Goal: Task Accomplishment & Management: Use online tool/utility

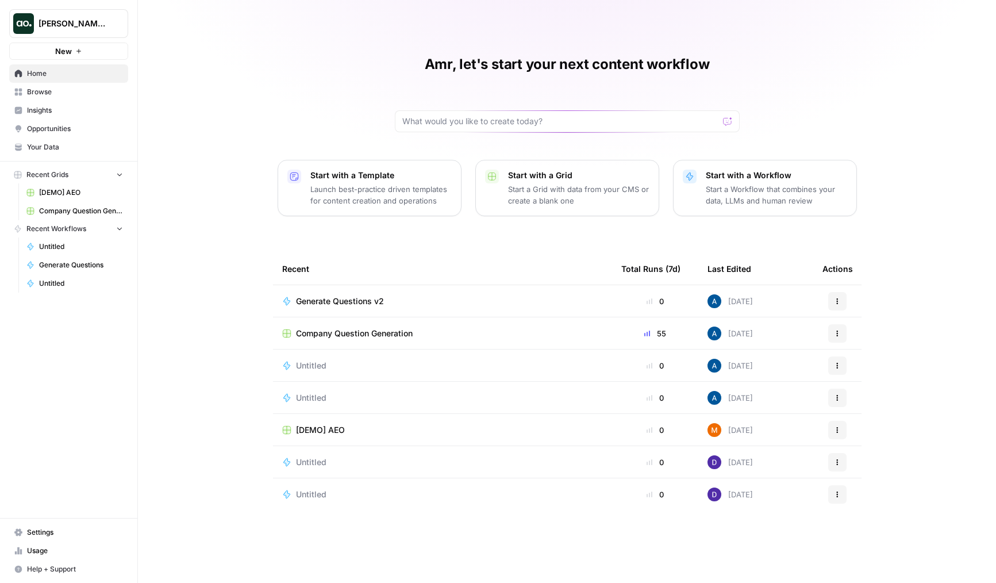
click at [355, 334] on span "Company Question Generation" at bounding box center [354, 333] width 117 height 11
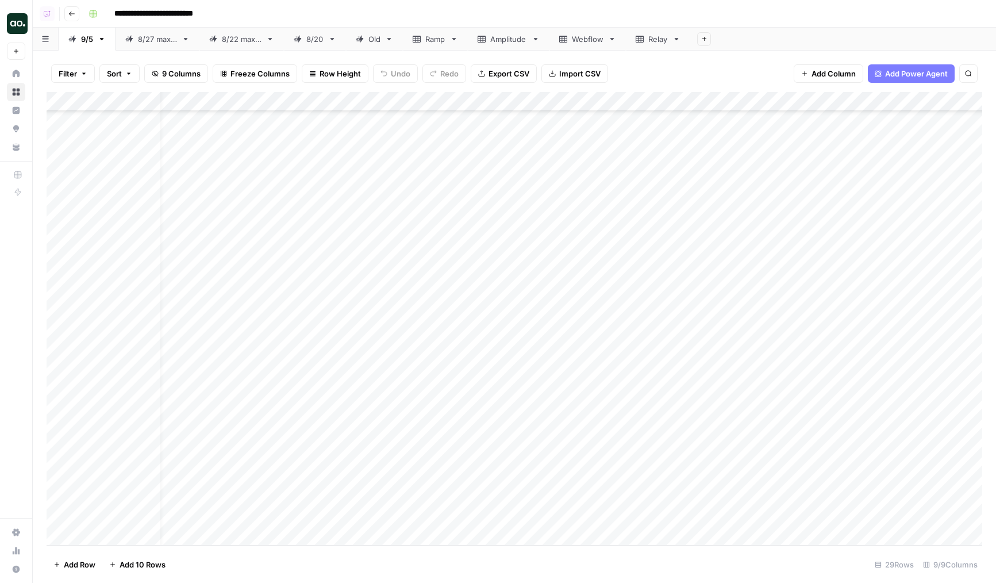
scroll to position [151, 20]
click at [676, 447] on div "Add Column" at bounding box center [515, 318] width 936 height 453
click at [827, 417] on div "Add Column" at bounding box center [515, 318] width 936 height 453
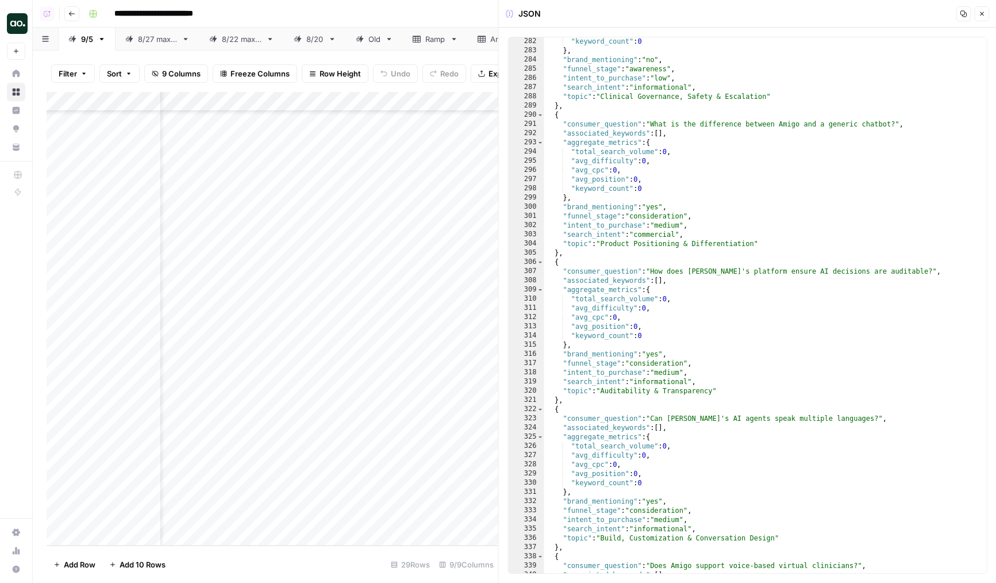
scroll to position [2584, 0]
click at [980, 17] on icon "button" at bounding box center [981, 13] width 7 height 7
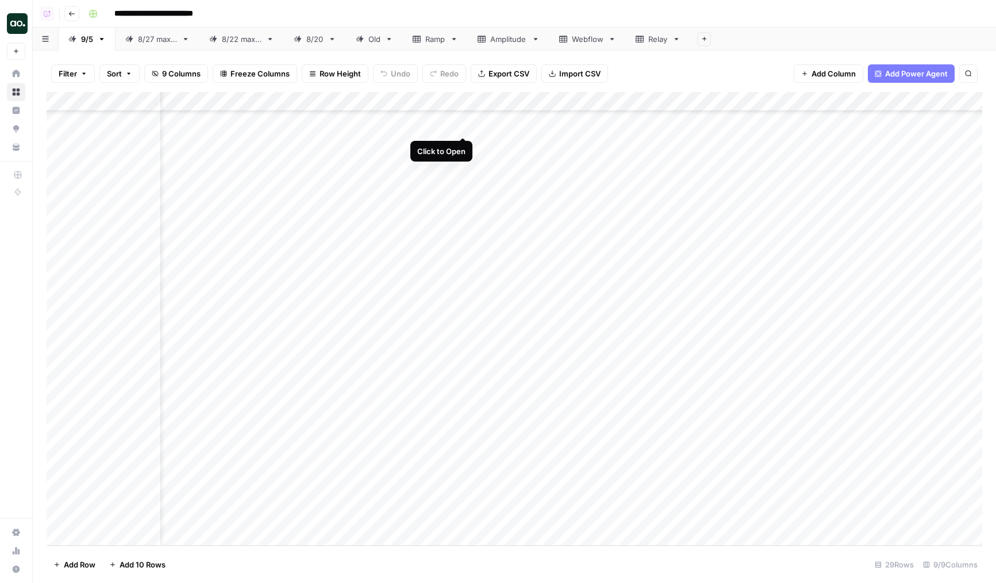
click at [461, 121] on div "Add Column" at bounding box center [515, 318] width 936 height 453
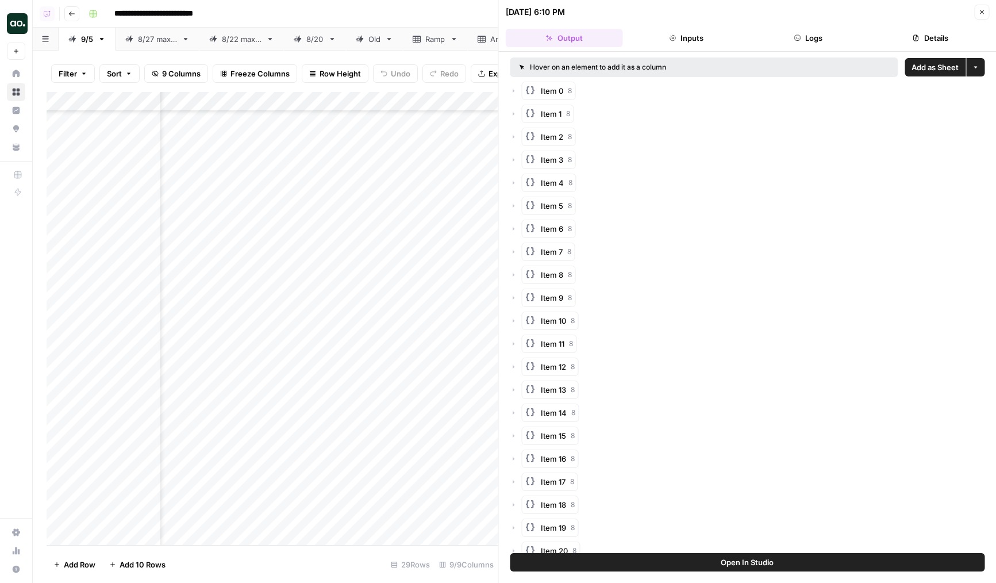
click at [814, 36] on button "Logs" at bounding box center [807, 38] width 117 height 18
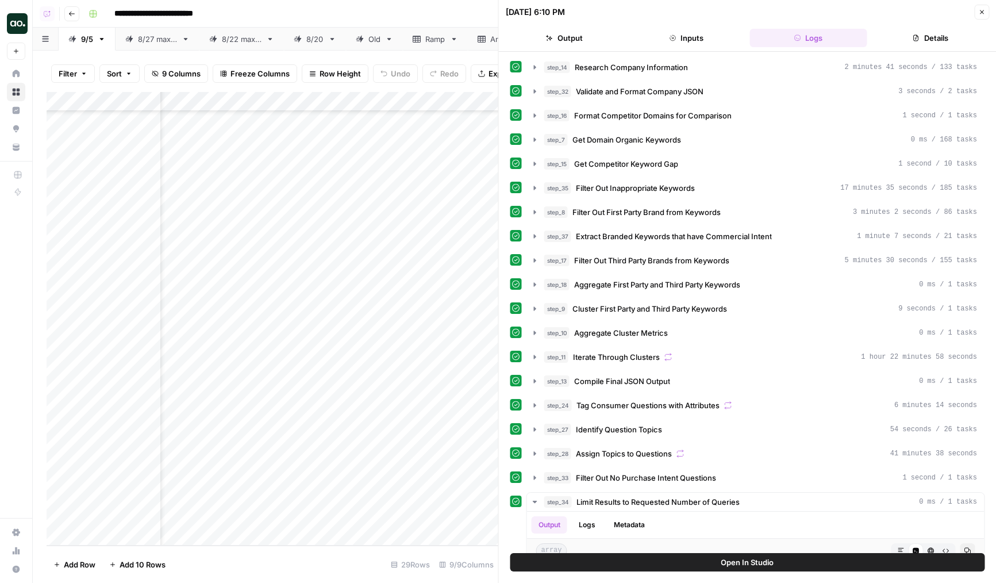
click at [904, 41] on button "Details" at bounding box center [930, 38] width 117 height 18
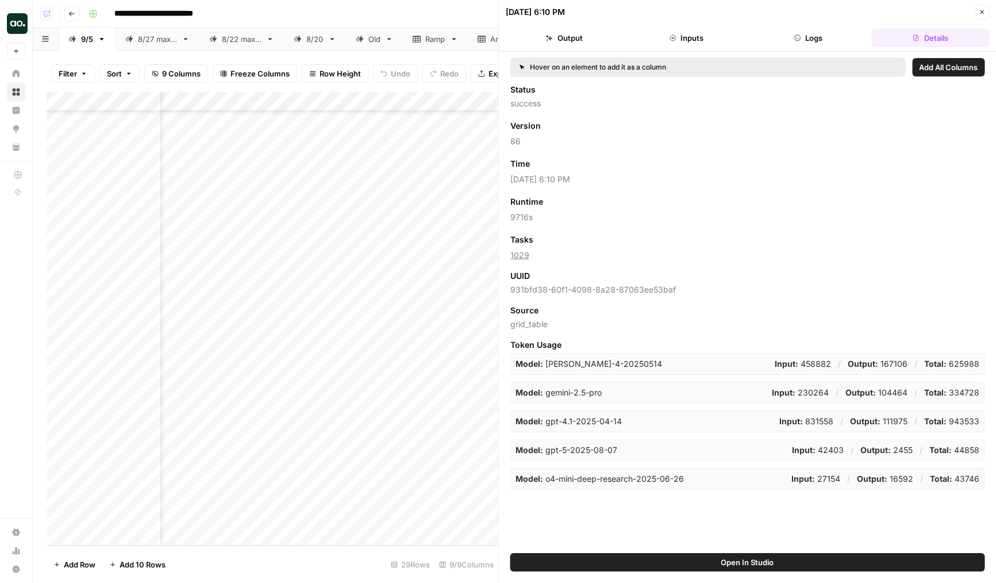
click at [544, 238] on span "Add as Column" at bounding box center [567, 239] width 50 height 10
click at [986, 11] on button "Close" at bounding box center [981, 12] width 15 height 15
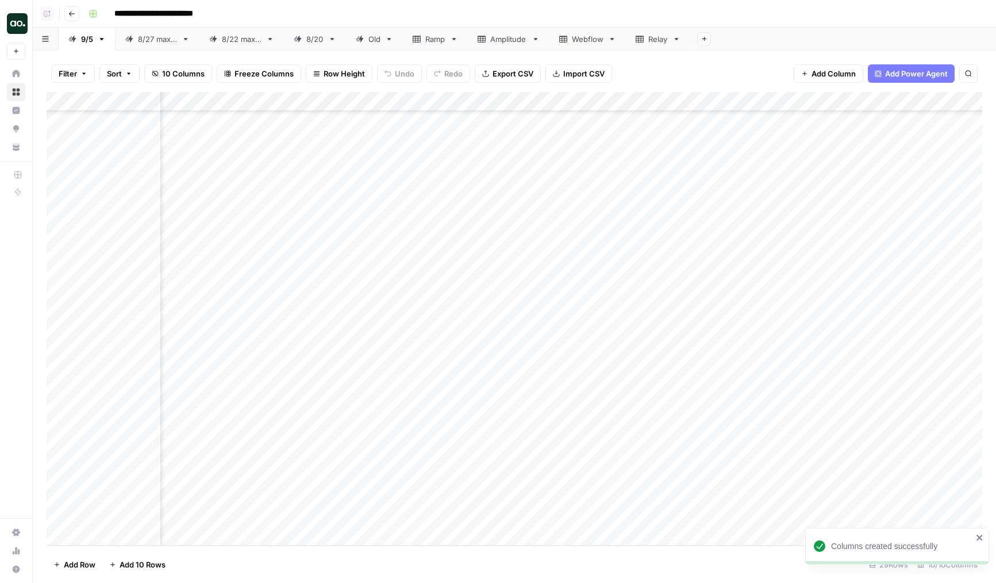
scroll to position [151, 24]
drag, startPoint x: 562, startPoint y: 95, endPoint x: 784, endPoint y: 99, distance: 222.4
click at [784, 99] on div "Add Column" at bounding box center [515, 318] width 936 height 453
click at [747, 99] on div "Add Column" at bounding box center [515, 318] width 936 height 453
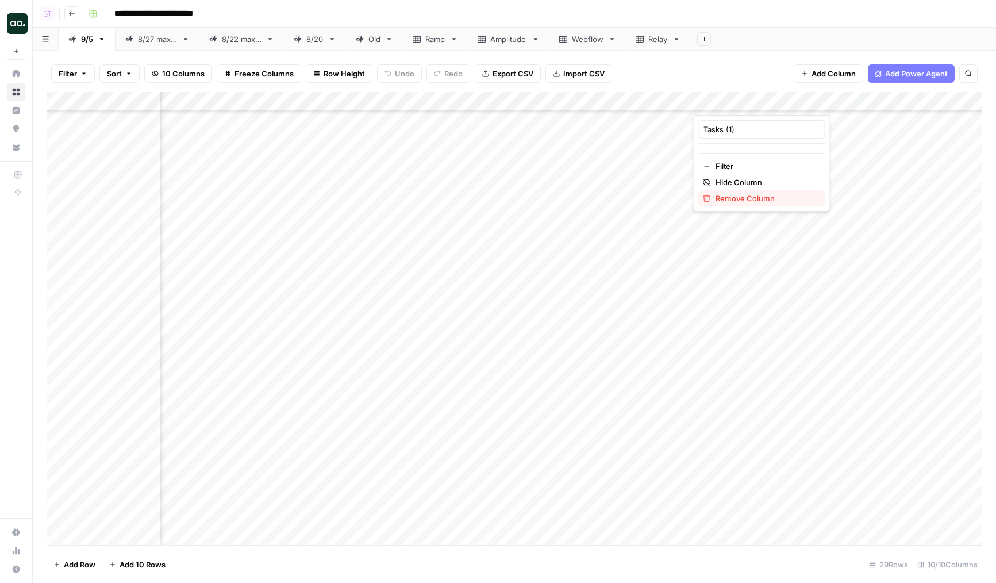
click at [717, 203] on span "Remove Column" at bounding box center [765, 198] width 101 height 11
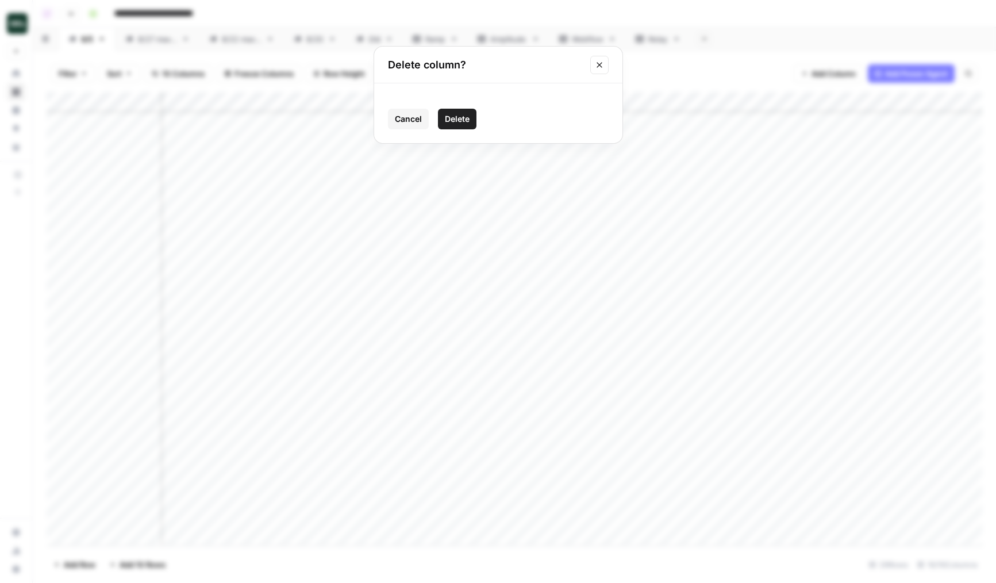
click at [461, 118] on span "Delete" at bounding box center [457, 118] width 25 height 11
drag, startPoint x: 522, startPoint y: 100, endPoint x: 648, endPoint y: 99, distance: 125.8
click at [648, 99] on div "Add Column" at bounding box center [515, 318] width 936 height 453
click at [649, 438] on div "Add Column" at bounding box center [515, 318] width 936 height 453
click at [652, 420] on div "Add Column" at bounding box center [515, 318] width 936 height 453
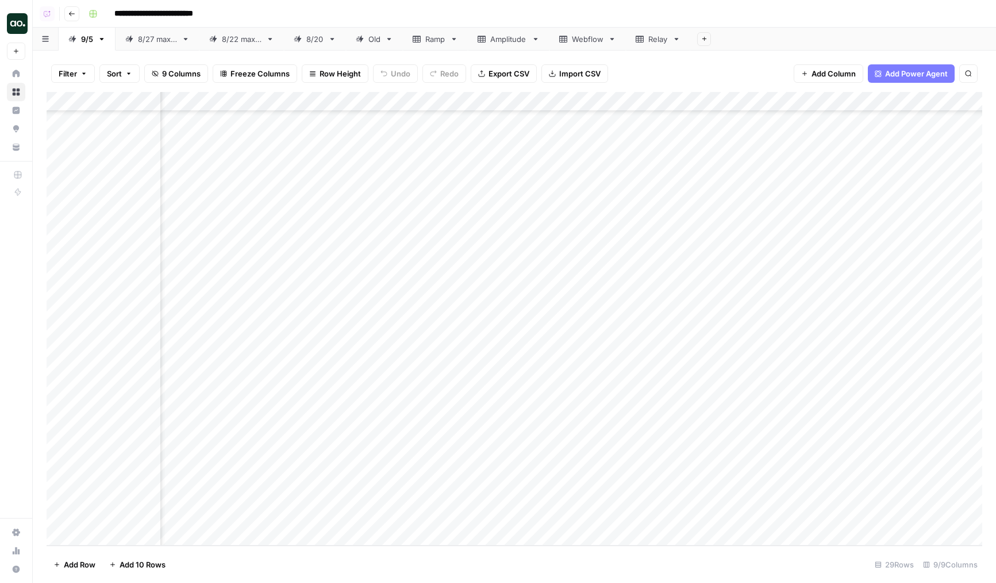
click at [652, 441] on div "Add Column" at bounding box center [515, 318] width 936 height 453
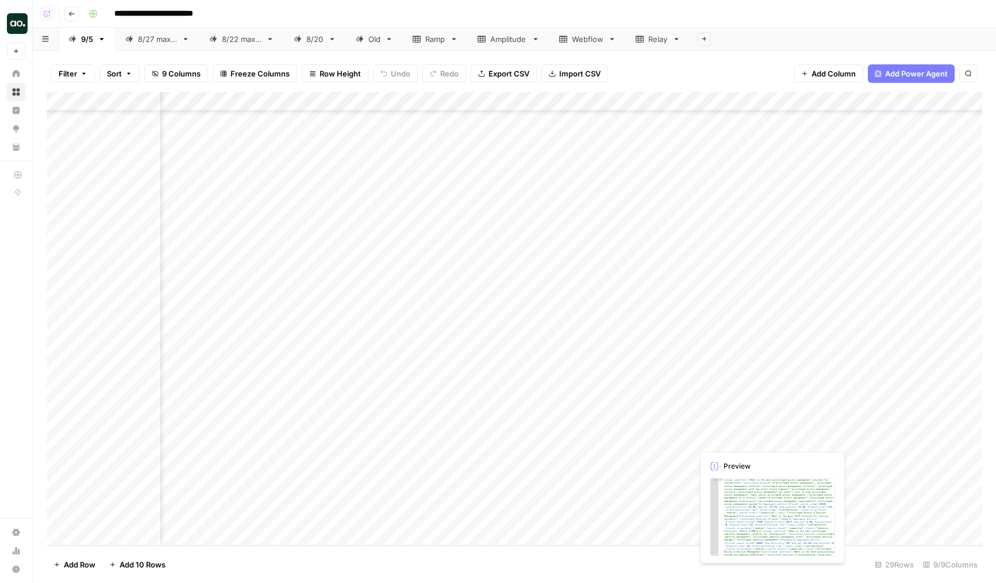
click at [732, 435] on div "Add Column" at bounding box center [515, 318] width 936 height 453
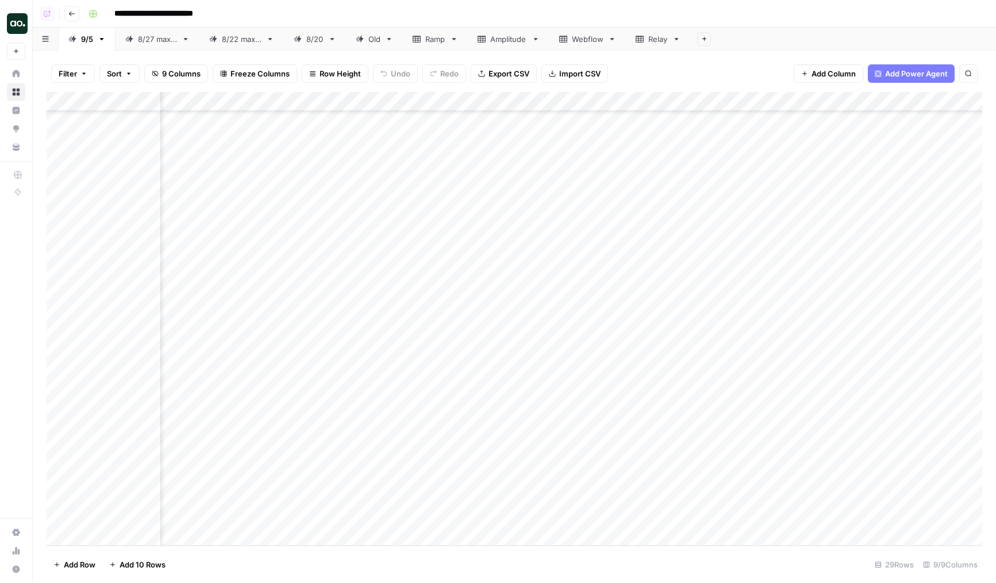
click at [448, 437] on div "Add Column" at bounding box center [515, 318] width 936 height 453
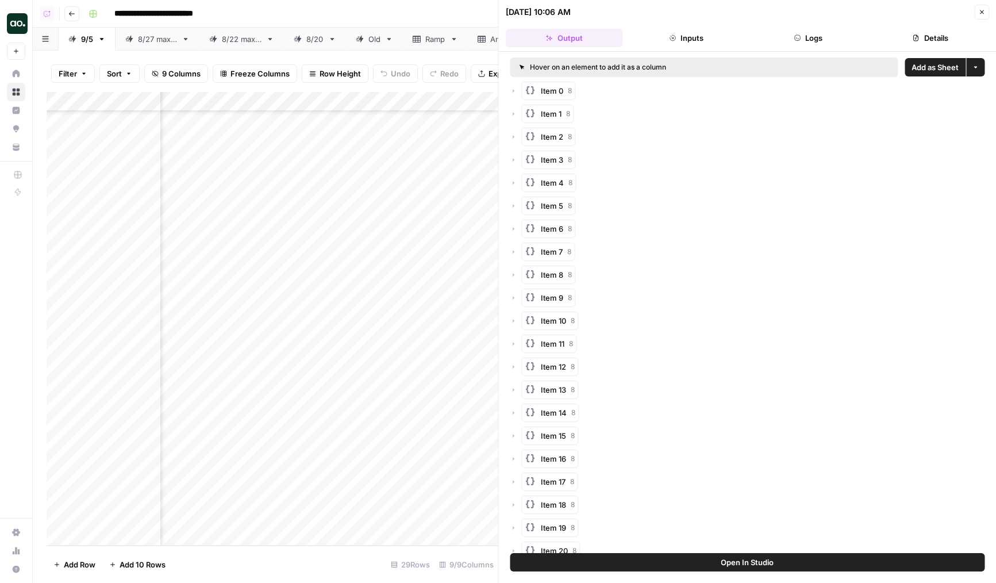
click at [652, 42] on button "Inputs" at bounding box center [686, 38] width 117 height 18
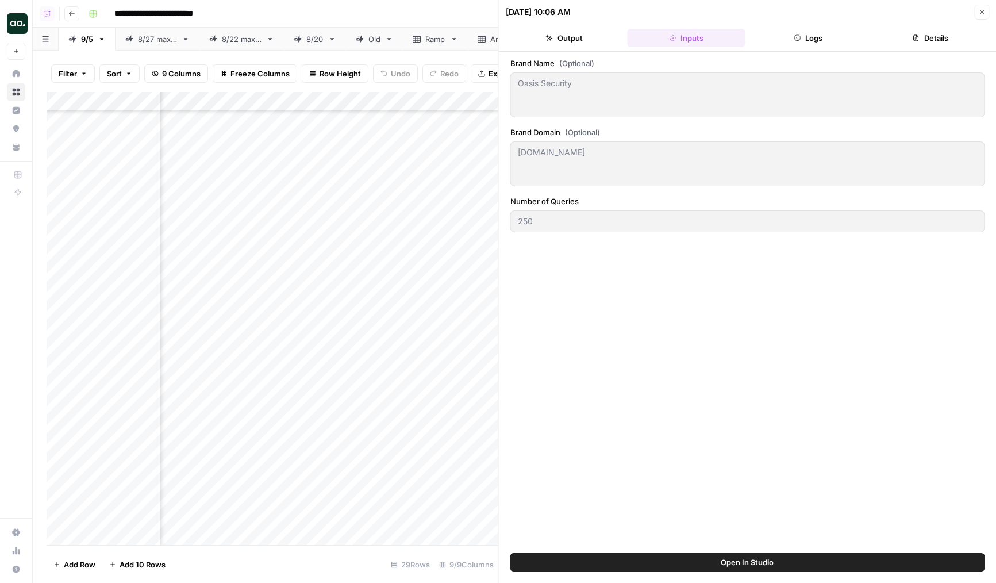
click at [571, 48] on header "09/06/25 at 10:06 AM Close Output Inputs Logs Details" at bounding box center [748, 26] width 498 height 52
click at [571, 44] on button "Output" at bounding box center [564, 38] width 117 height 18
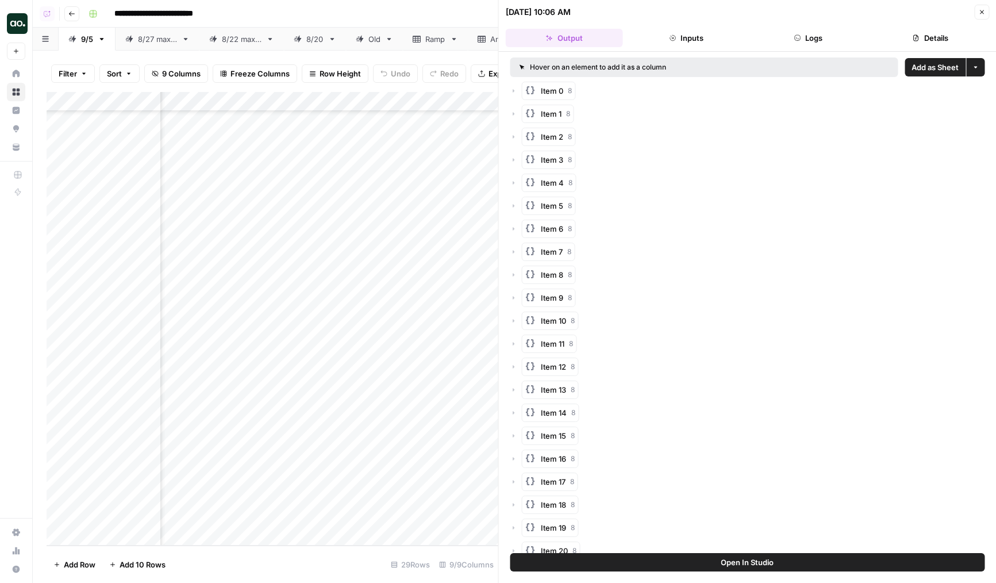
click at [791, 47] on button "Logs" at bounding box center [807, 38] width 117 height 18
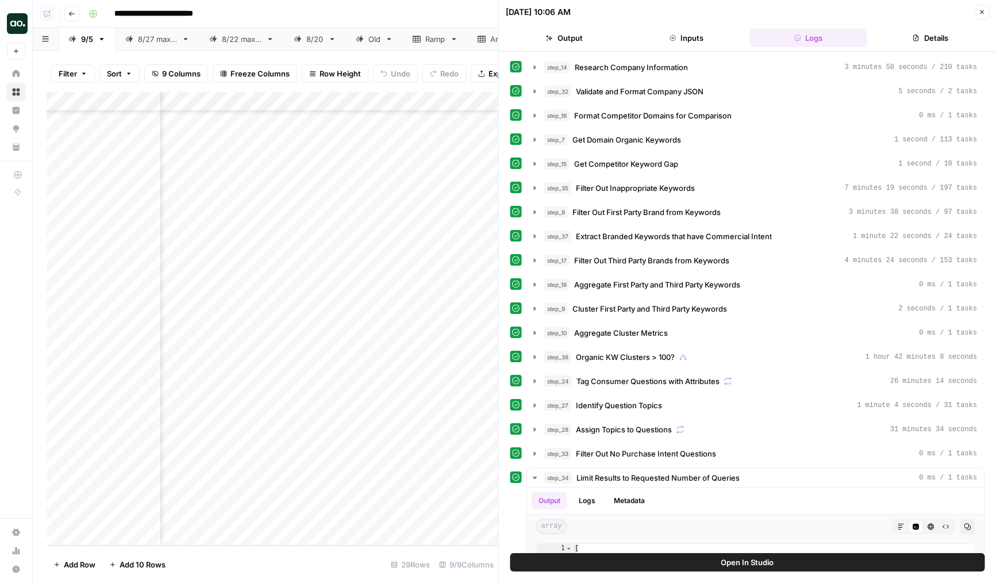
click at [626, 354] on span "Organic KW Clusters > 100?" at bounding box center [625, 356] width 99 height 11
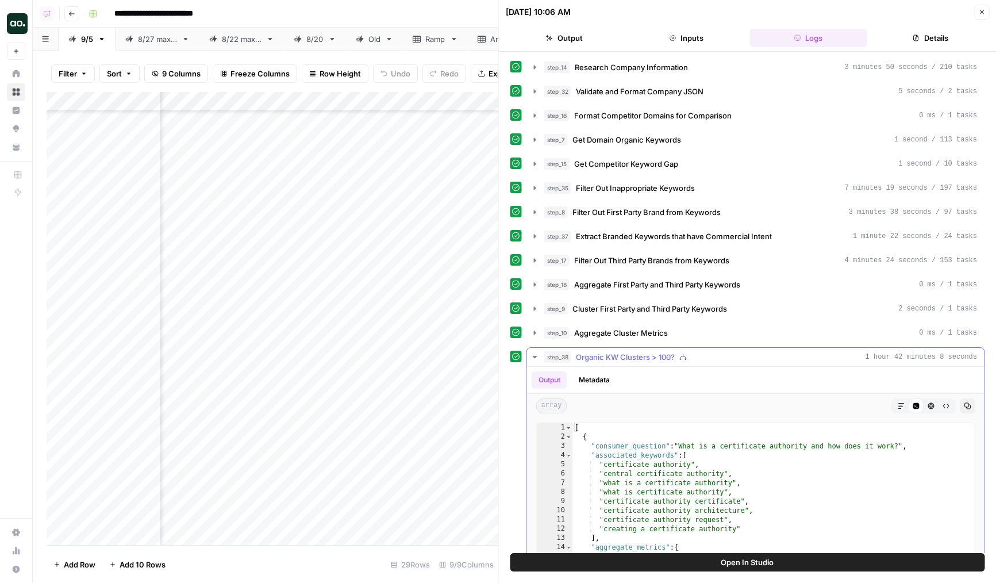
click at [626, 354] on span "Organic KW Clusters > 100?" at bounding box center [625, 356] width 99 height 11
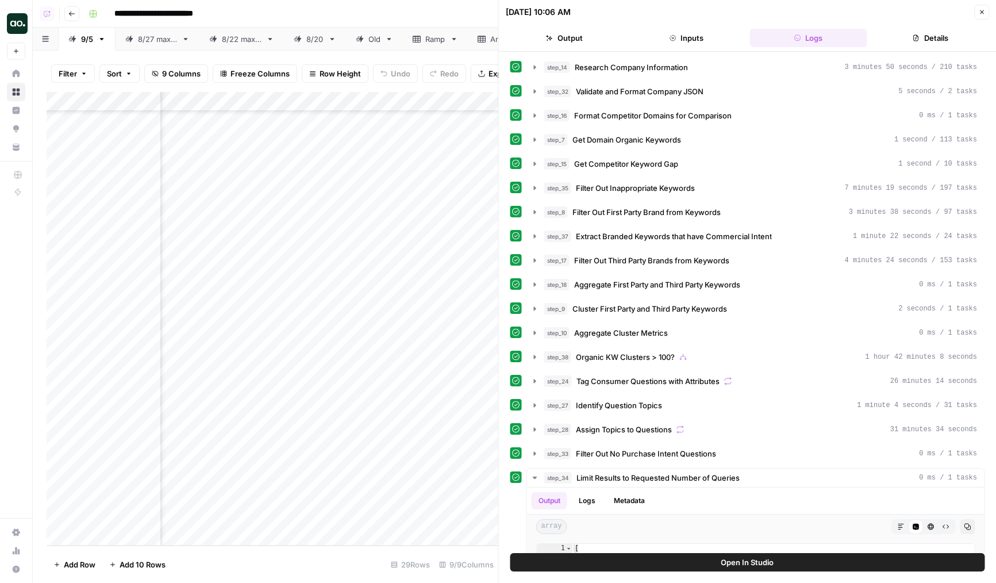
scroll to position [29, 0]
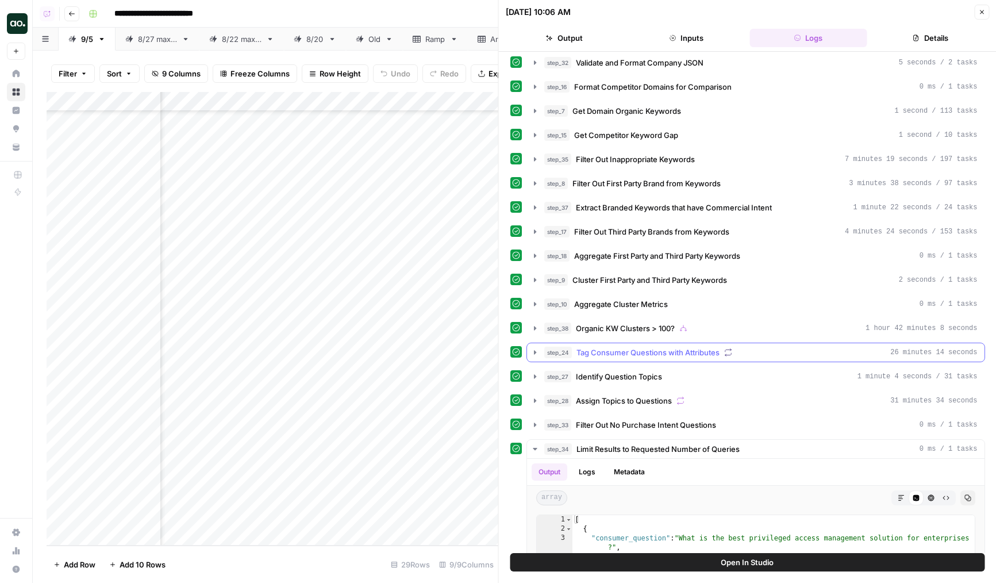
click at [629, 355] on span "Tag Consumer Questions with Attributes" at bounding box center [647, 352] width 143 height 11
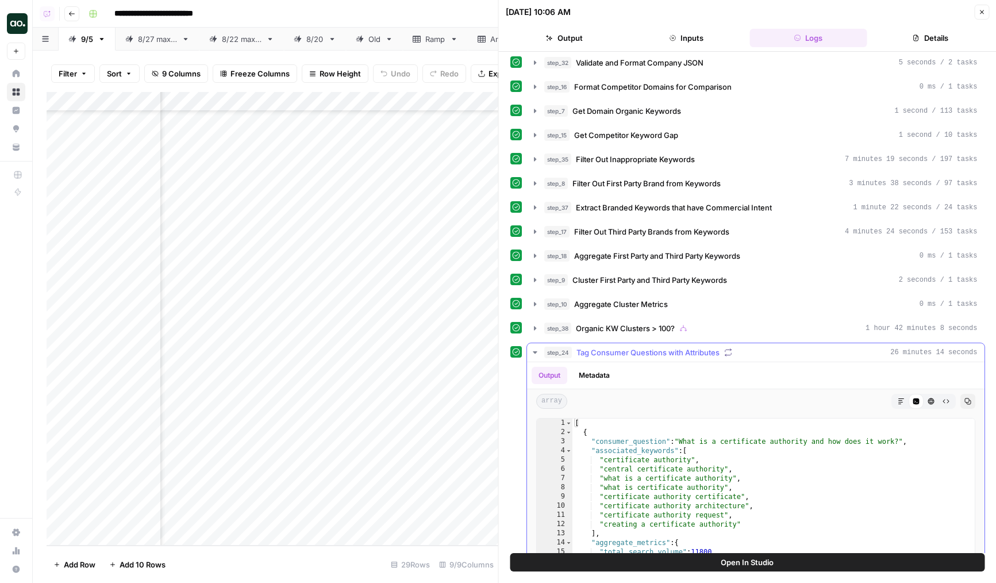
click at [636, 352] on span "Tag Consumer Questions with Attributes" at bounding box center [647, 352] width 143 height 11
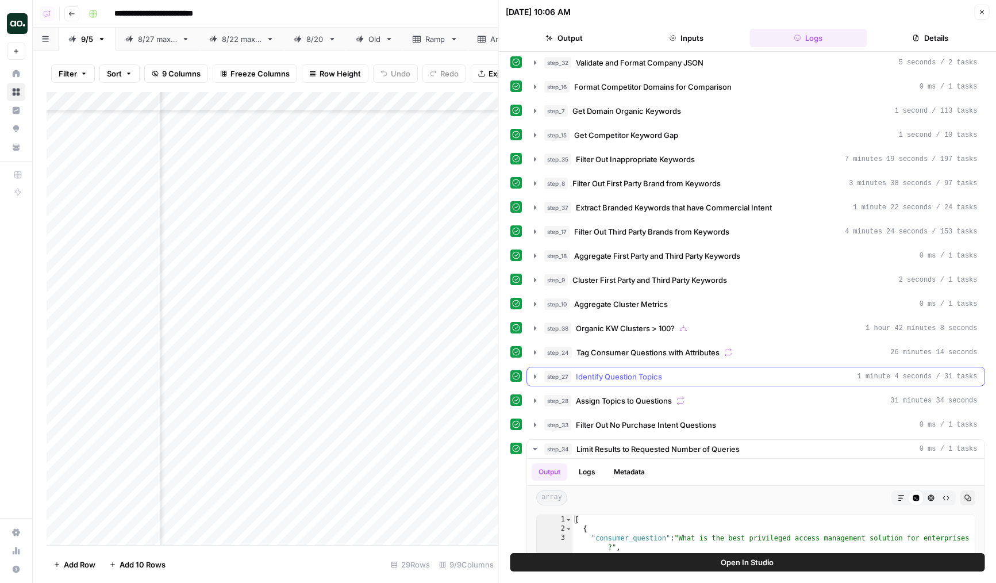
click at [626, 382] on button "step_27 Identify Question Topics 1 minute 4 seconds / 31 tasks" at bounding box center [755, 376] width 457 height 18
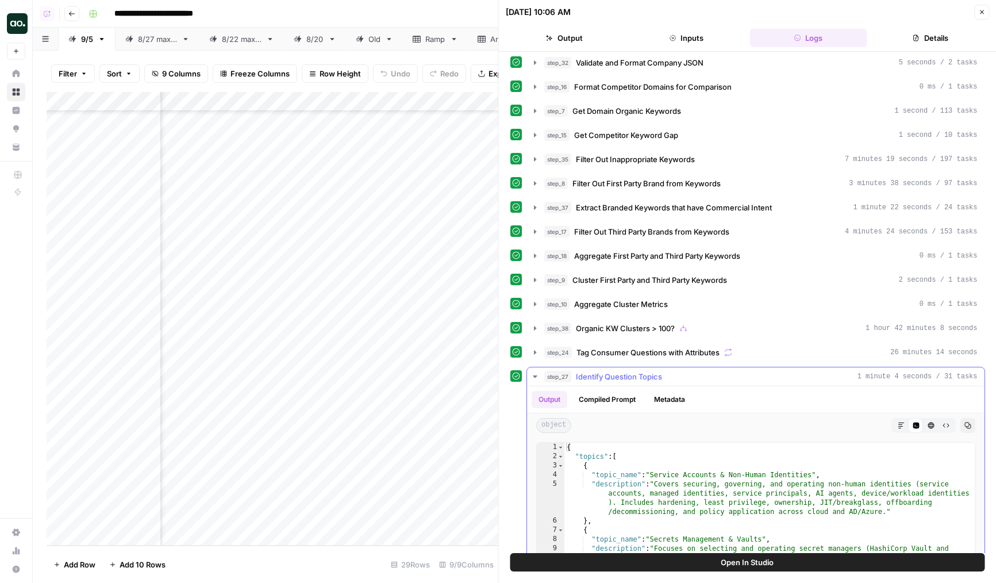
click at [626, 382] on button "step_27 Identify Question Topics 1 minute 4 seconds / 31 tasks" at bounding box center [755, 376] width 457 height 18
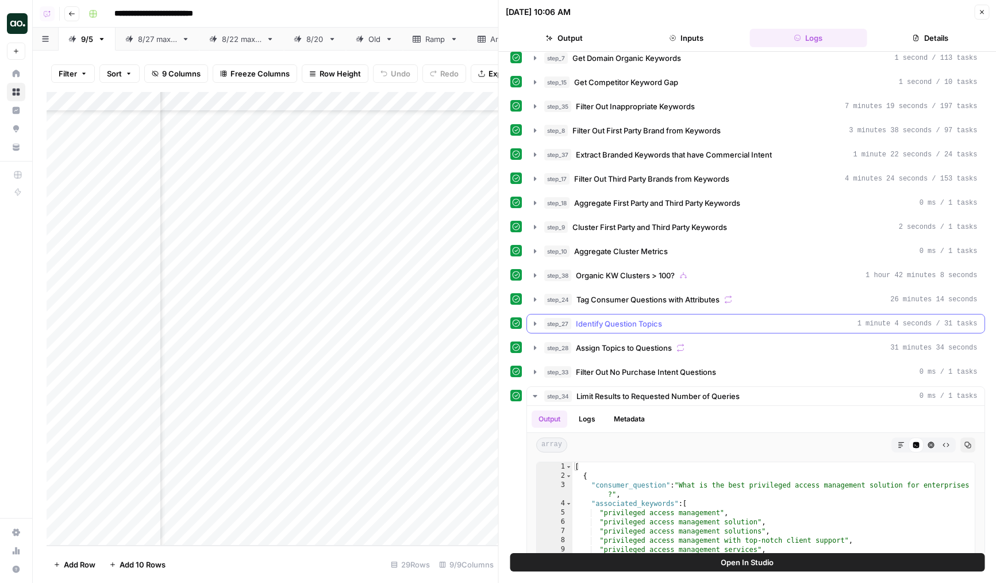
scroll to position [90, 0]
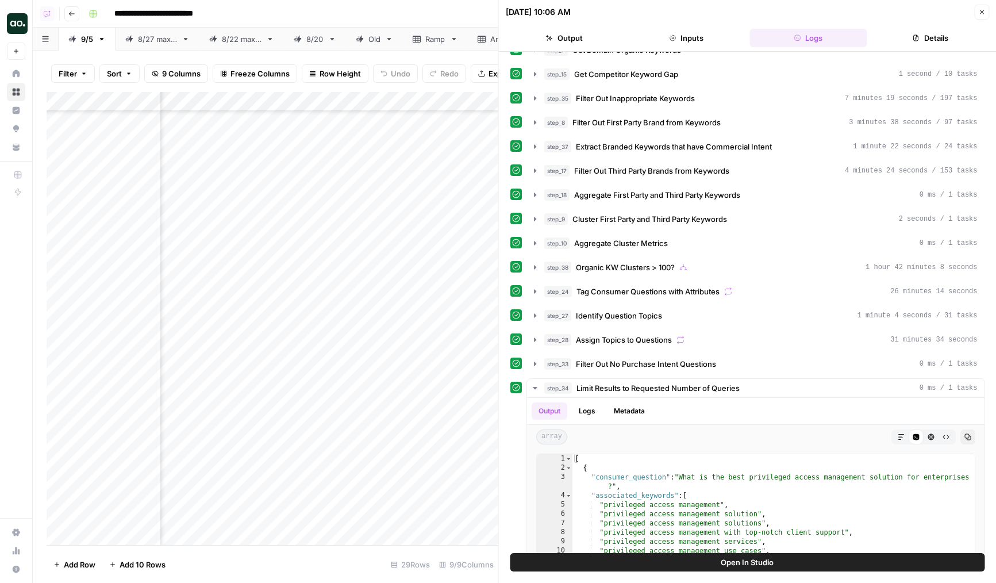
click at [611, 280] on div "step_14 Research Company Information 3 minutes 50 seconds / 210 tasks step_32 V…" at bounding box center [747, 327] width 475 height 718
click at [617, 267] on span "Organic KW Clusters > 100?" at bounding box center [625, 266] width 99 height 11
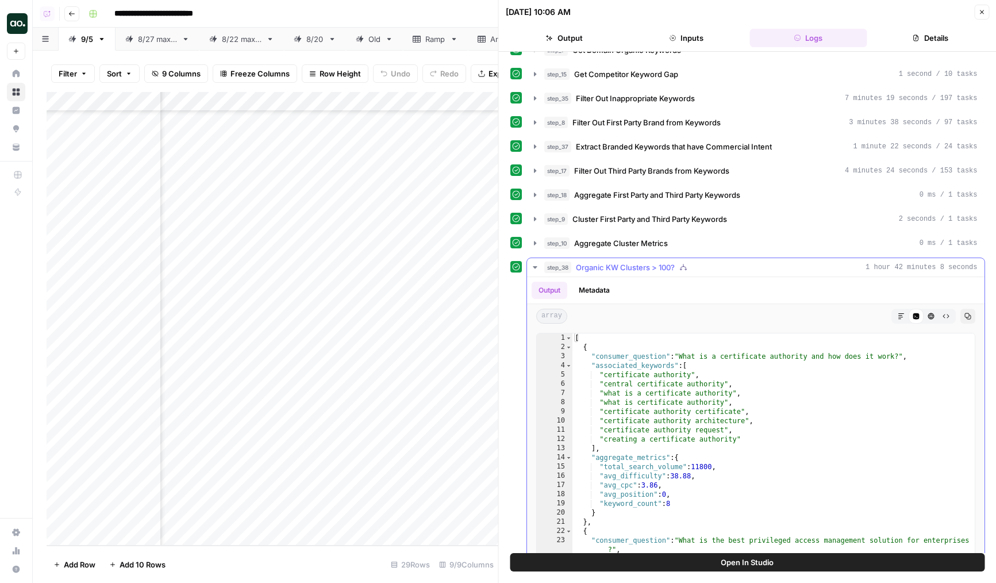
click at [618, 268] on span "Organic KW Clusters > 100?" at bounding box center [625, 266] width 99 height 11
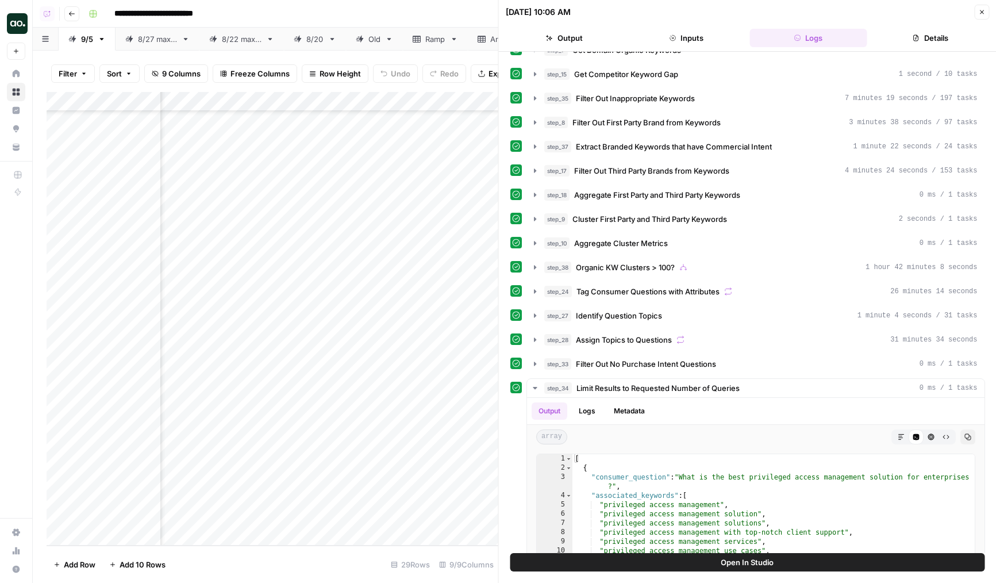
click at [622, 331] on button "step_28 Assign Topics to Questions 31 minutes 34 seconds" at bounding box center [755, 339] width 457 height 18
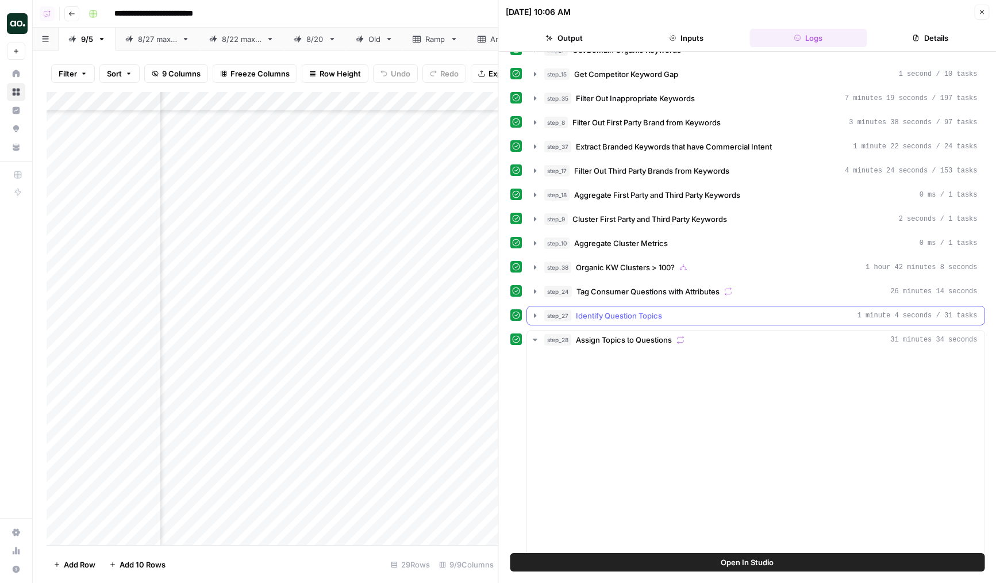
click at [631, 317] on span "Identify Question Topics" at bounding box center [619, 315] width 86 height 11
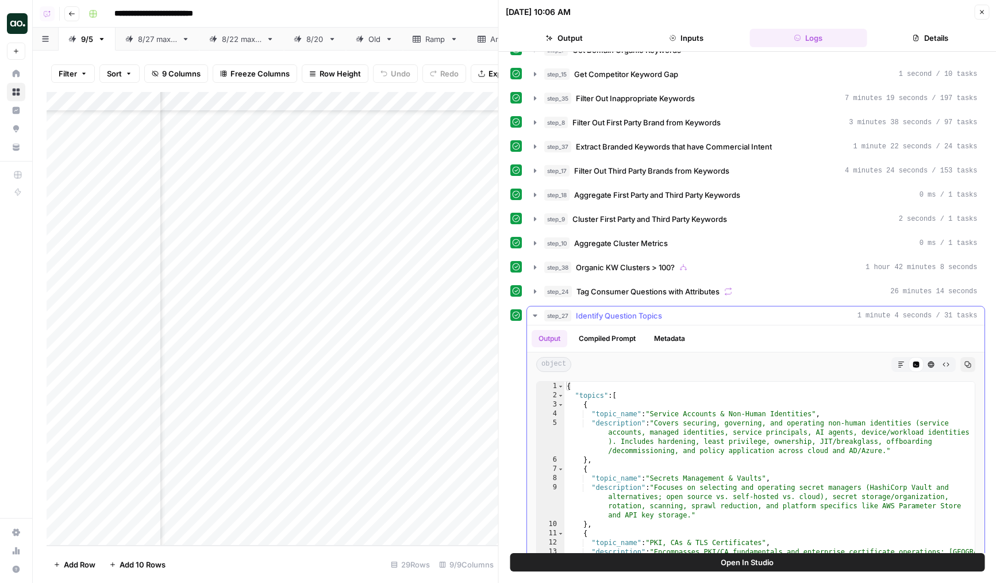
click at [635, 315] on span "Identify Question Topics" at bounding box center [619, 315] width 86 height 11
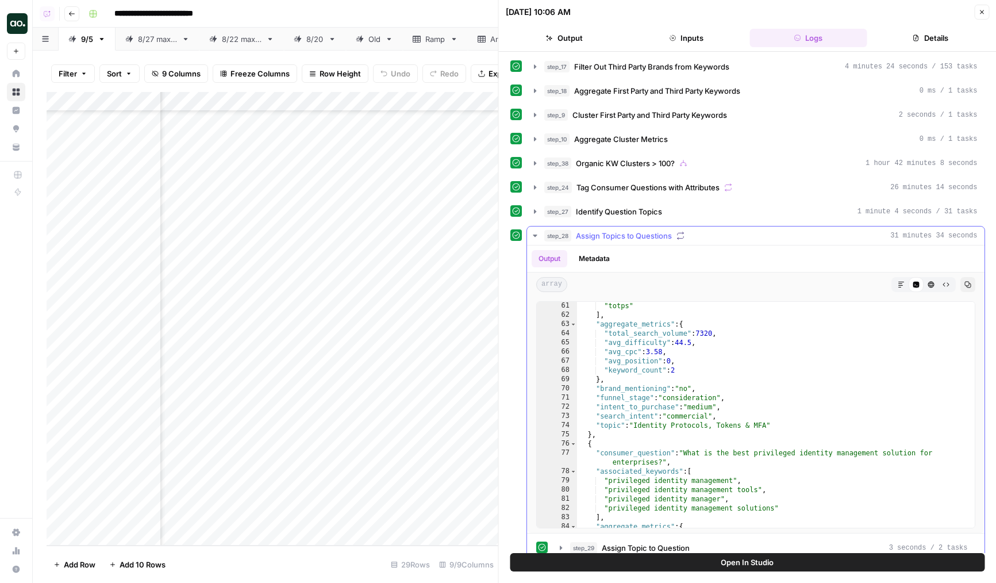
scroll to position [163, 0]
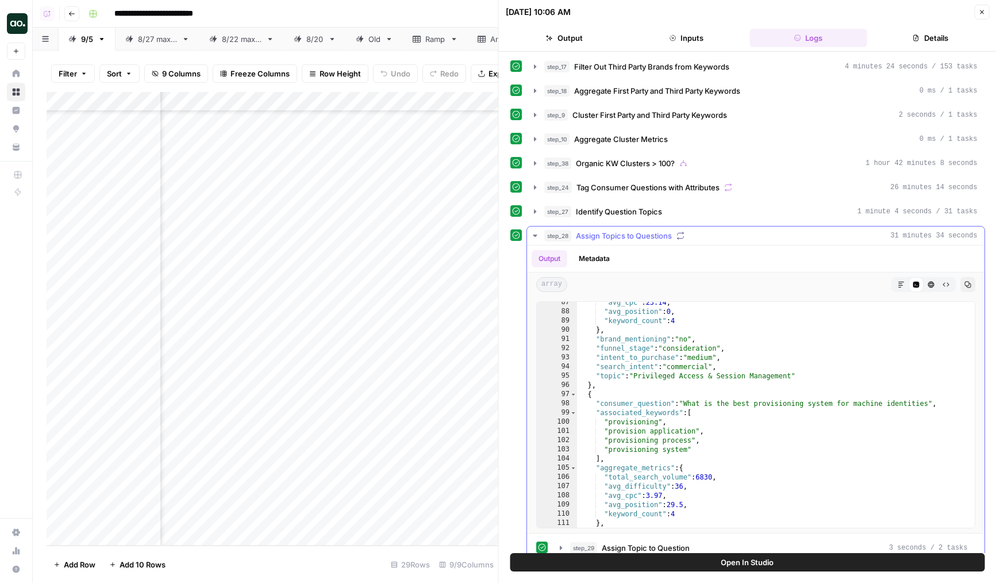
click at [625, 234] on span "Assign Topics to Questions" at bounding box center [624, 235] width 96 height 11
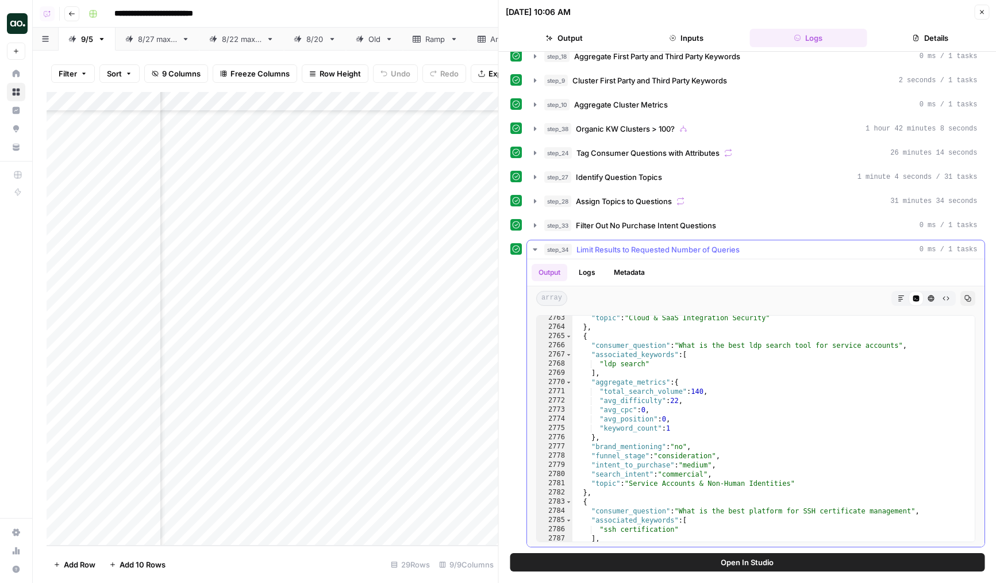
scroll to position [13390, 0]
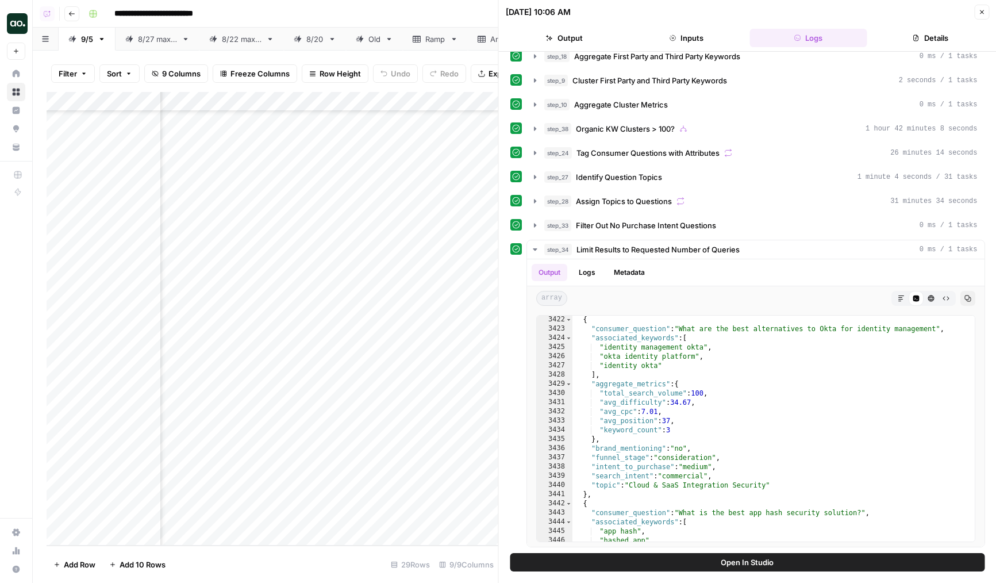
click at [976, 16] on button "Close" at bounding box center [981, 12] width 15 height 15
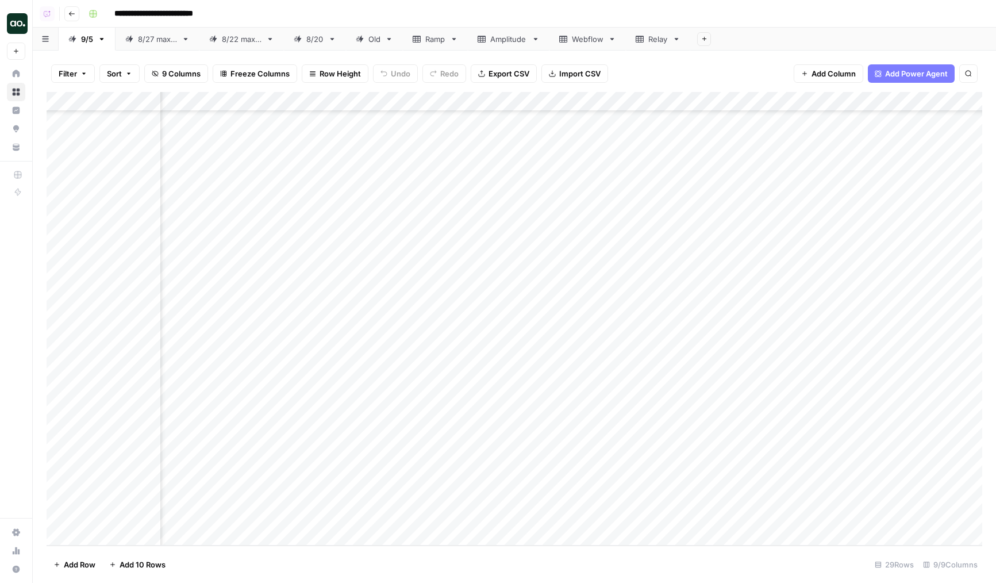
drag, startPoint x: 647, startPoint y: 423, endPoint x: 558, endPoint y: 422, distance: 89.1
click at [558, 422] on div "Add Column" at bounding box center [515, 318] width 936 height 453
click at [650, 262] on div "Add Column" at bounding box center [515, 318] width 936 height 453
click at [667, 371] on div "Add Column" at bounding box center [515, 318] width 936 height 453
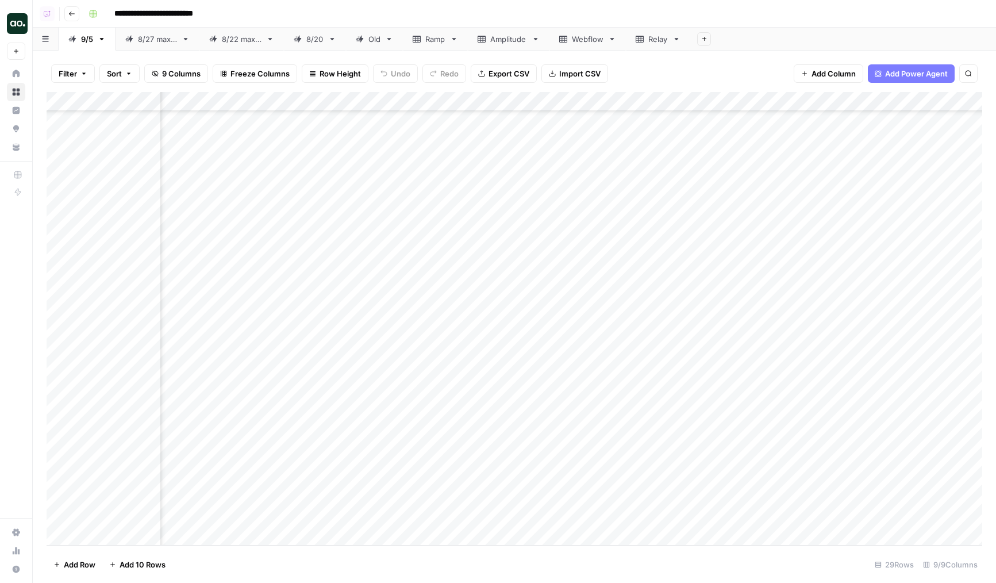
click at [448, 375] on div "Add Column" at bounding box center [515, 318] width 936 height 453
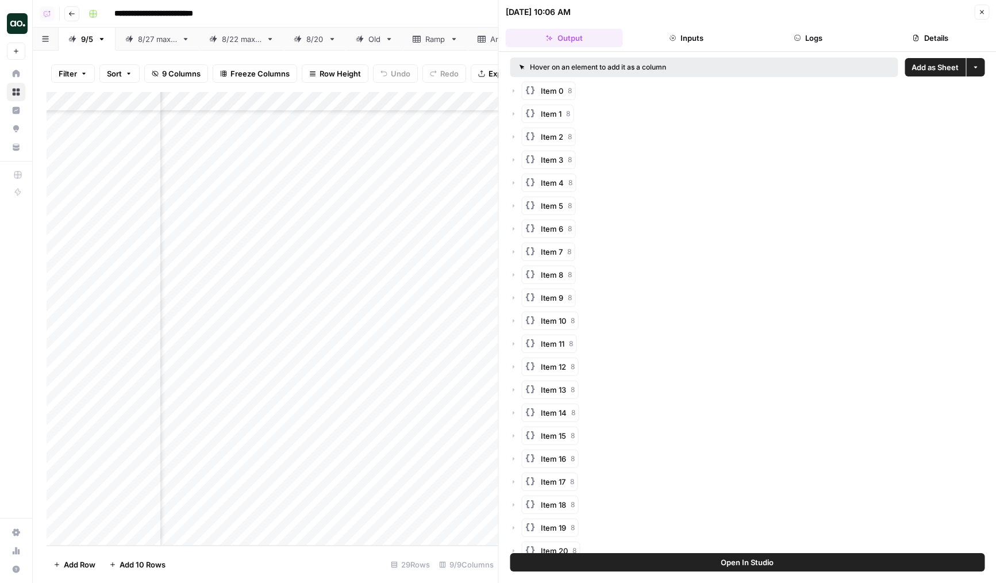
click at [756, 36] on button "Logs" at bounding box center [807, 38] width 117 height 18
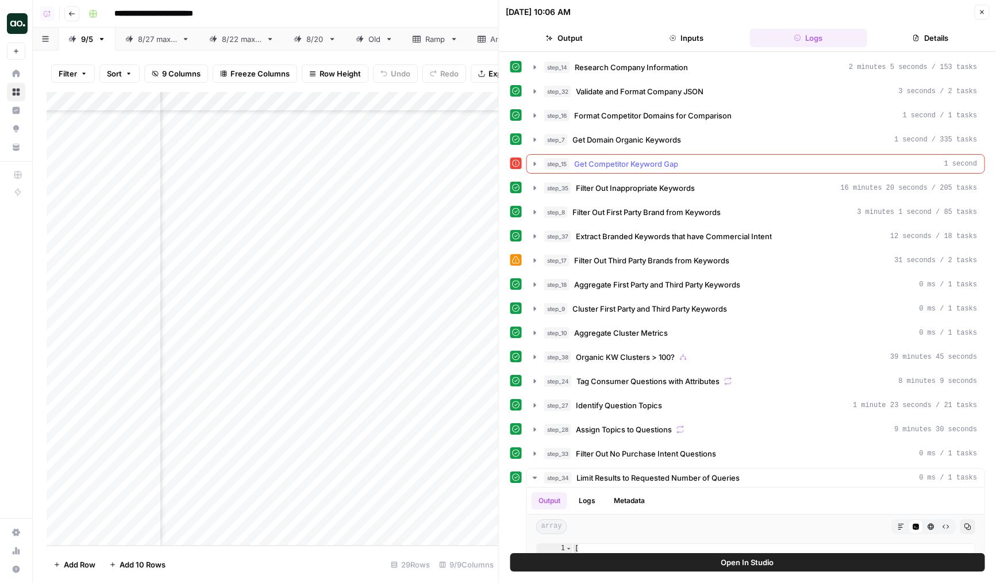
click at [629, 172] on button "step_15 Get Competitor Keyword Gap 1 second" at bounding box center [755, 164] width 457 height 18
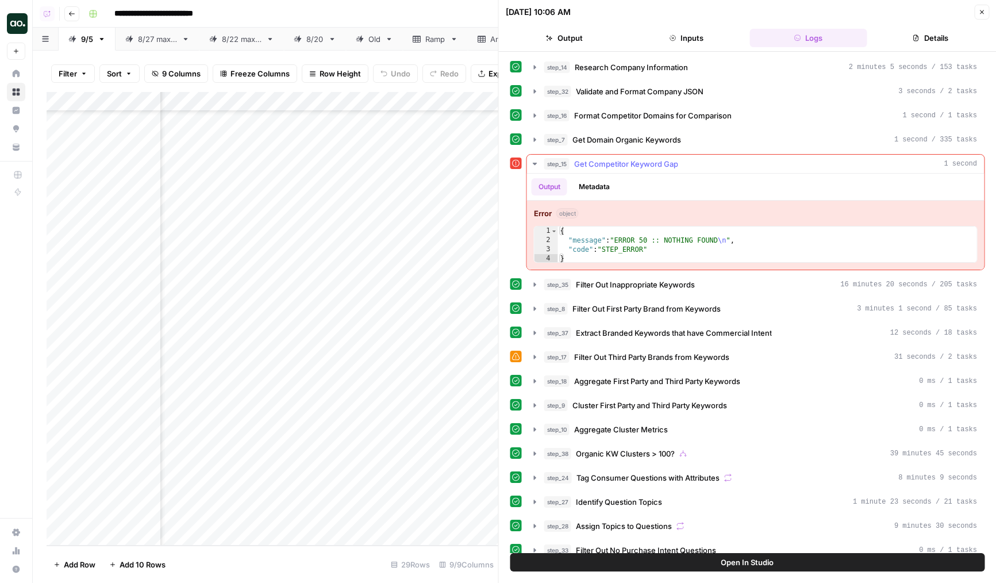
click at [634, 168] on span "Get Competitor Keyword Gap" at bounding box center [626, 163] width 104 height 11
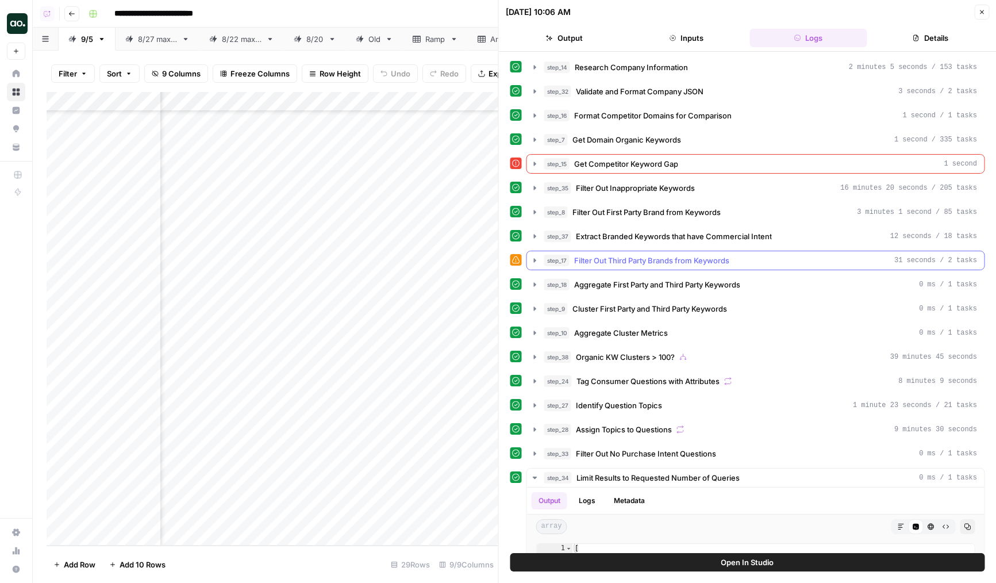
click at [626, 257] on span "Filter Out Third Party Brands from Keywords" at bounding box center [651, 260] width 155 height 11
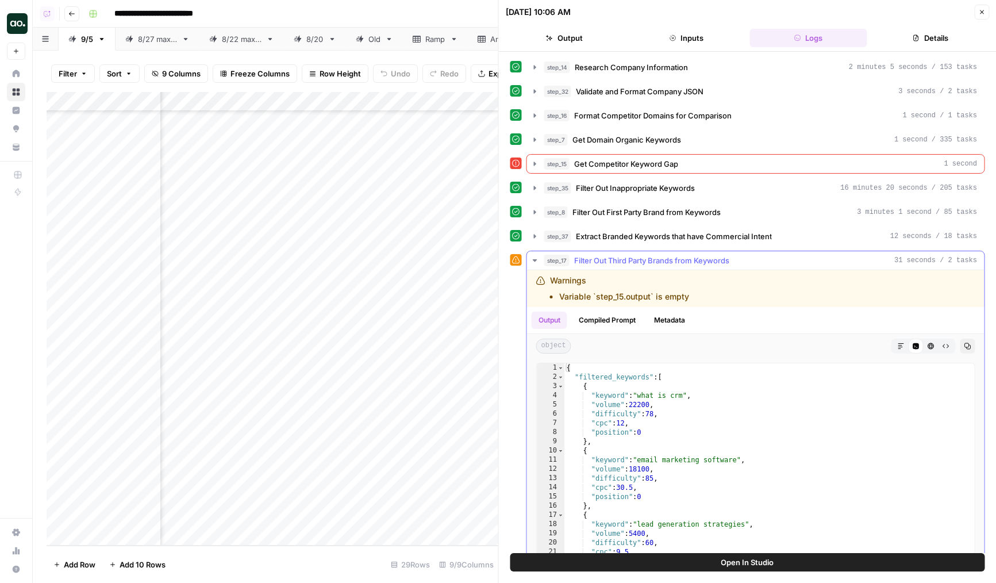
click at [612, 315] on button "Compiled Prompt" at bounding box center [607, 319] width 71 height 17
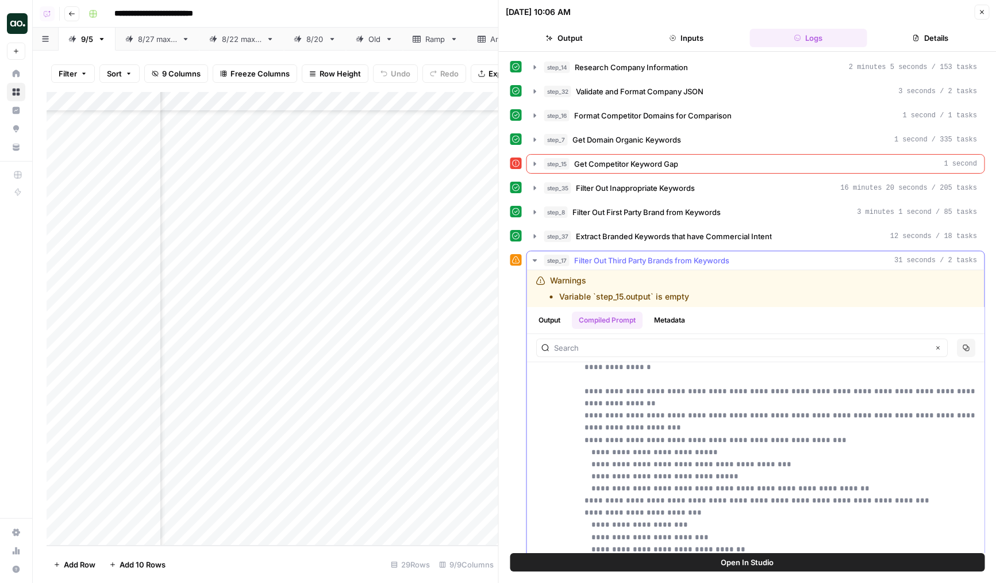
scroll to position [321, 0]
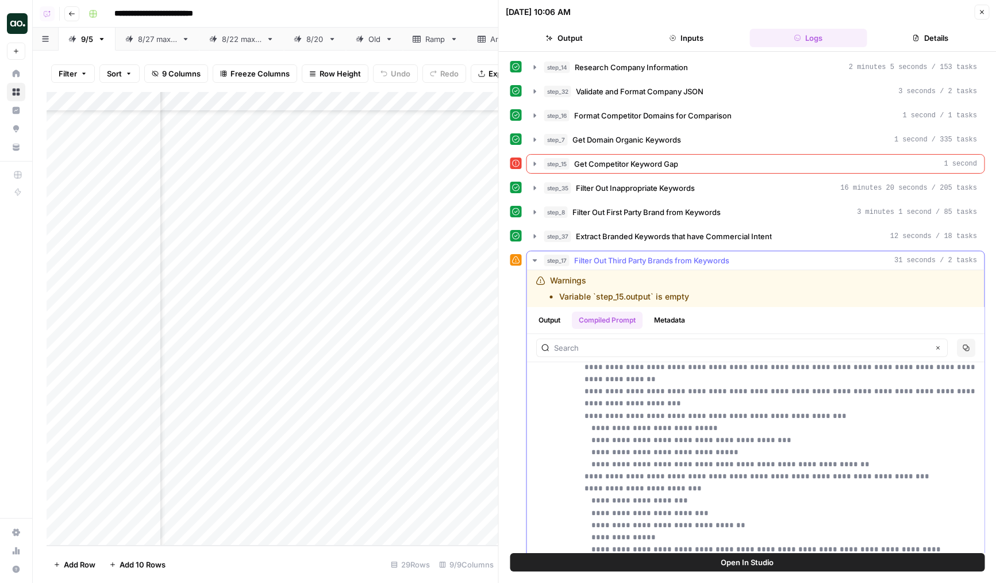
click at [546, 328] on button "Output" at bounding box center [550, 319] width 36 height 17
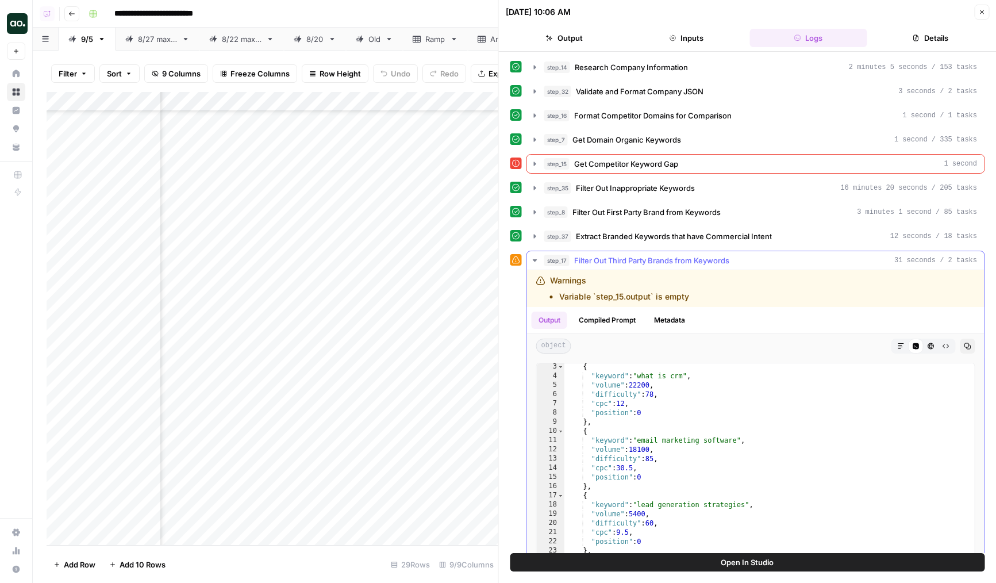
scroll to position [26, 0]
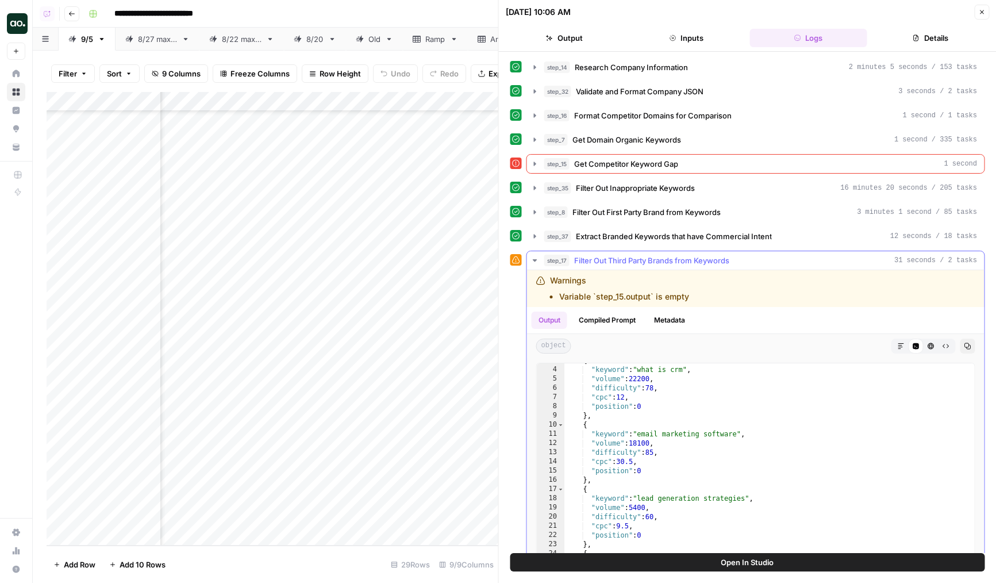
click at [599, 331] on div "Output Compiled Prompt Metadata" at bounding box center [755, 320] width 457 height 26
click at [600, 324] on button "Compiled Prompt" at bounding box center [607, 319] width 71 height 17
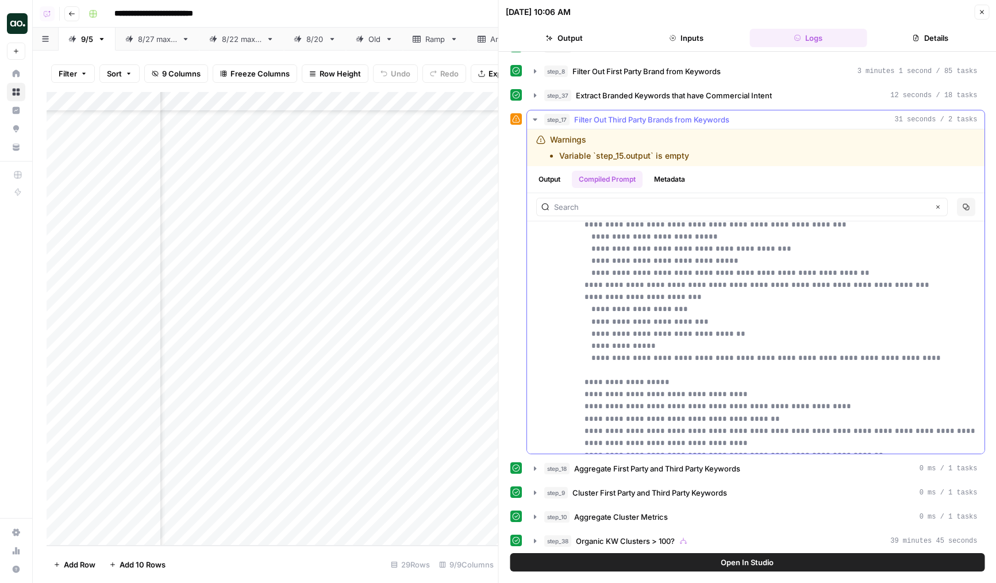
scroll to position [156, 0]
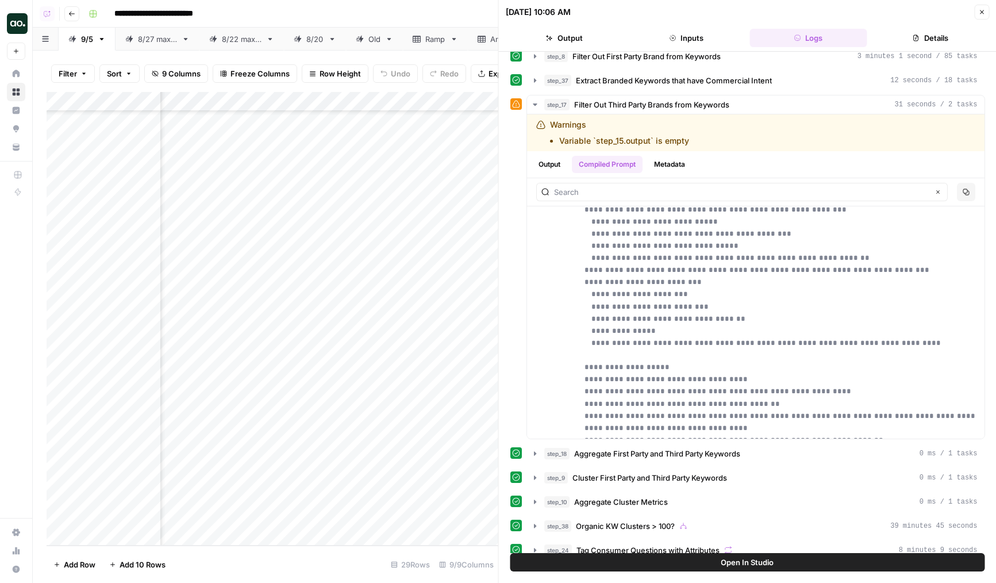
click at [684, 557] on button "Open In Studio" at bounding box center [747, 562] width 475 height 18
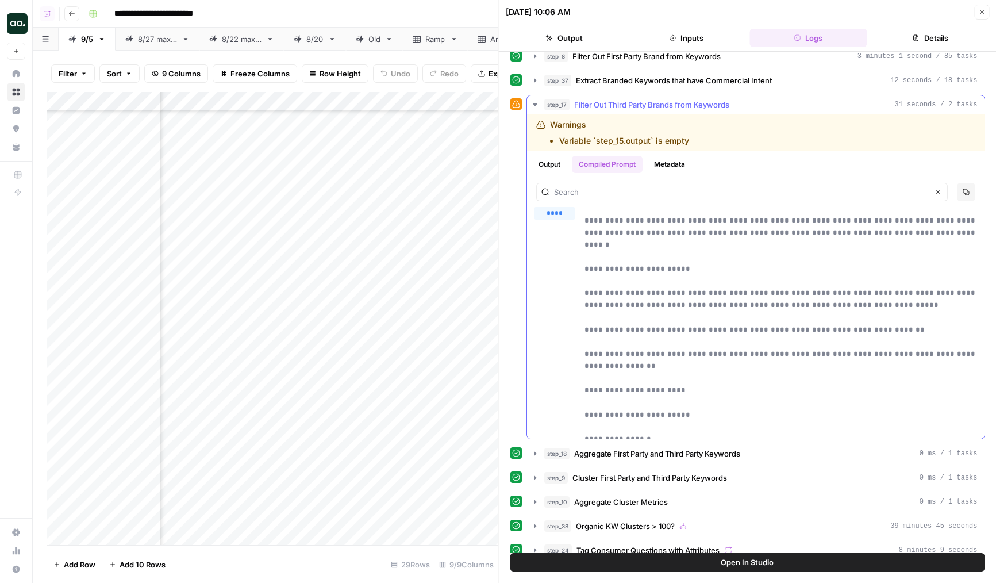
scroll to position [74, 0]
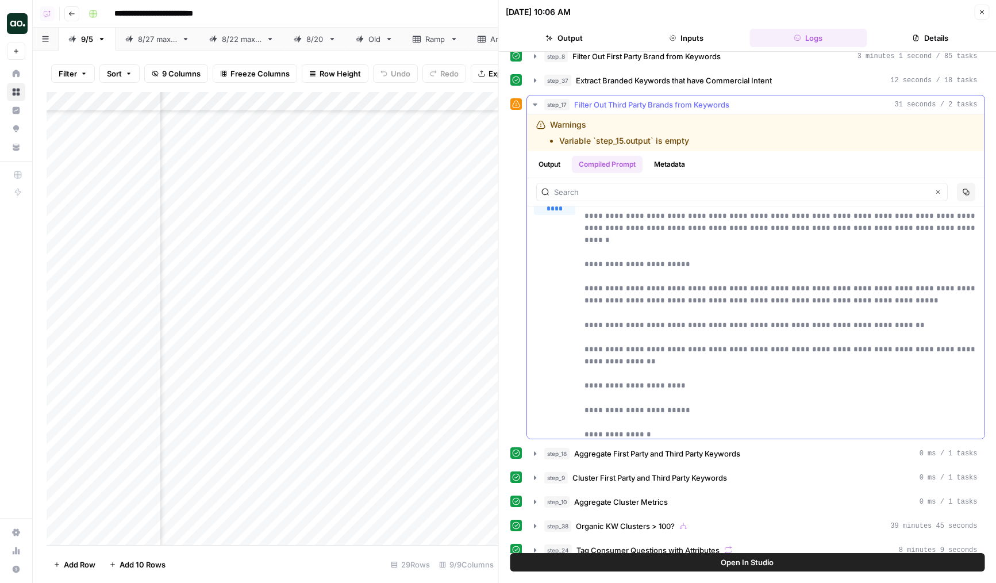
drag, startPoint x: 677, startPoint y: 252, endPoint x: 585, endPoint y: 249, distance: 92.0
click at [592, 251] on p "**********" at bounding box center [780, 471] width 393 height 522
drag, startPoint x: 584, startPoint y: 249, endPoint x: 748, endPoint y: 253, distance: 163.8
click at [748, 255] on p "**********" at bounding box center [780, 471] width 393 height 522
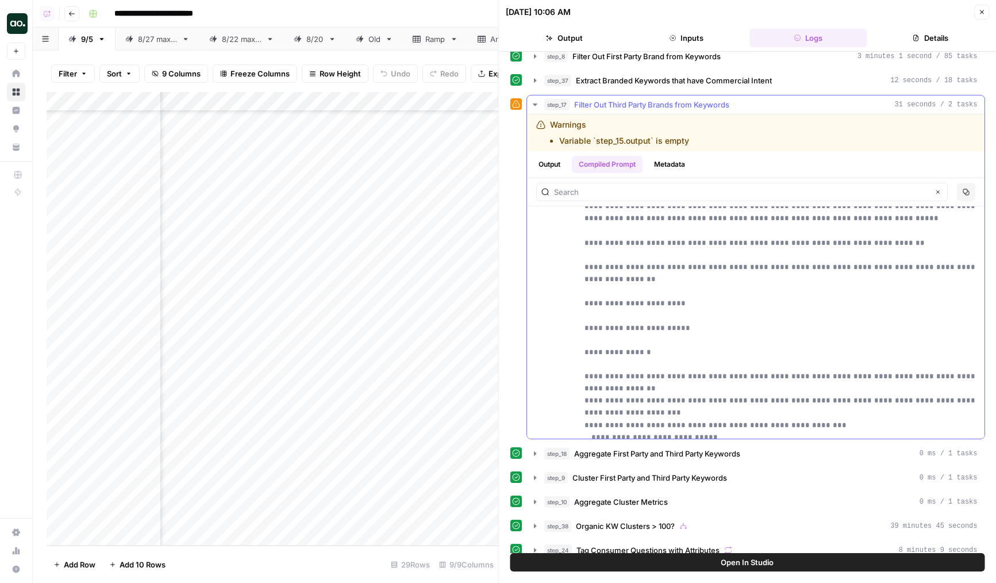
scroll to position [165, 0]
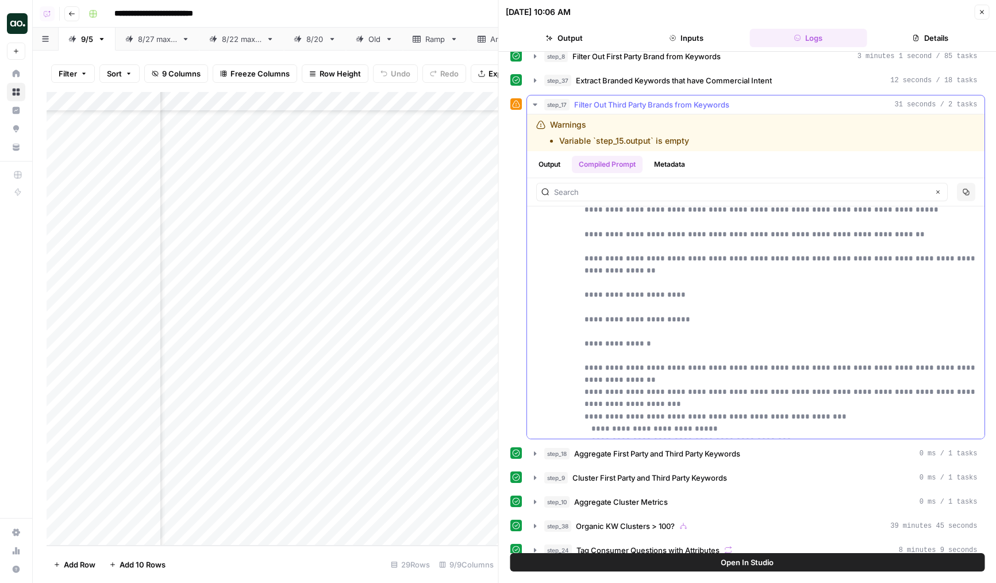
drag, startPoint x: 677, startPoint y: 295, endPoint x: 583, endPoint y: 270, distance: 98.1
click at [583, 270] on div "**********" at bounding box center [756, 375] width 444 height 529
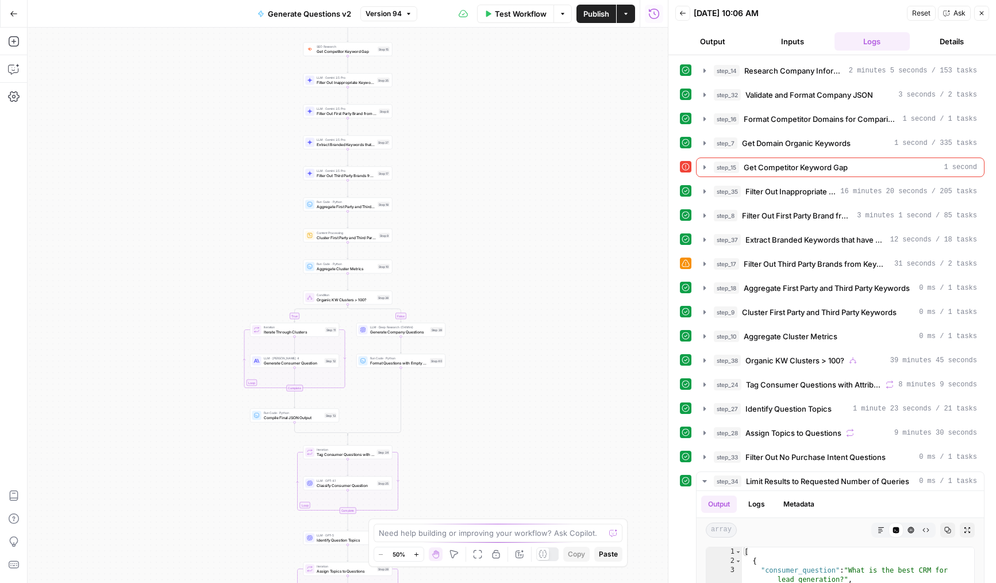
click at [547, 547] on div at bounding box center [547, 554] width 23 height 14
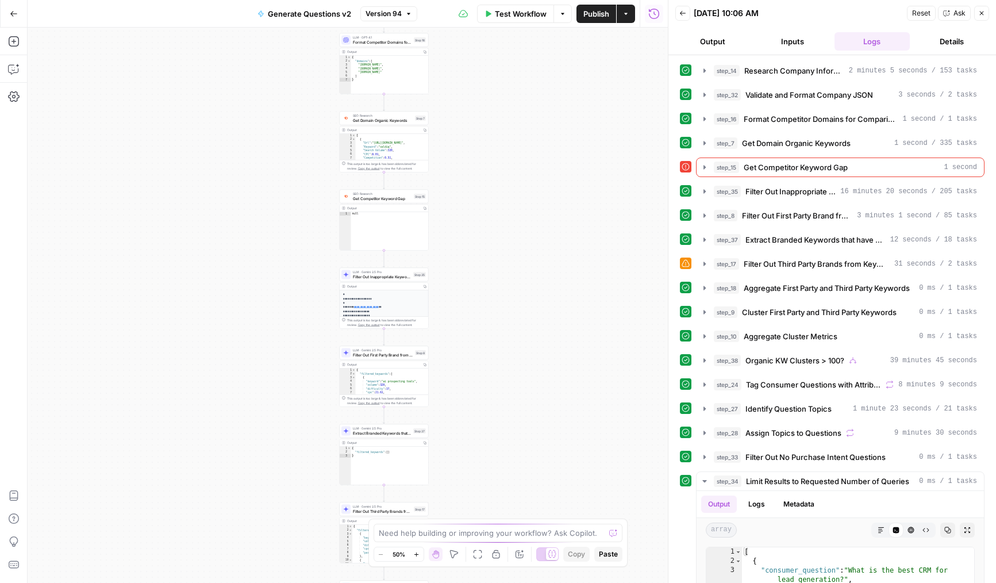
drag, startPoint x: 265, startPoint y: 242, endPoint x: 308, endPoint y: 446, distance: 209.1
click at [310, 436] on div "true false Workflow Set Inputs Inputs LLM · Deep Research (O4 Mini) Research Co…" at bounding box center [348, 305] width 640 height 555
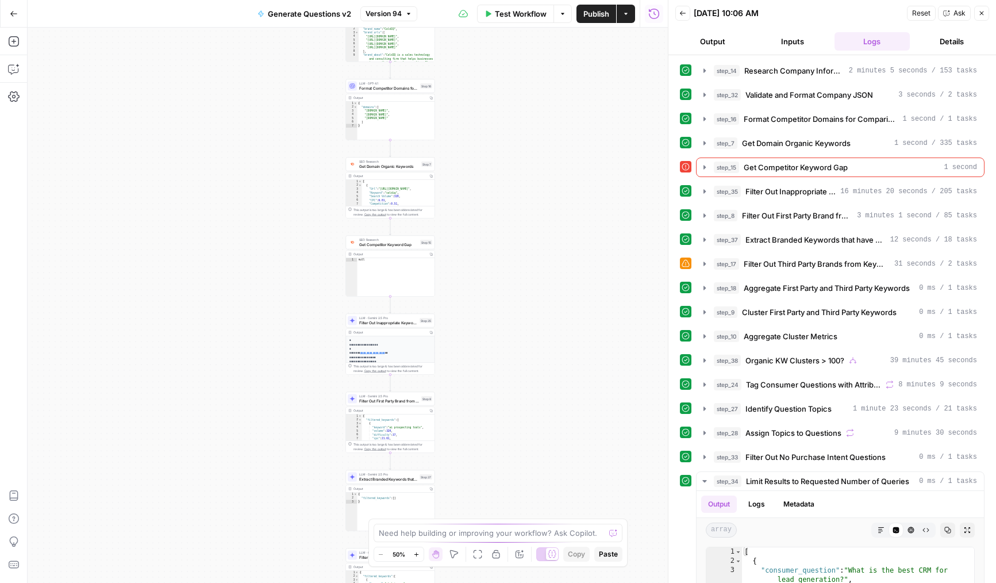
click at [295, 261] on div "true false Workflow Set Inputs Inputs LLM · Deep Research (O4 Mini) Research Co…" at bounding box center [348, 305] width 640 height 555
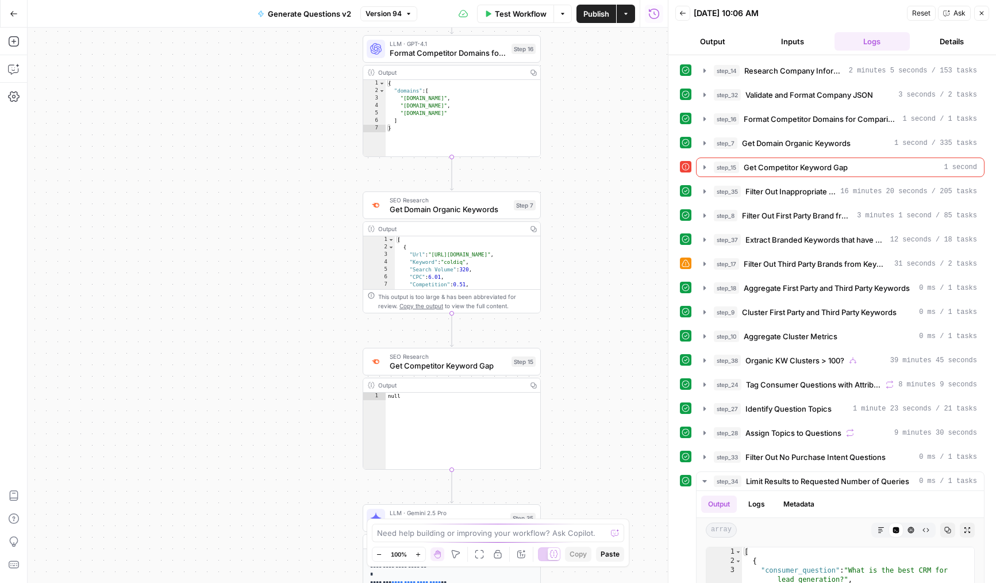
drag, startPoint x: 347, startPoint y: 197, endPoint x: 313, endPoint y: 336, distance: 142.4
click at [313, 336] on div "true false Workflow Set Inputs Inputs LLM · Deep Research (O4 Mini) Research Co…" at bounding box center [348, 305] width 640 height 555
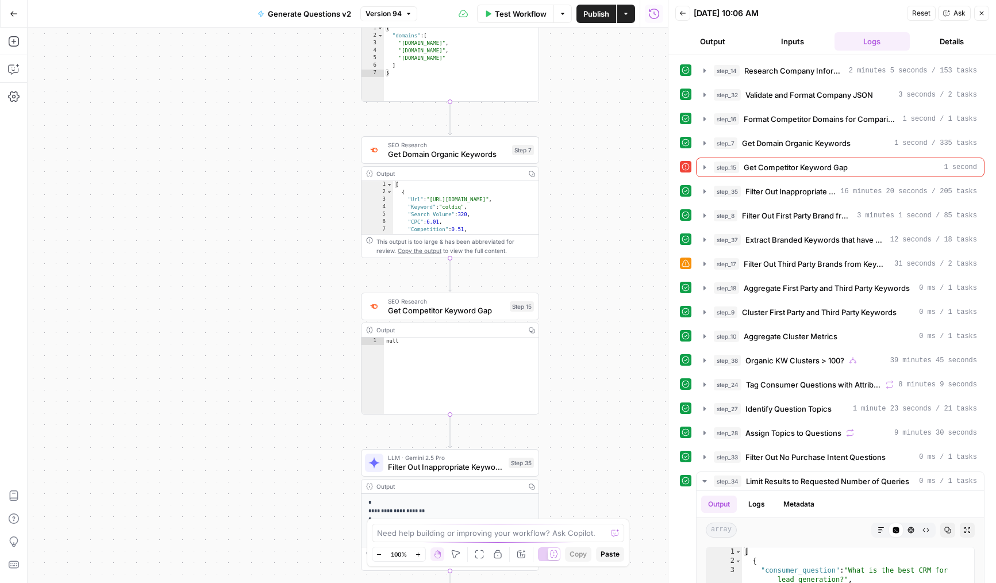
drag, startPoint x: 323, startPoint y: 203, endPoint x: 321, endPoint y: 148, distance: 55.2
click at [321, 148] on div "true false Workflow Set Inputs Inputs LLM · Deep Research (O4 Mini) Research Co…" at bounding box center [348, 305] width 640 height 555
drag, startPoint x: 319, startPoint y: 292, endPoint x: 302, endPoint y: 218, distance: 75.7
click at [302, 218] on div "true false Workflow Set Inputs Inputs LLM · Deep Research (O4 Mini) Research Co…" at bounding box center [348, 305] width 640 height 555
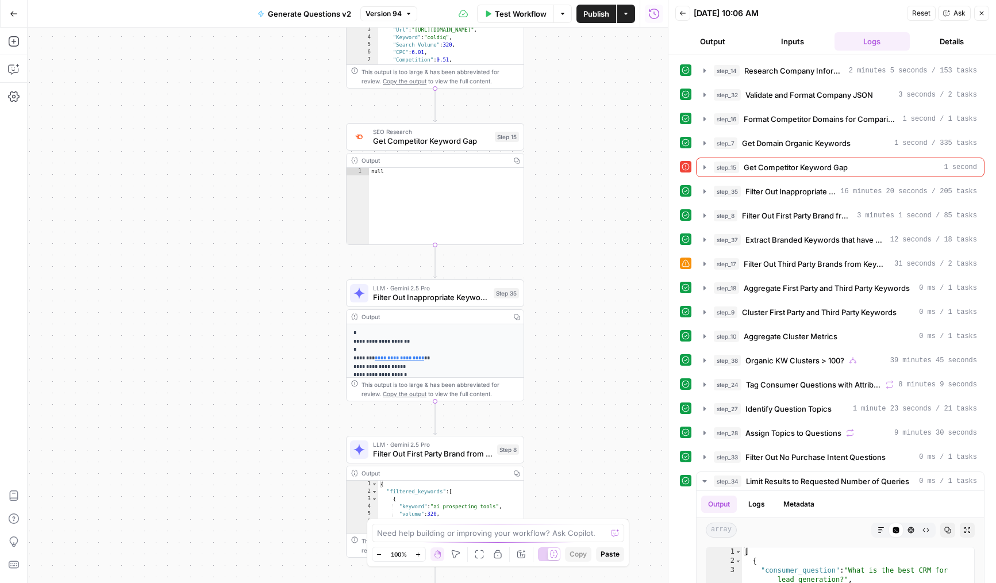
drag, startPoint x: 313, startPoint y: 379, endPoint x: 316, endPoint y: 283, distance: 96.0
click at [316, 283] on div "true false Workflow Set Inputs Inputs LLM · Deep Research (O4 Mini) Research Co…" at bounding box center [348, 305] width 640 height 555
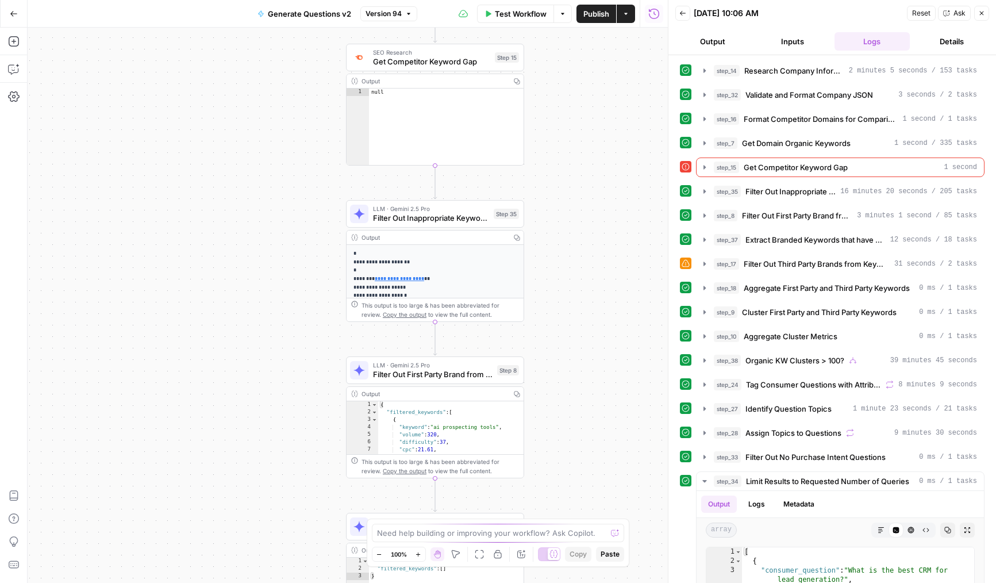
drag, startPoint x: 310, startPoint y: 352, endPoint x: 310, endPoint y: 235, distance: 117.2
click at [310, 235] on div "true false Workflow Set Inputs Inputs LLM · Deep Research (O4 Mini) Research Co…" at bounding box center [348, 305] width 640 height 555
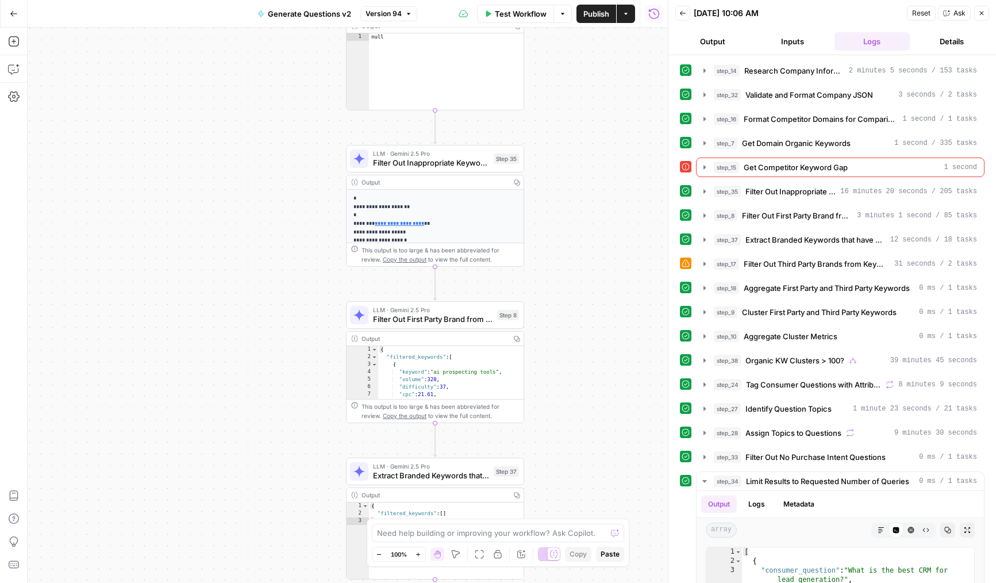
drag, startPoint x: 347, startPoint y: 419, endPoint x: 337, endPoint y: 240, distance: 180.2
click at [337, 240] on div "true false Workflow Set Inputs Inputs LLM · Deep Research (O4 Mini) Research Co…" at bounding box center [348, 305] width 640 height 555
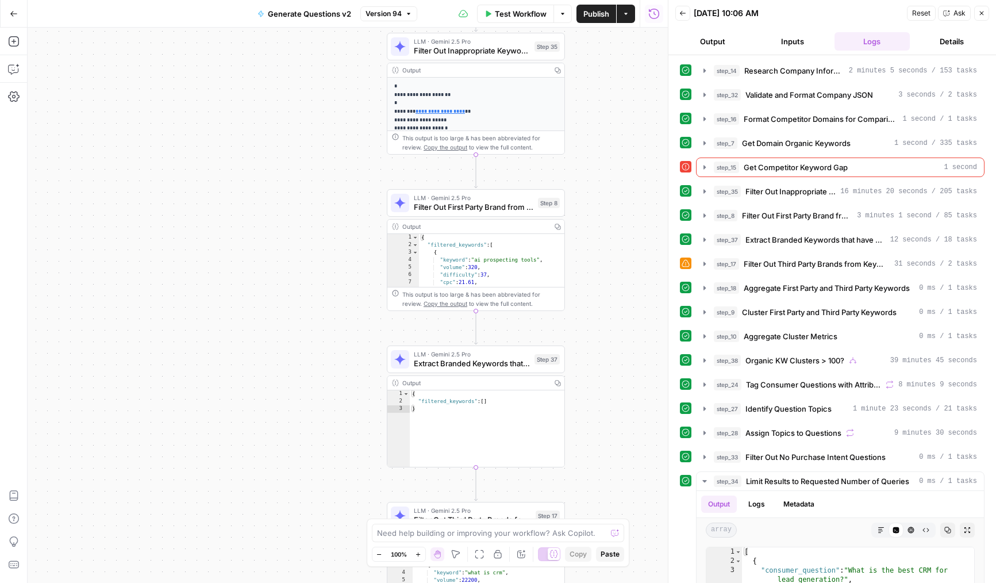
drag, startPoint x: 294, startPoint y: 320, endPoint x: 316, endPoint y: 217, distance: 105.8
click at [316, 217] on div "true false Workflow Set Inputs Inputs LLM · Deep Research (O4 Mini) Research Co…" at bounding box center [348, 305] width 640 height 555
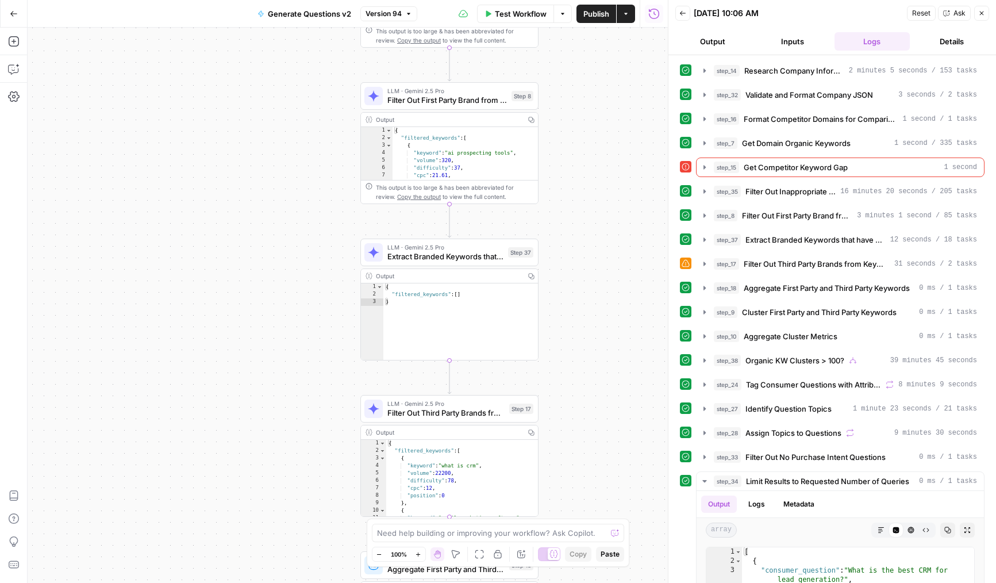
drag, startPoint x: 309, startPoint y: 207, endPoint x: 296, endPoint y: 129, distance: 79.3
click at [296, 129] on div "true false Workflow Set Inputs Inputs LLM · Deep Research (O4 Mini) Research Co…" at bounding box center [348, 305] width 640 height 555
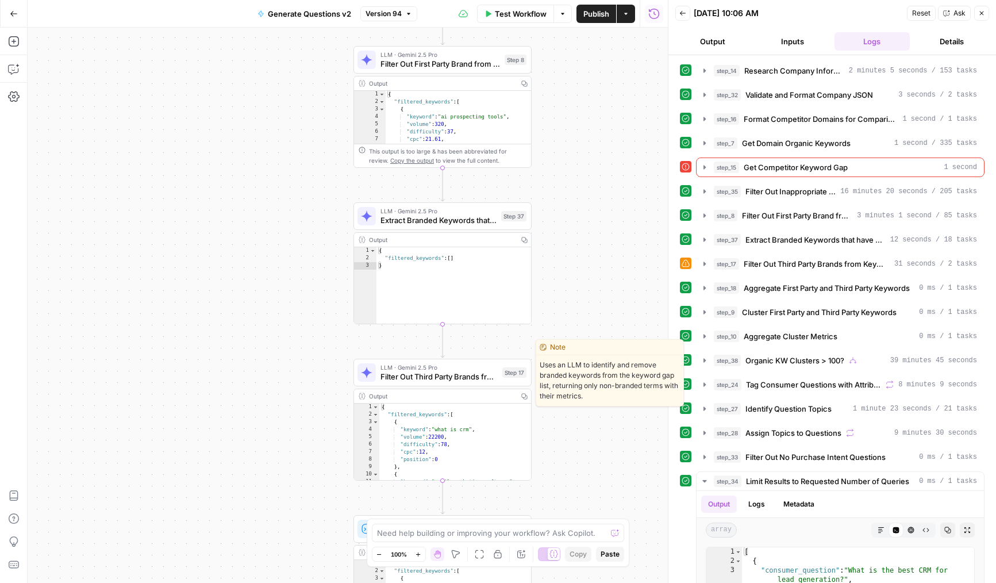
click at [418, 389] on div "Output Copy" at bounding box center [442, 396] width 177 height 14
click at [428, 372] on span "Filter Out Third Party Brands from Keywords" at bounding box center [438, 376] width 117 height 11
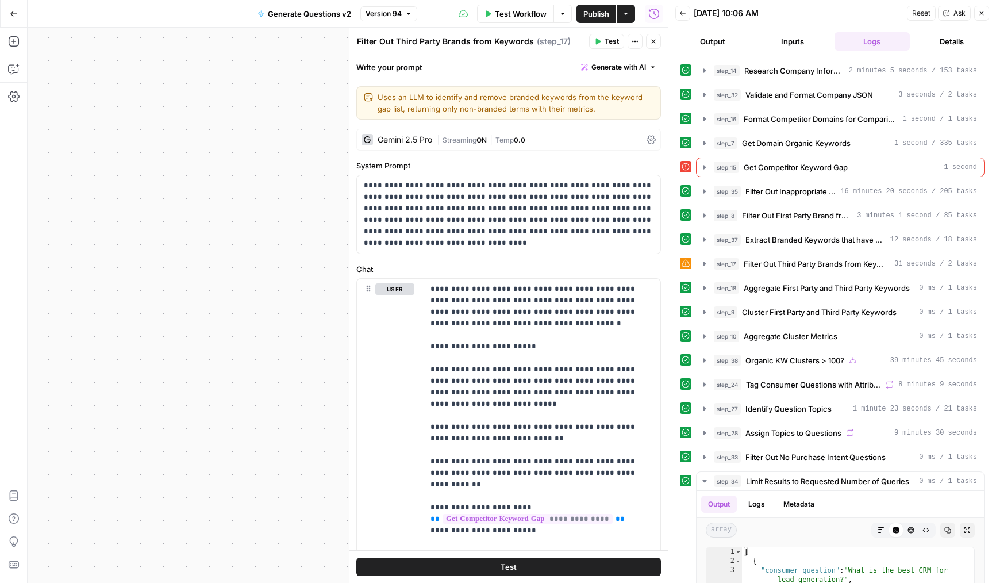
click at [979, 11] on icon "button" at bounding box center [981, 13] width 7 height 7
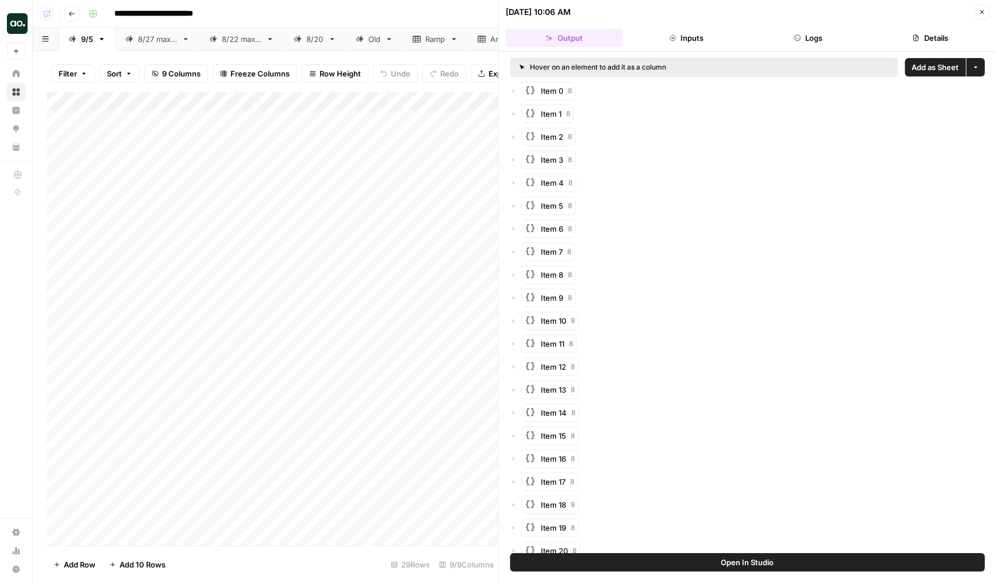
click at [979, 13] on icon "button" at bounding box center [981, 12] width 7 height 7
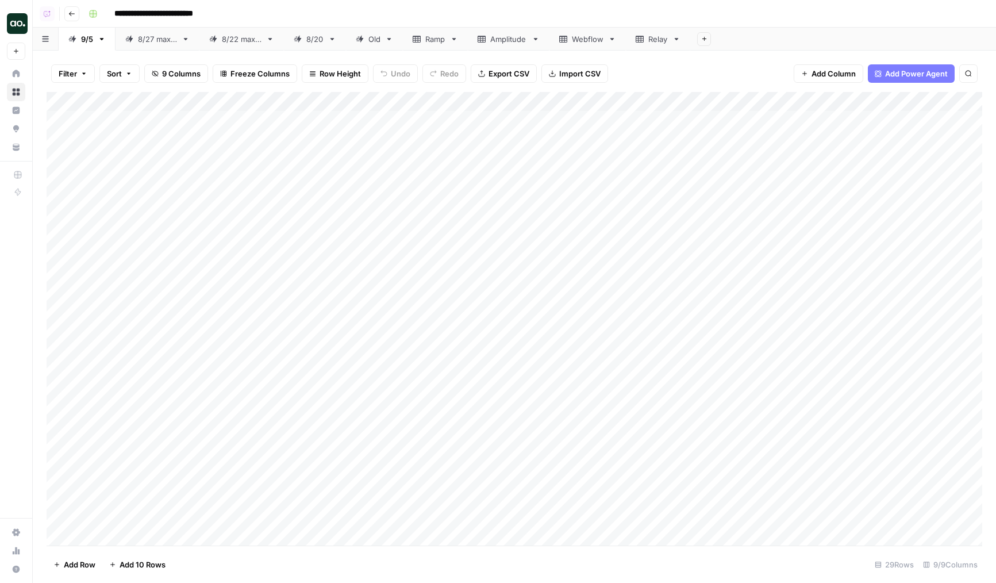
click at [451, 104] on div "Add Column" at bounding box center [515, 318] width 936 height 453
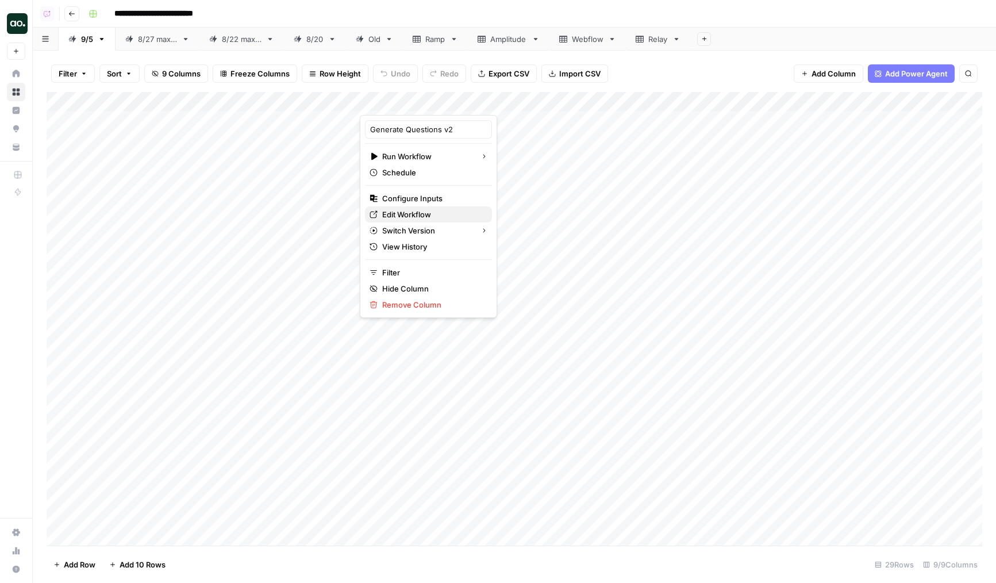
click at [412, 207] on link "Edit Workflow" at bounding box center [428, 214] width 127 height 16
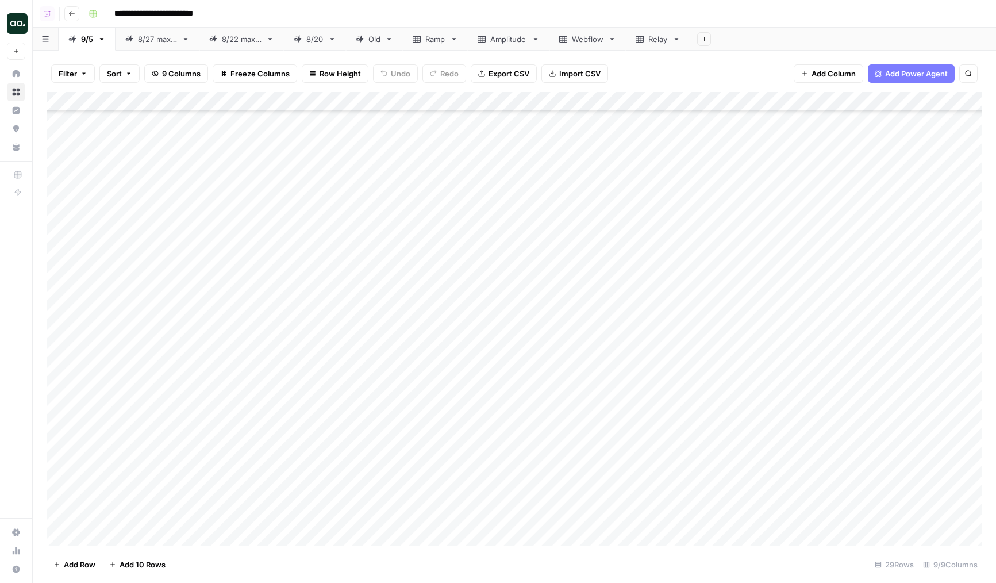
scroll to position [151, 0]
click at [509, 380] on div "Add Column" at bounding box center [515, 318] width 936 height 453
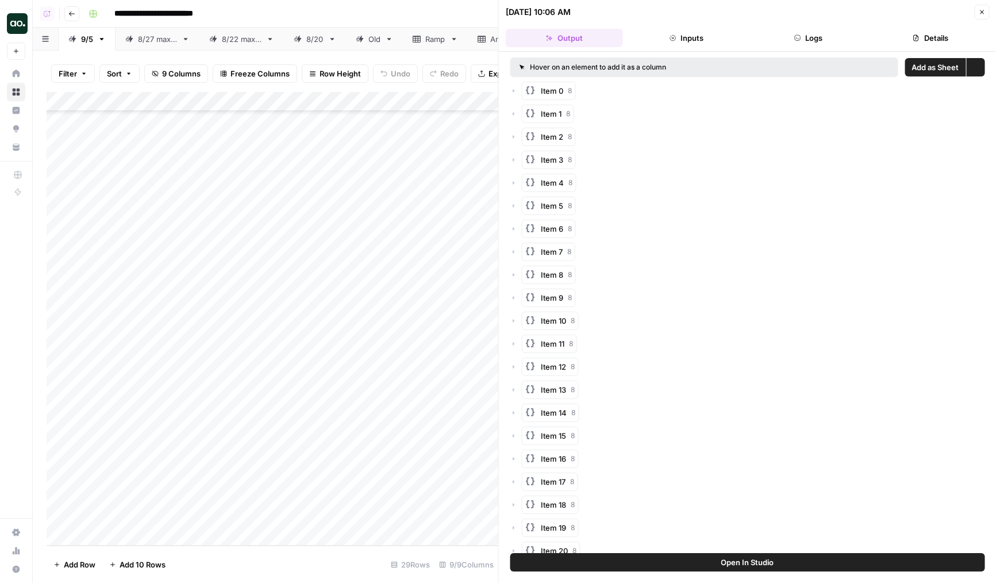
click at [809, 40] on button "Logs" at bounding box center [807, 38] width 117 height 18
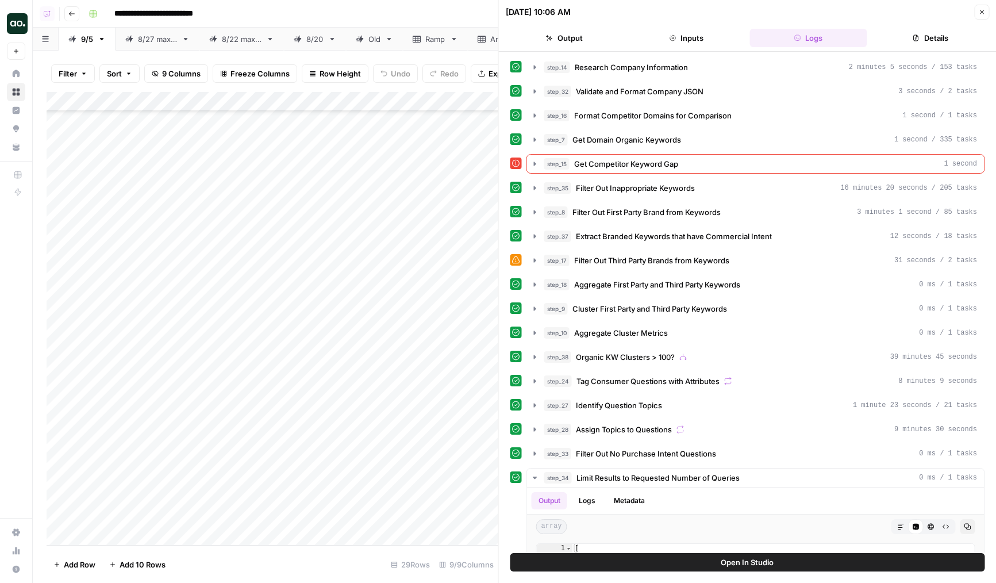
click at [977, 16] on button "Close" at bounding box center [981, 12] width 15 height 15
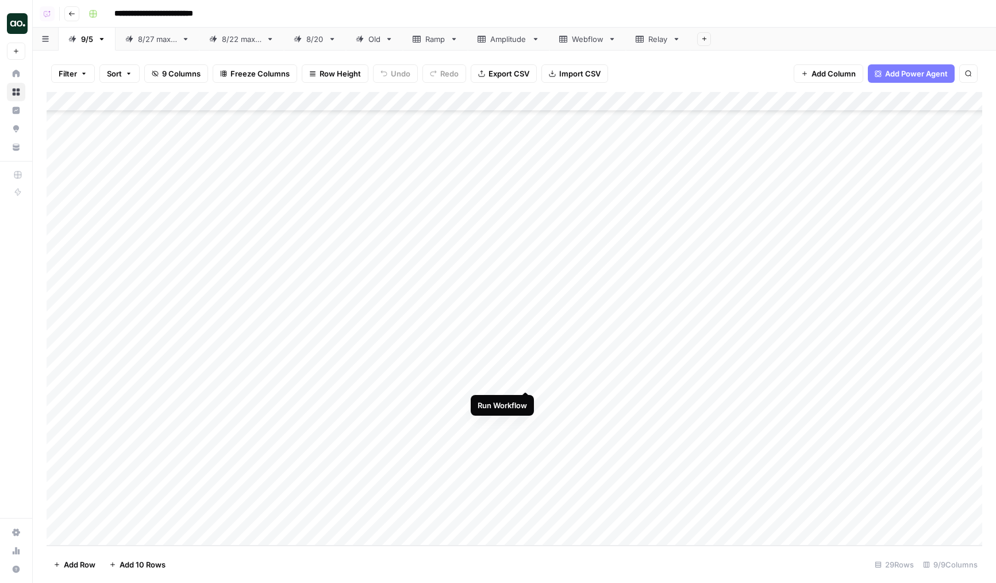
click at [525, 379] on div "Add Column" at bounding box center [515, 318] width 936 height 453
click at [511, 356] on div "Add Column" at bounding box center [515, 318] width 936 height 453
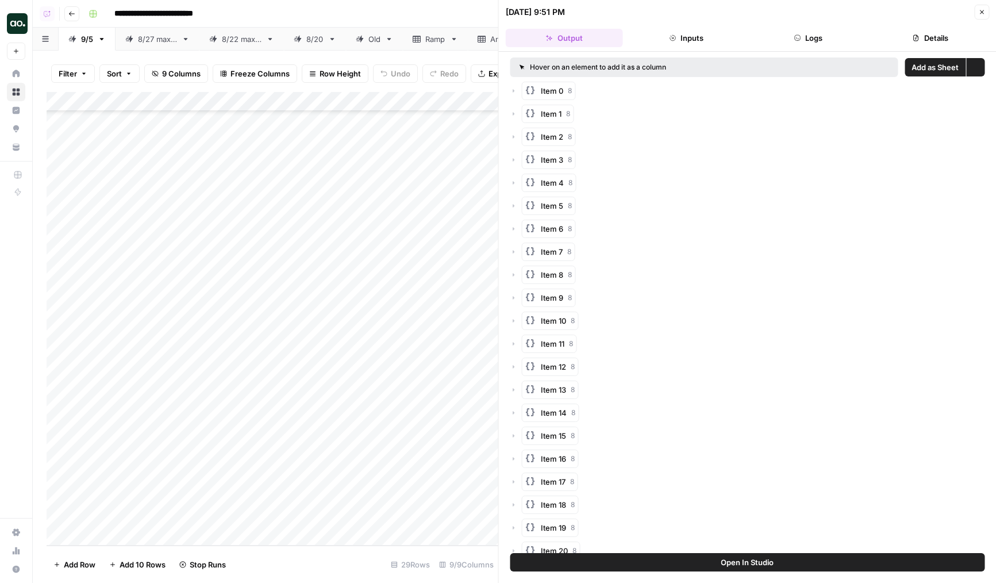
click at [804, 32] on button "Logs" at bounding box center [807, 38] width 117 height 18
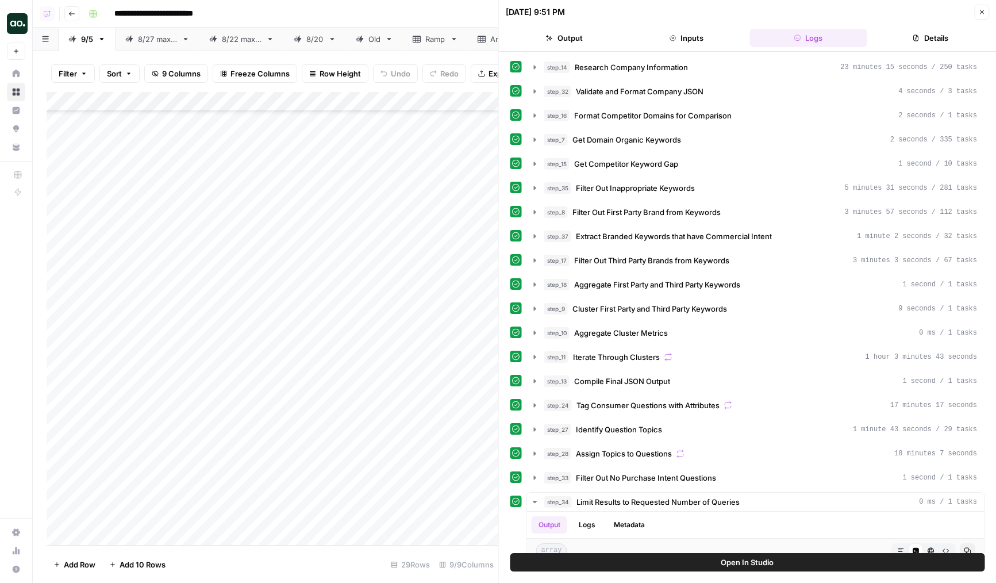
click at [410, 426] on div "Add Column" at bounding box center [273, 318] width 452 height 453
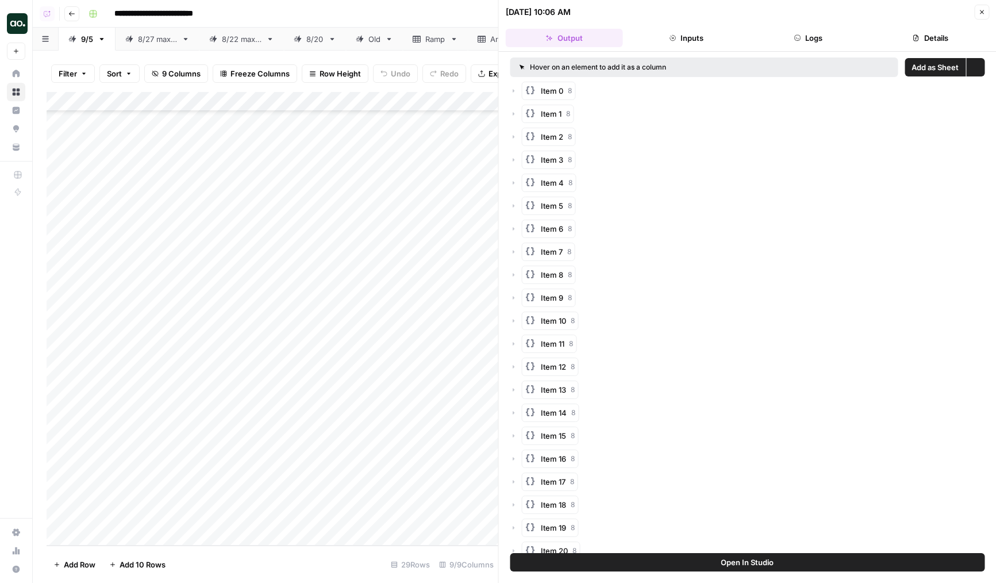
click at [769, 41] on button "Logs" at bounding box center [807, 38] width 117 height 18
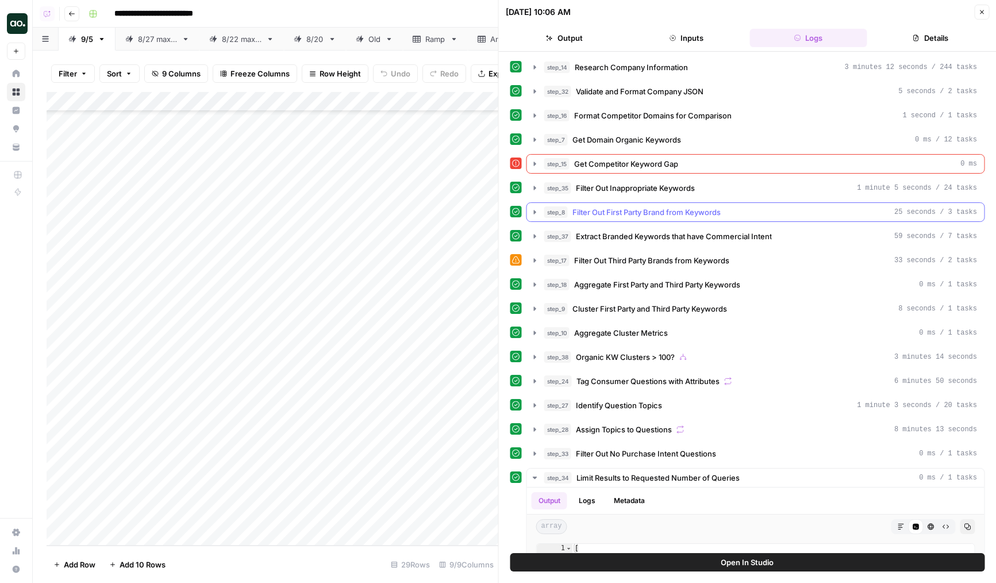
click at [628, 207] on span "Filter Out First Party Brand from Keywords" at bounding box center [646, 211] width 148 height 11
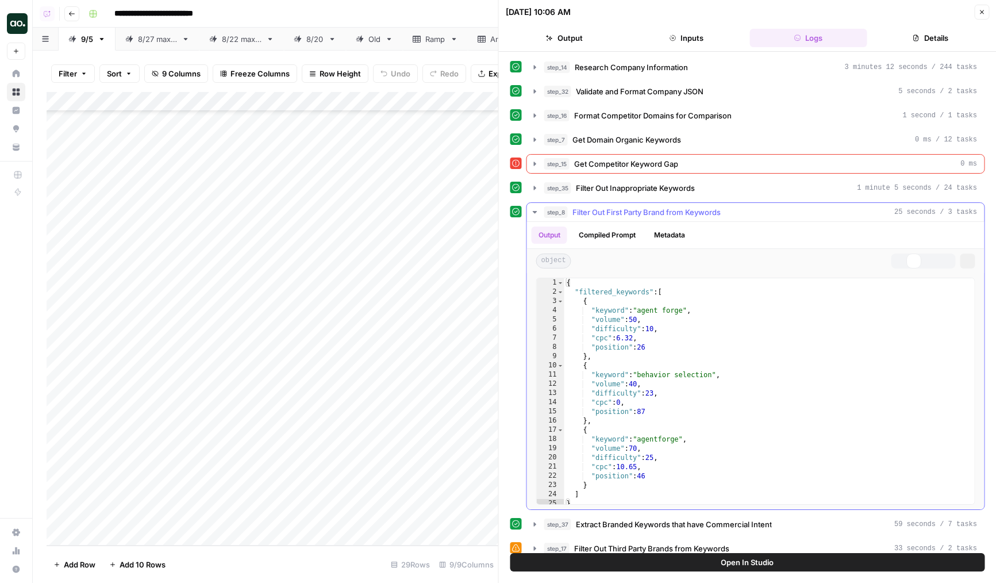
click at [631, 207] on span "Filter Out First Party Brand from Keywords" at bounding box center [646, 211] width 148 height 11
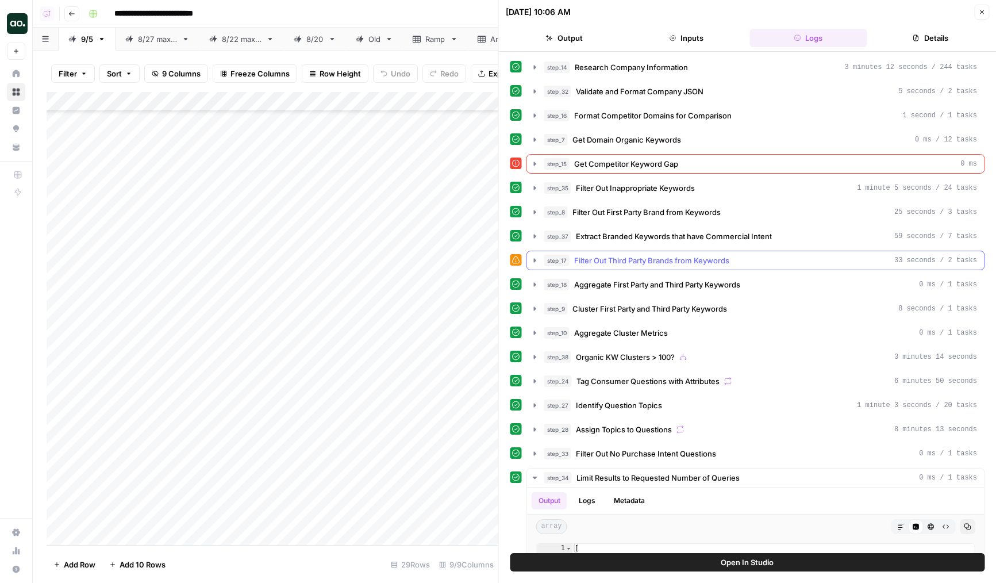
click at [618, 256] on span "Filter Out Third Party Brands from Keywords" at bounding box center [651, 260] width 155 height 11
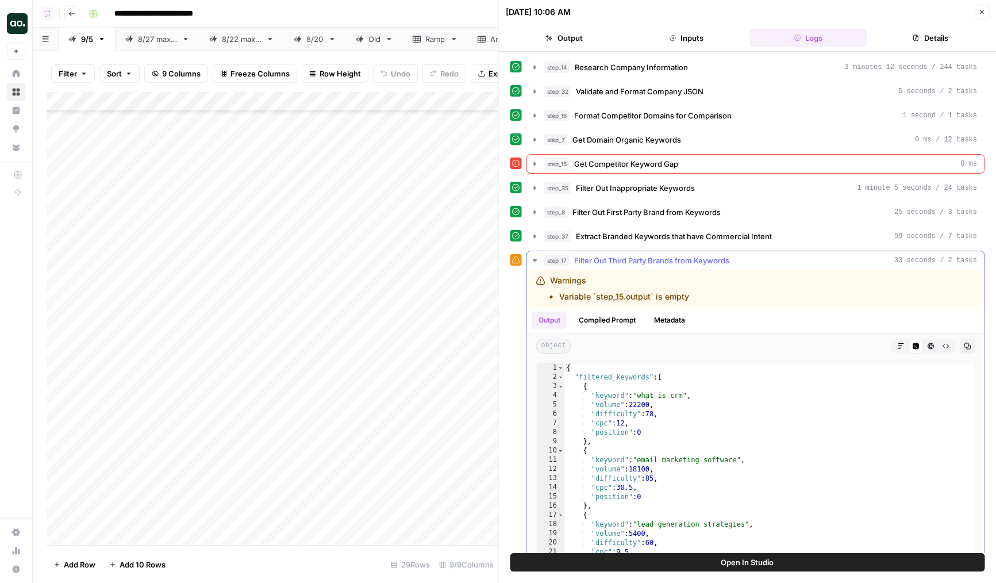
click at [618, 256] on span "Filter Out Third Party Brands from Keywords" at bounding box center [651, 260] width 155 height 11
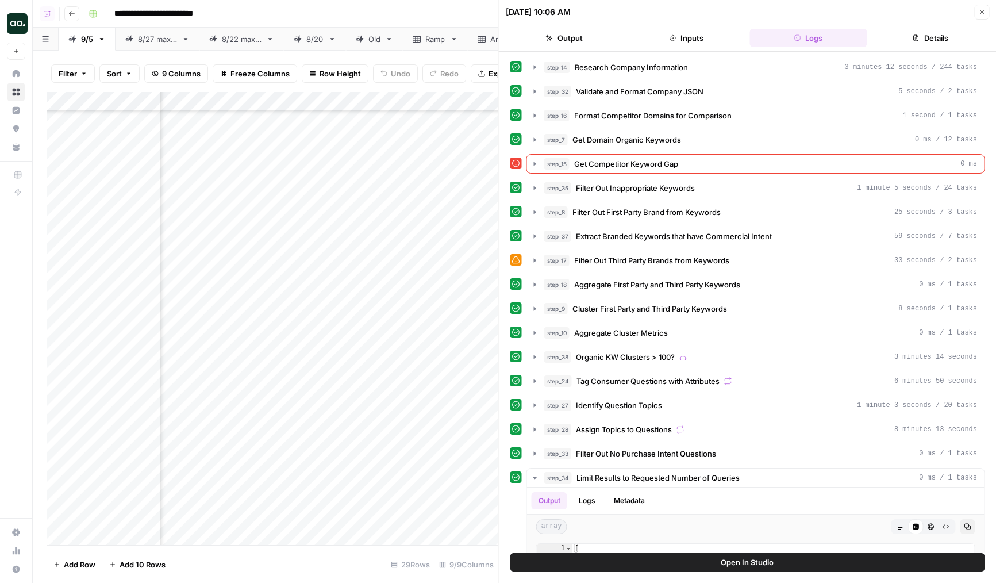
scroll to position [151, 112]
click at [982, 13] on icon "button" at bounding box center [982, 12] width 4 height 4
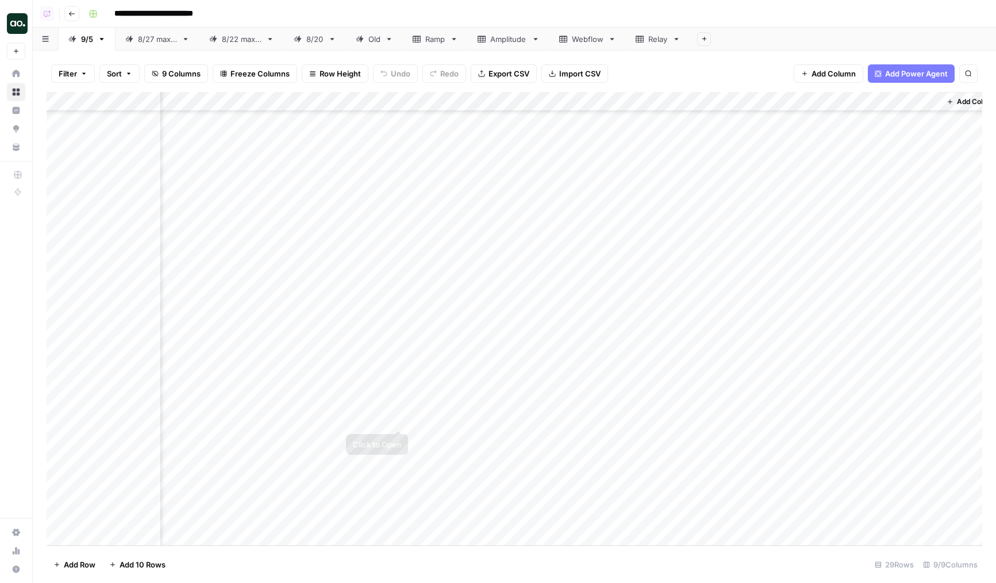
click at [398, 419] on div "Add Column" at bounding box center [515, 318] width 936 height 453
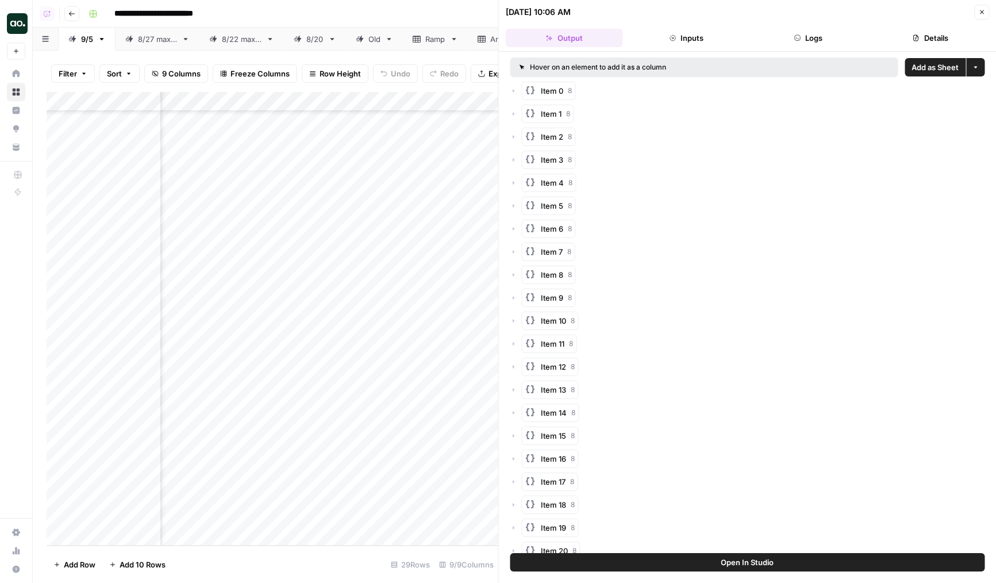
click at [808, 41] on button "Logs" at bounding box center [807, 38] width 117 height 18
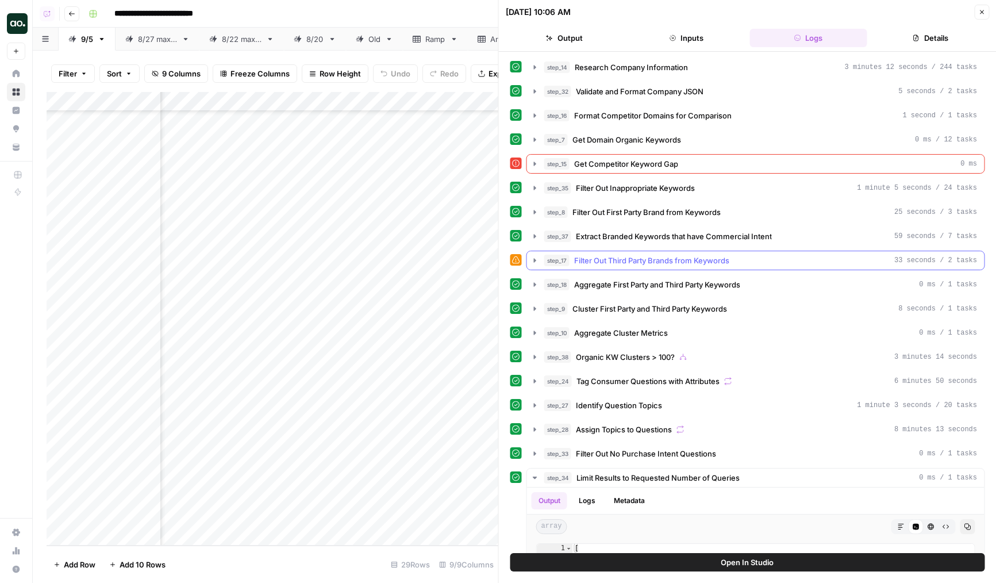
click at [599, 267] on button "step_17 Filter Out Third Party Brands from Keywords 33 seconds / 2 tasks" at bounding box center [755, 260] width 457 height 18
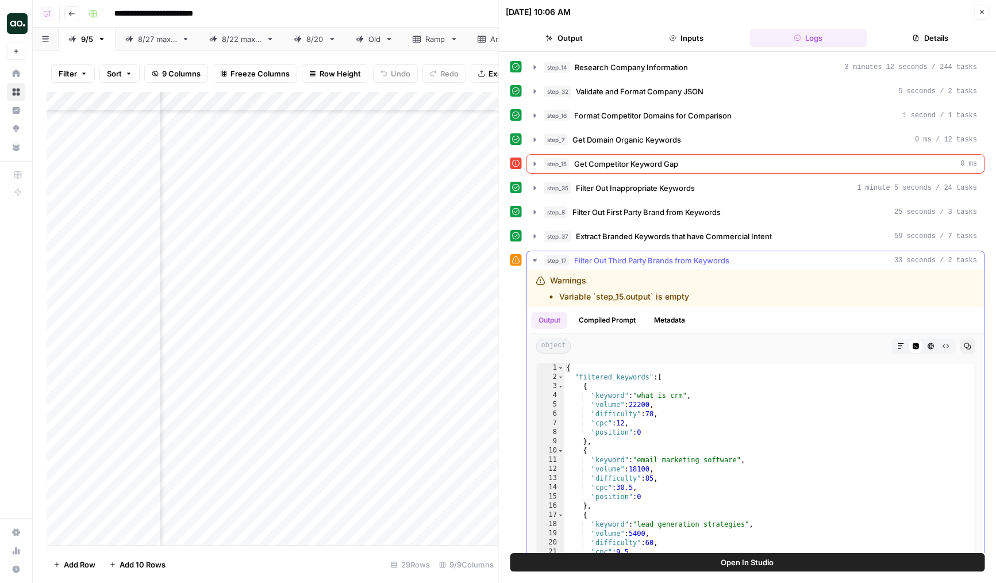
click at [599, 267] on button "step_17 Filter Out Third Party Brands from Keywords 33 seconds / 2 tasks" at bounding box center [755, 260] width 457 height 18
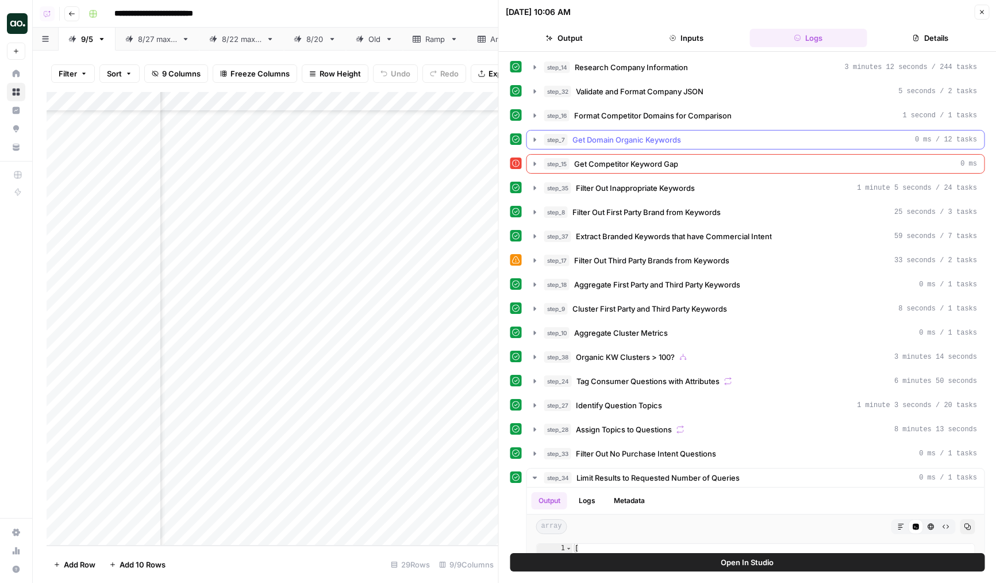
click at [607, 141] on span "Get Domain Organic Keywords" at bounding box center [626, 139] width 109 height 11
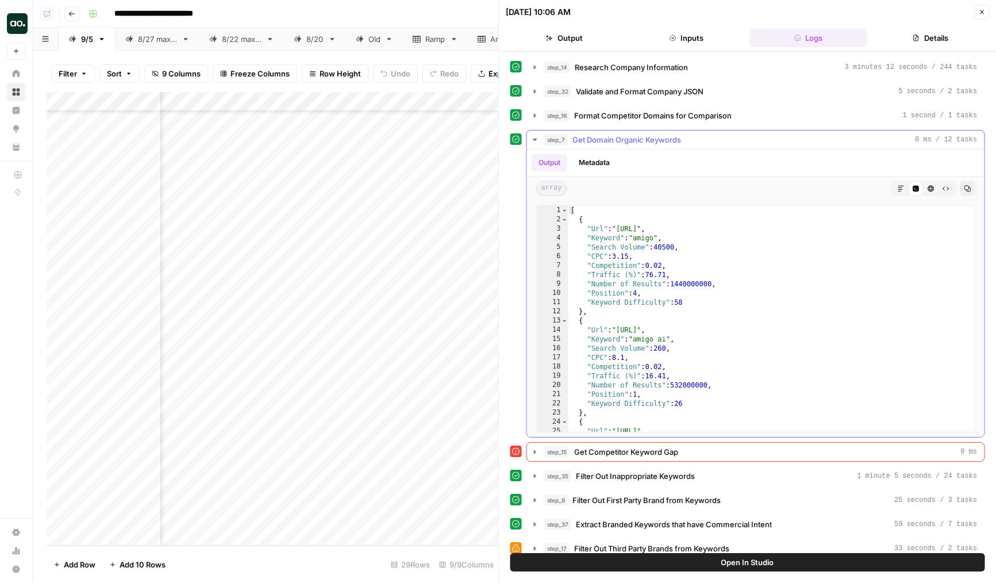
click at [607, 141] on span "Get Domain Organic Keywords" at bounding box center [626, 139] width 109 height 11
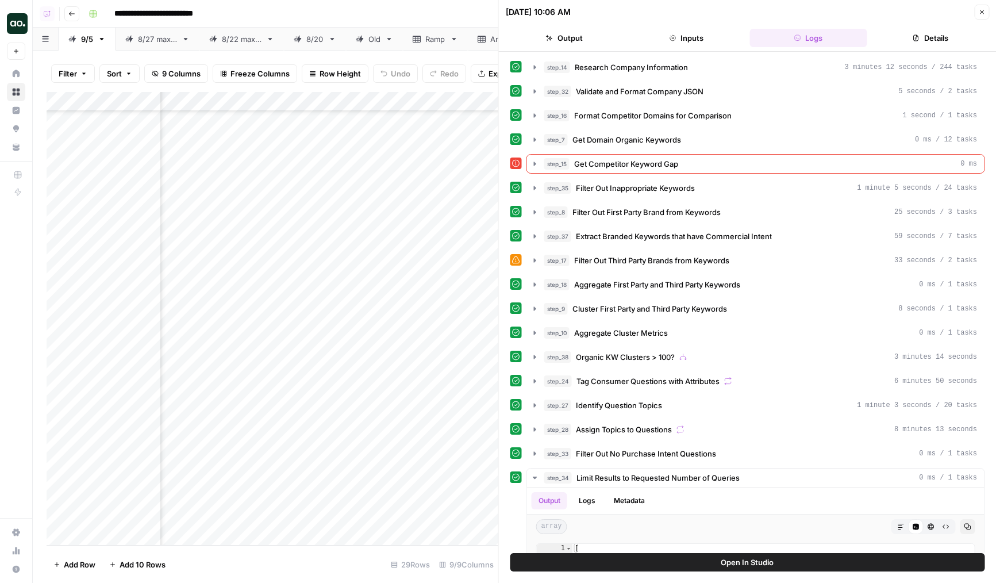
click at [611, 164] on span "Get Competitor Keyword Gap" at bounding box center [626, 163] width 104 height 11
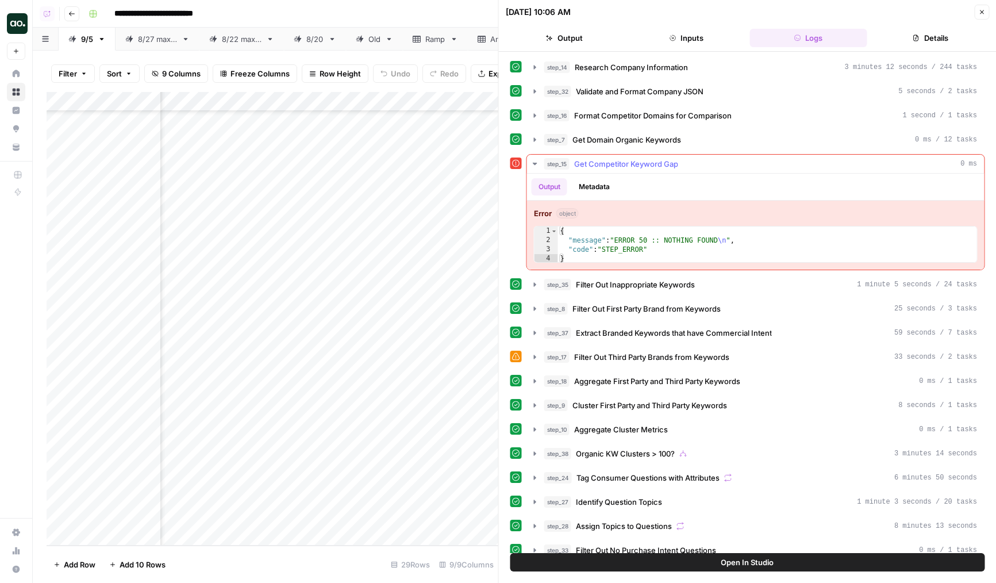
click at [611, 164] on span "Get Competitor Keyword Gap" at bounding box center [626, 163] width 104 height 11
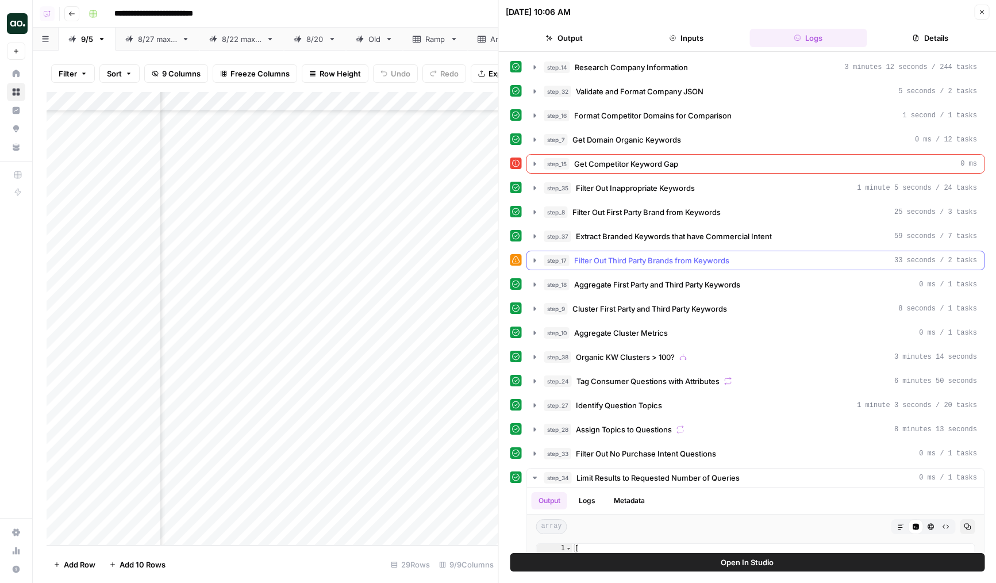
click at [591, 258] on span "Filter Out Third Party Brands from Keywords" at bounding box center [651, 260] width 155 height 11
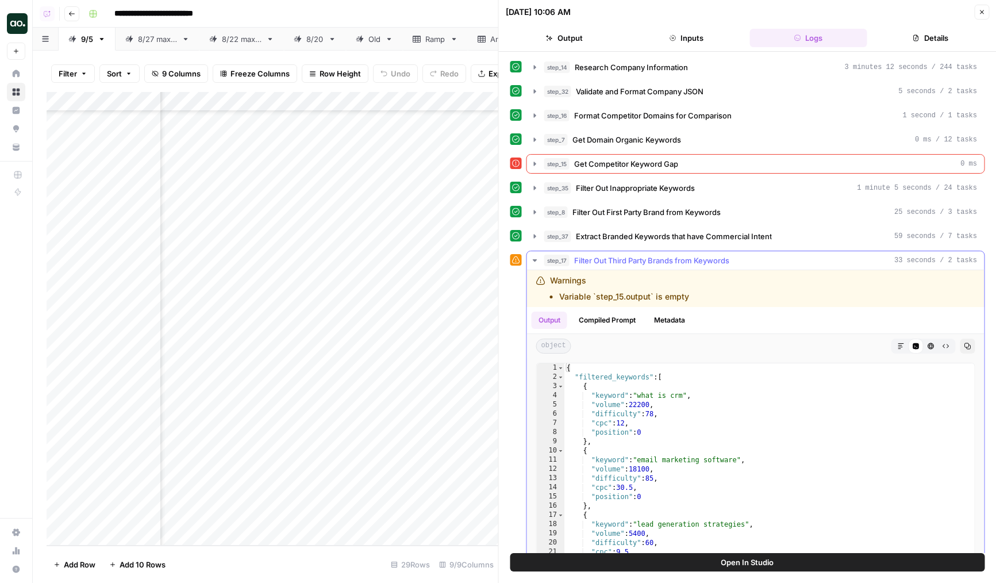
click at [591, 258] on span "Filter Out Third Party Brands from Keywords" at bounding box center [651, 260] width 155 height 11
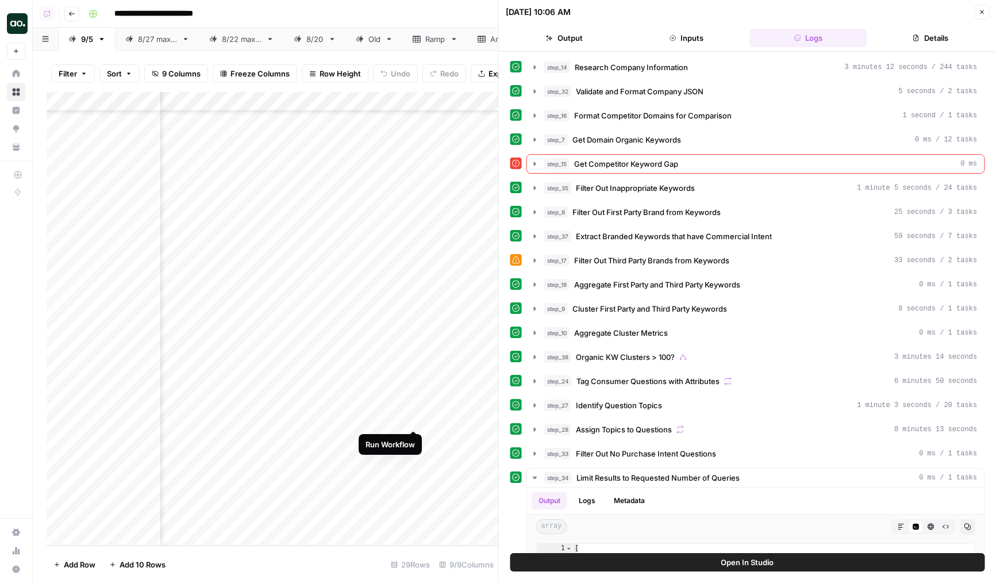
click at [412, 420] on div "Add Column" at bounding box center [273, 318] width 452 height 453
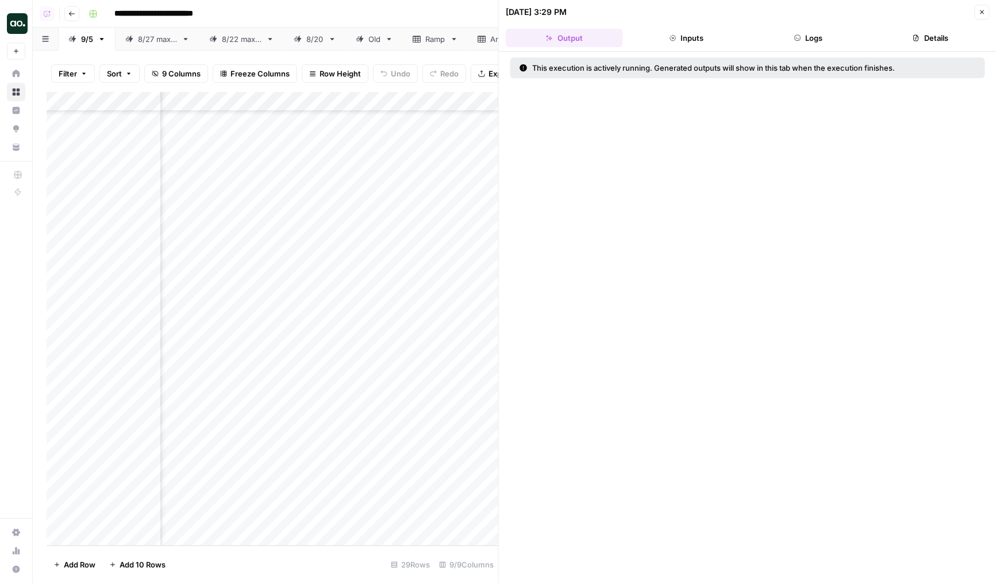
click at [392, 398] on div "Add Column" at bounding box center [273, 318] width 452 height 453
click at [398, 398] on div "Add Column" at bounding box center [273, 318] width 452 height 453
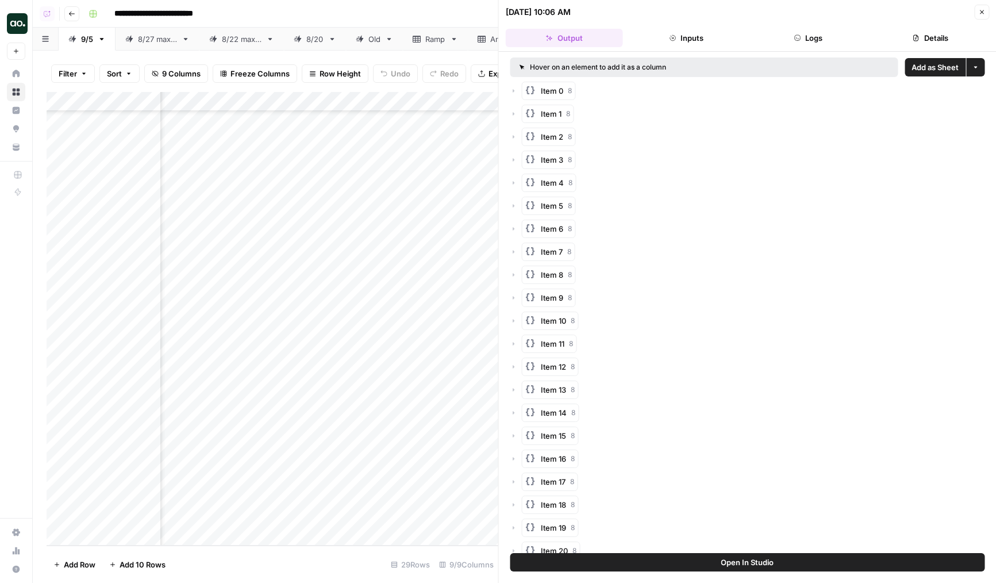
click at [773, 47] on button "Logs" at bounding box center [807, 38] width 117 height 18
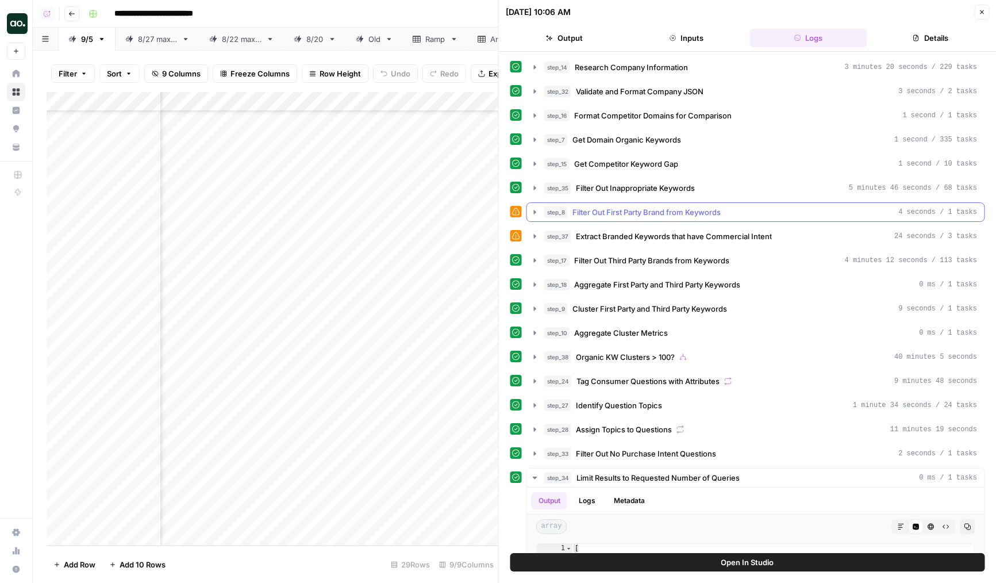
click at [608, 219] on button "step_8 Filter Out First Party Brand from Keywords 4 seconds / 1 tasks" at bounding box center [755, 212] width 457 height 18
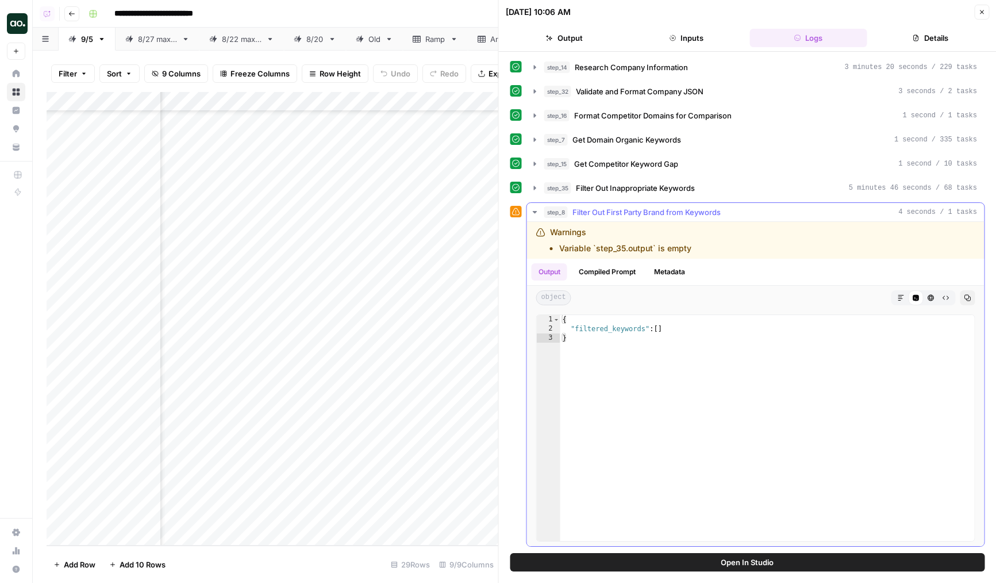
click at [616, 215] on span "Filter Out First Party Brand from Keywords" at bounding box center [646, 211] width 148 height 11
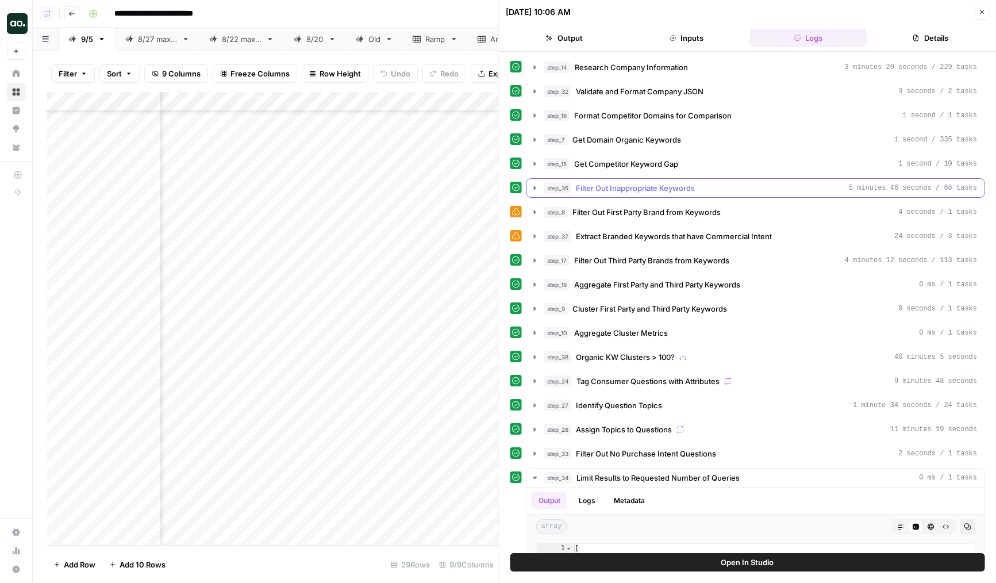
click at [616, 191] on span "Filter Out Inappropriate Keywords" at bounding box center [635, 187] width 119 height 11
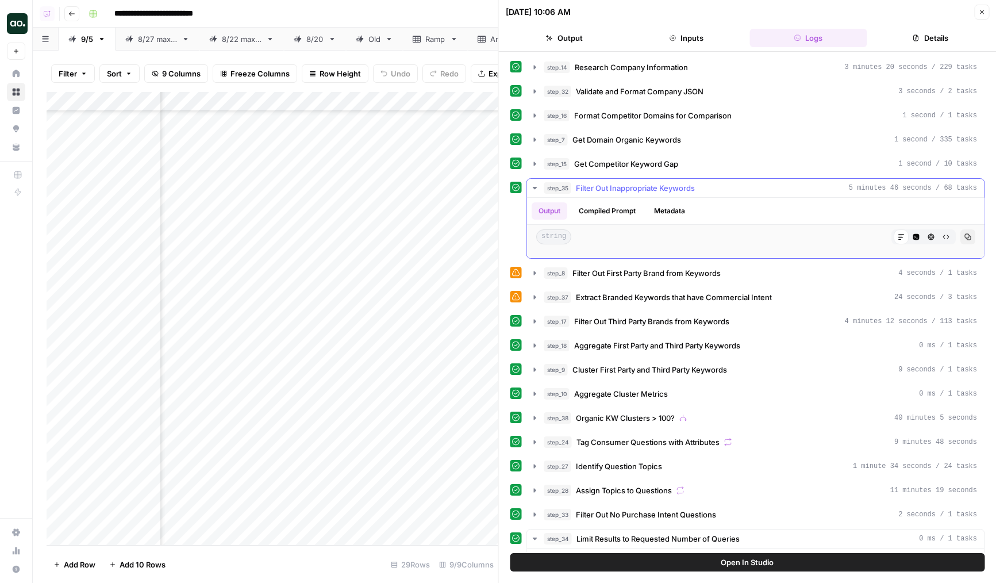
click at [616, 191] on span "Filter Out Inappropriate Keywords" at bounding box center [635, 187] width 119 height 11
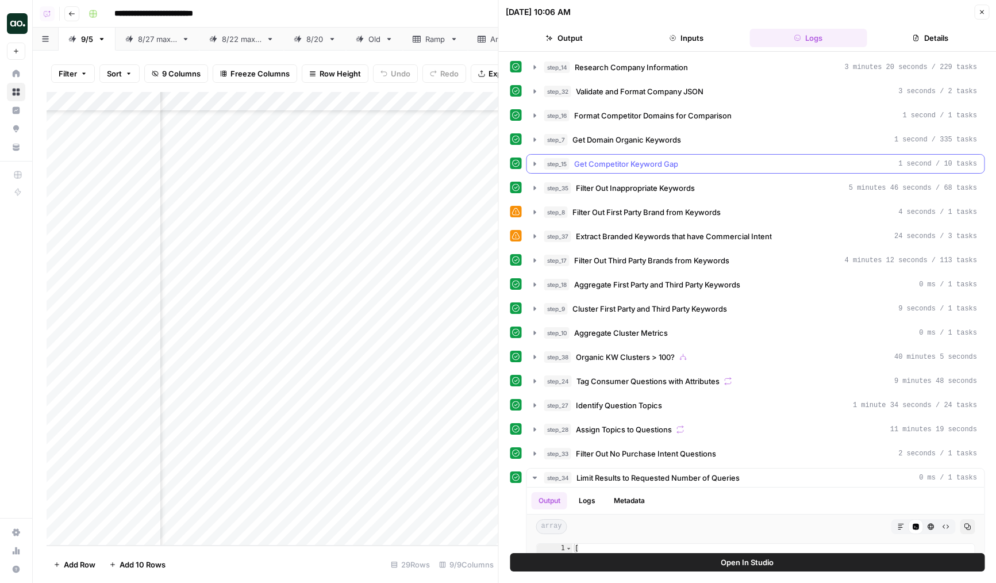
click at [618, 163] on span "Get Competitor Keyword Gap" at bounding box center [626, 163] width 104 height 11
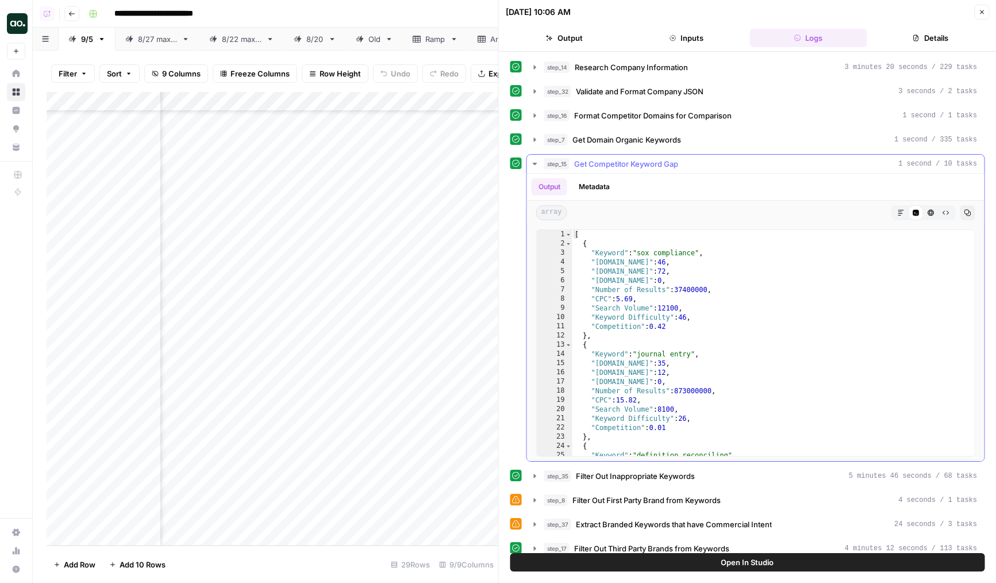
click at [618, 163] on span "Get Competitor Keyword Gap" at bounding box center [626, 163] width 104 height 11
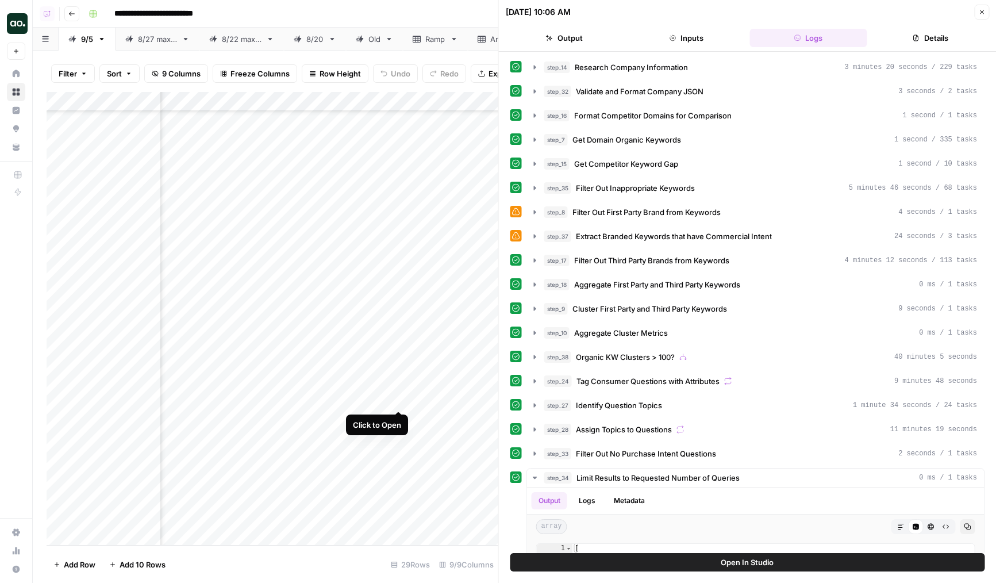
click at [398, 401] on div "Add Column" at bounding box center [273, 318] width 452 height 453
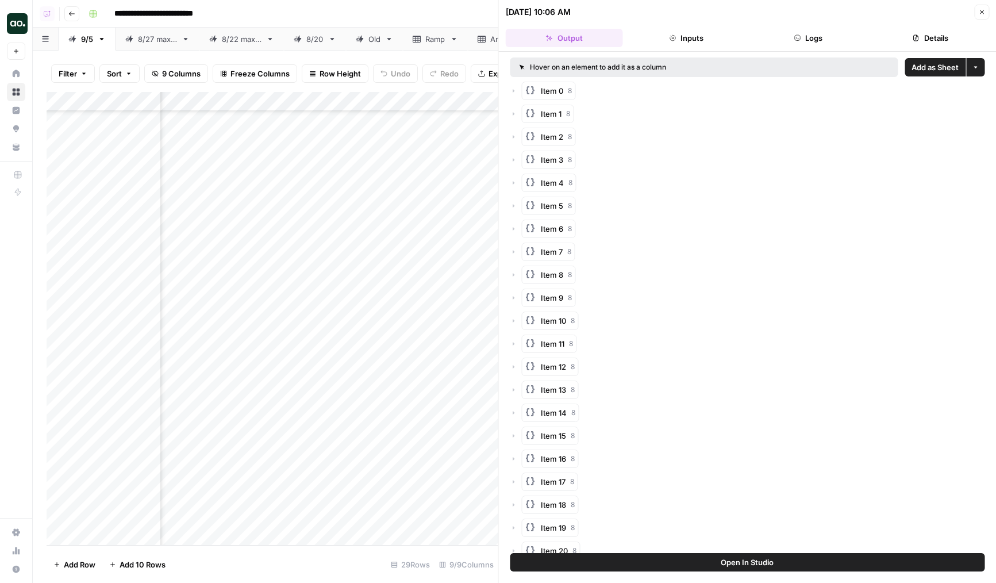
click at [413, 399] on div "Add Column" at bounding box center [273, 318] width 452 height 453
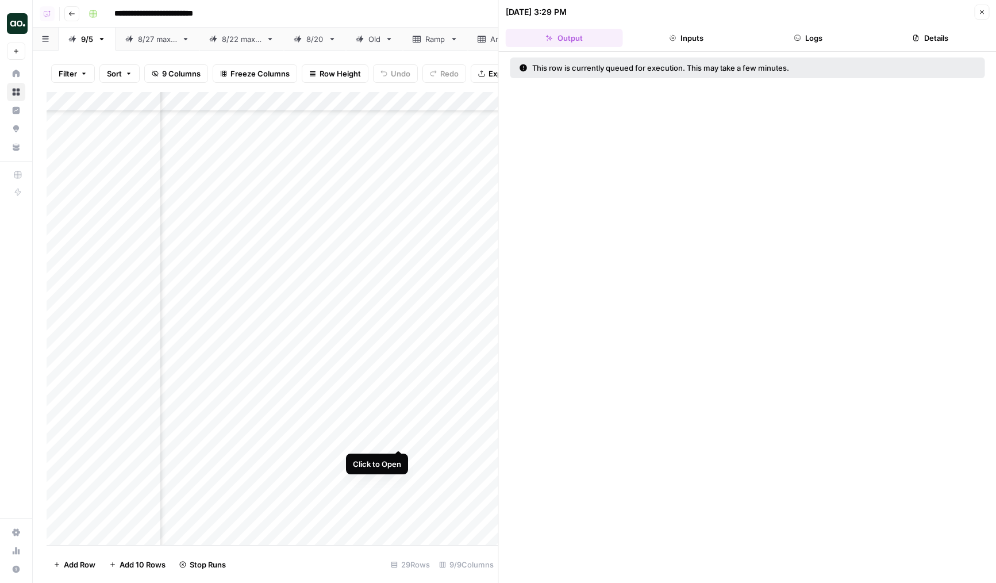
click at [393, 439] on div "Add Column" at bounding box center [273, 318] width 452 height 453
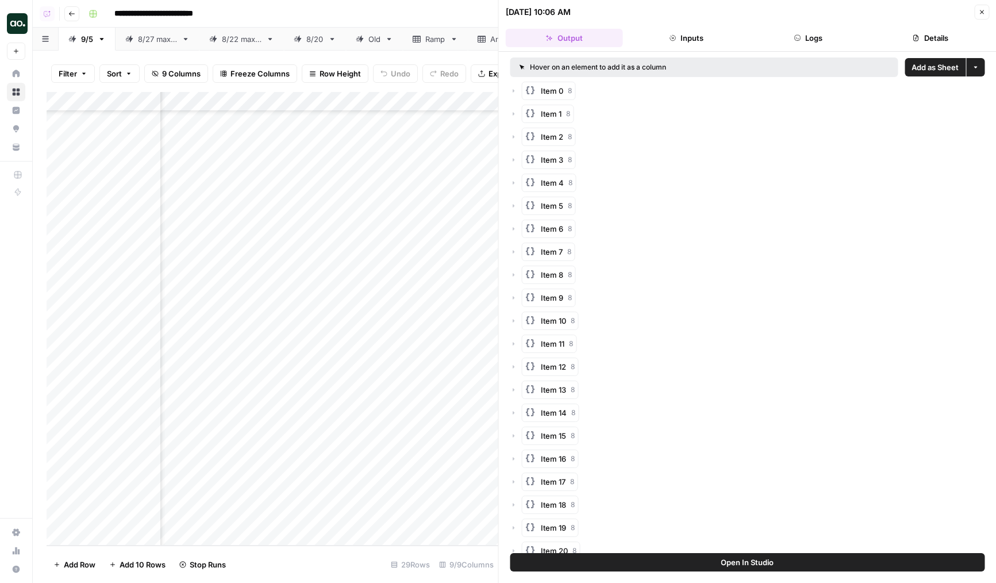
click at [795, 36] on icon "button" at bounding box center [797, 37] width 7 height 7
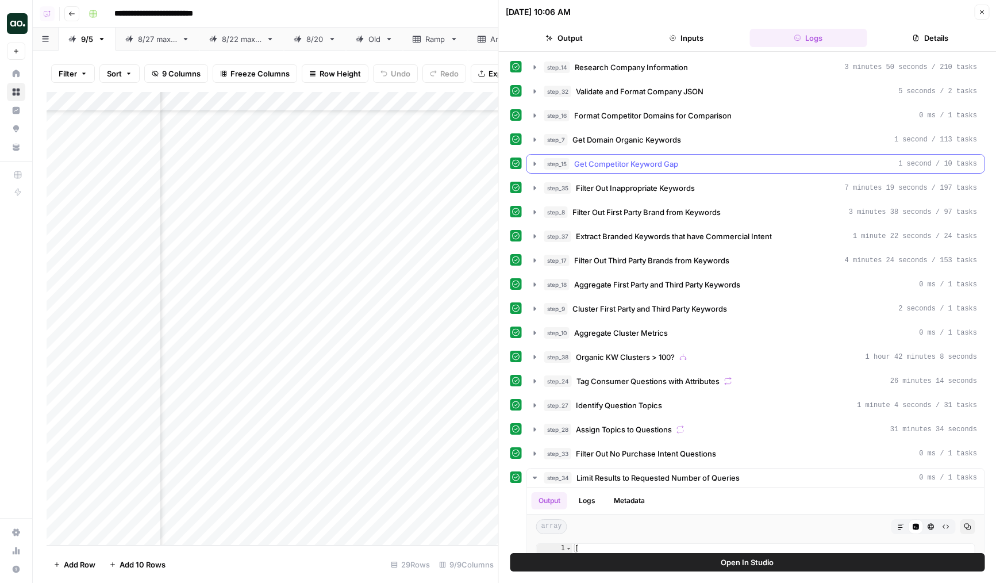
click at [630, 164] on span "Get Competitor Keyword Gap" at bounding box center [626, 163] width 104 height 11
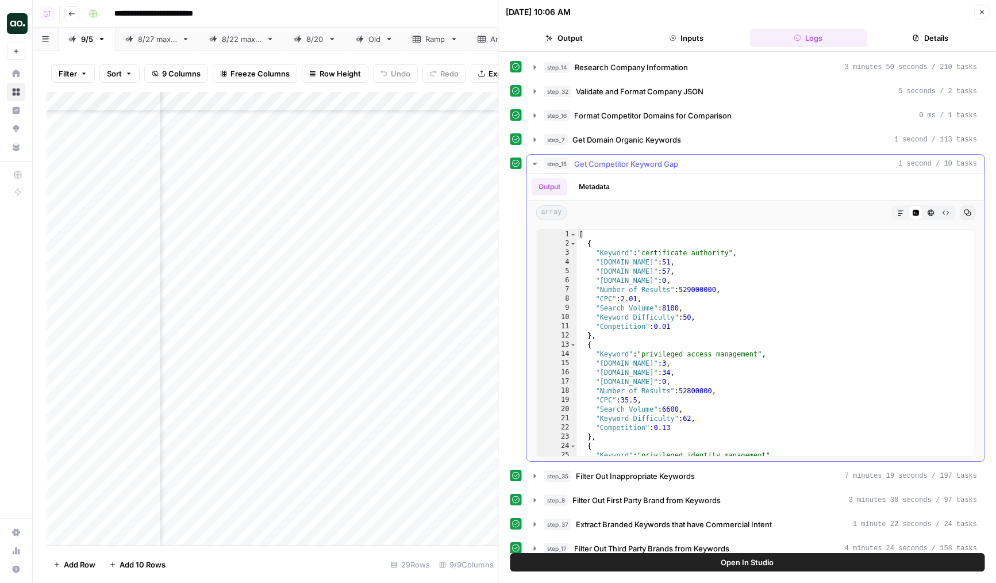
click at [630, 164] on span "Get Competitor Keyword Gap" at bounding box center [626, 163] width 104 height 11
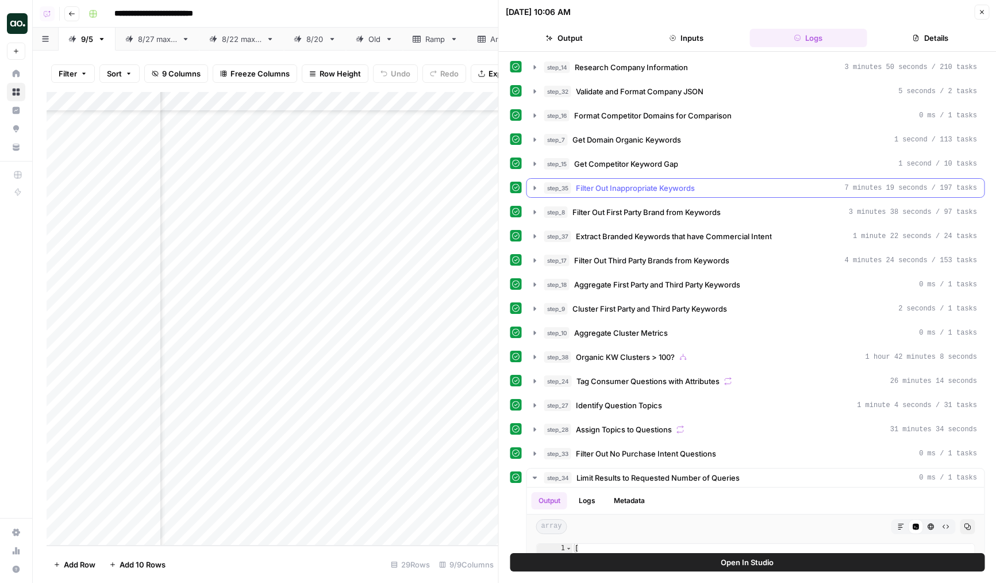
click at [619, 187] on span "Filter Out Inappropriate Keywords" at bounding box center [635, 187] width 119 height 11
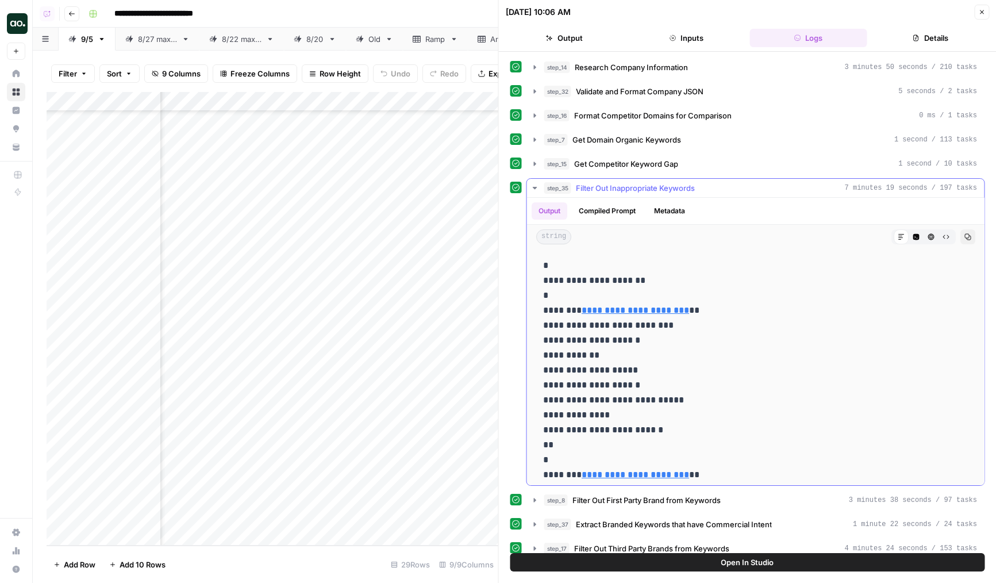
click at [619, 187] on span "Filter Out Inappropriate Keywords" at bounding box center [635, 187] width 119 height 11
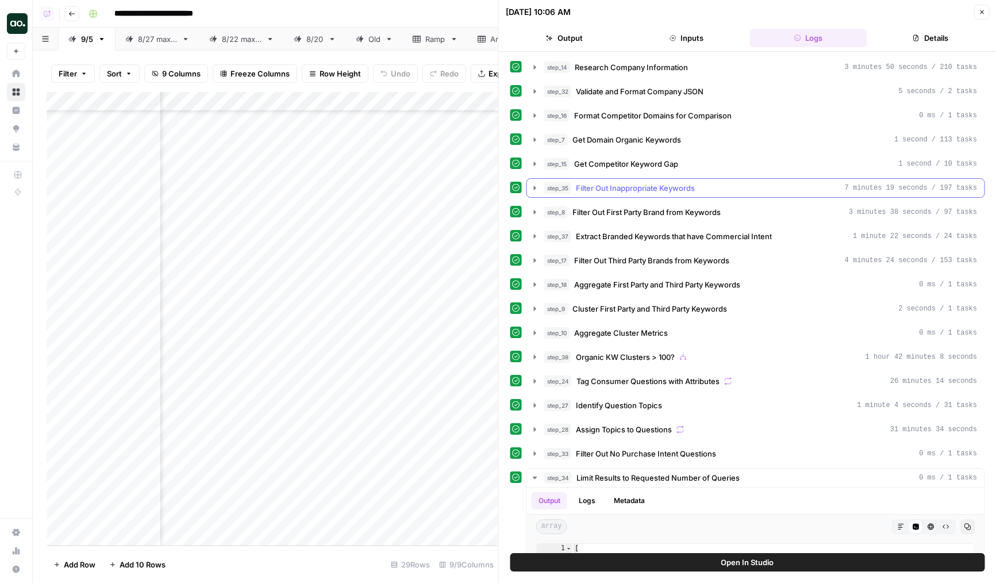
click at [619, 187] on span "Filter Out Inappropriate Keywords" at bounding box center [635, 187] width 119 height 11
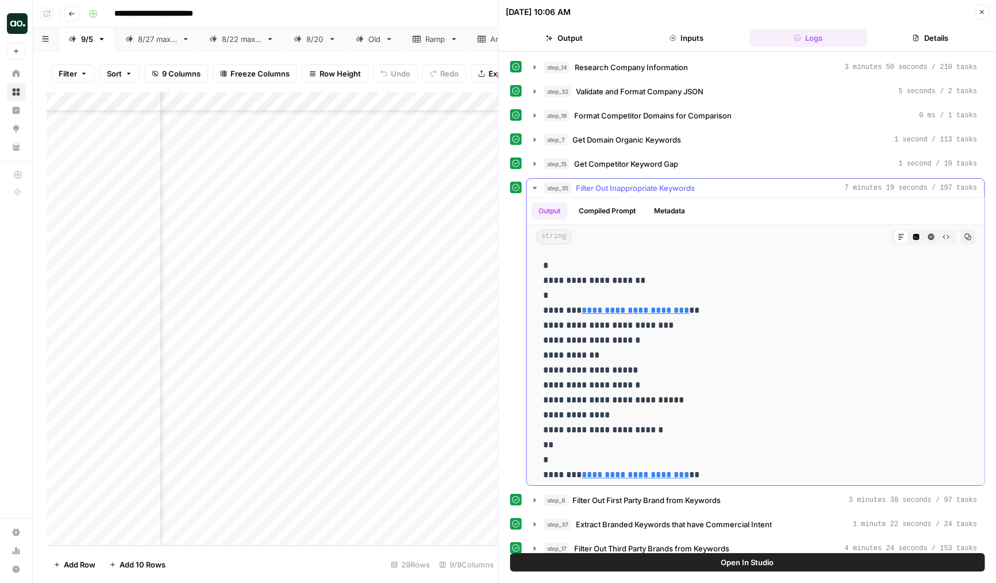
click at [618, 188] on span "Filter Out Inappropriate Keywords" at bounding box center [635, 187] width 119 height 11
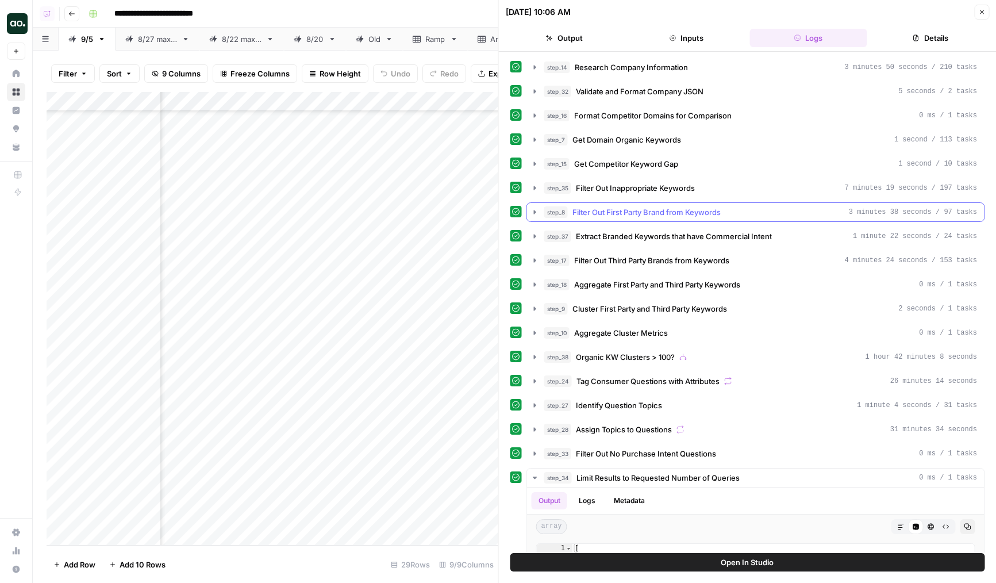
click at [615, 217] on span "Filter Out First Party Brand from Keywords" at bounding box center [646, 211] width 148 height 11
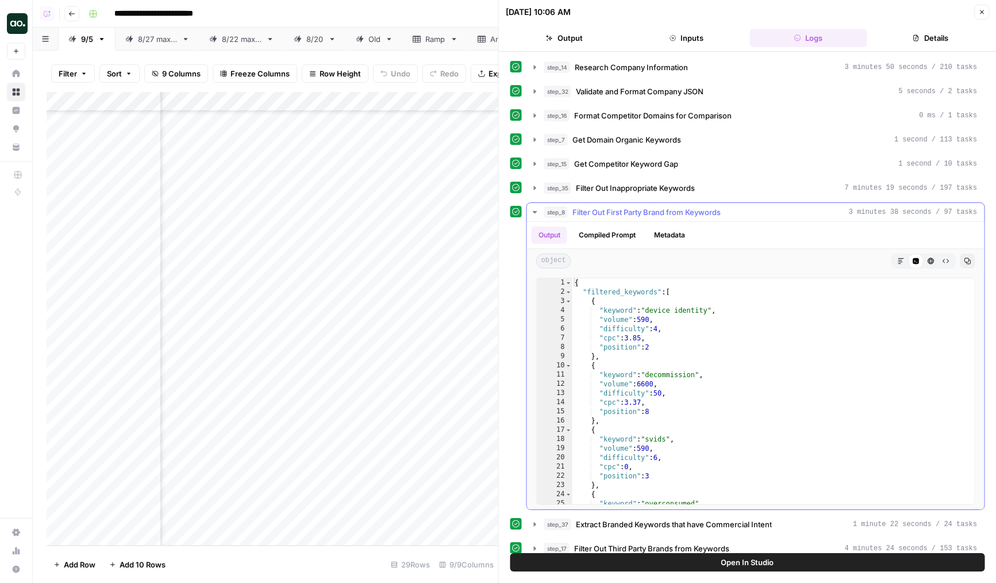
click at [615, 217] on span "Filter Out First Party Brand from Keywords" at bounding box center [646, 211] width 148 height 11
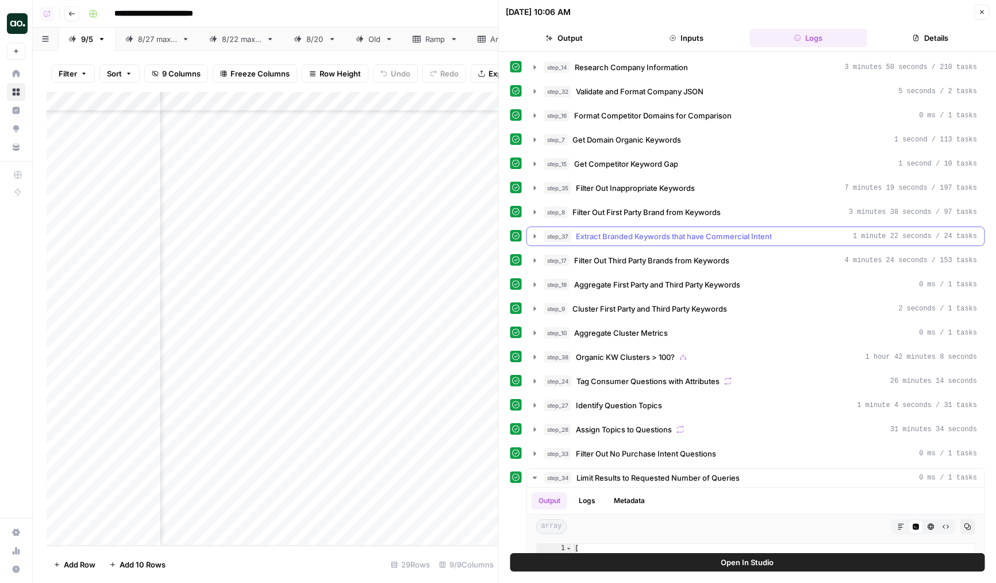
click at [611, 240] on span "Extract Branded Keywords that have Commercial Intent" at bounding box center [674, 235] width 196 height 11
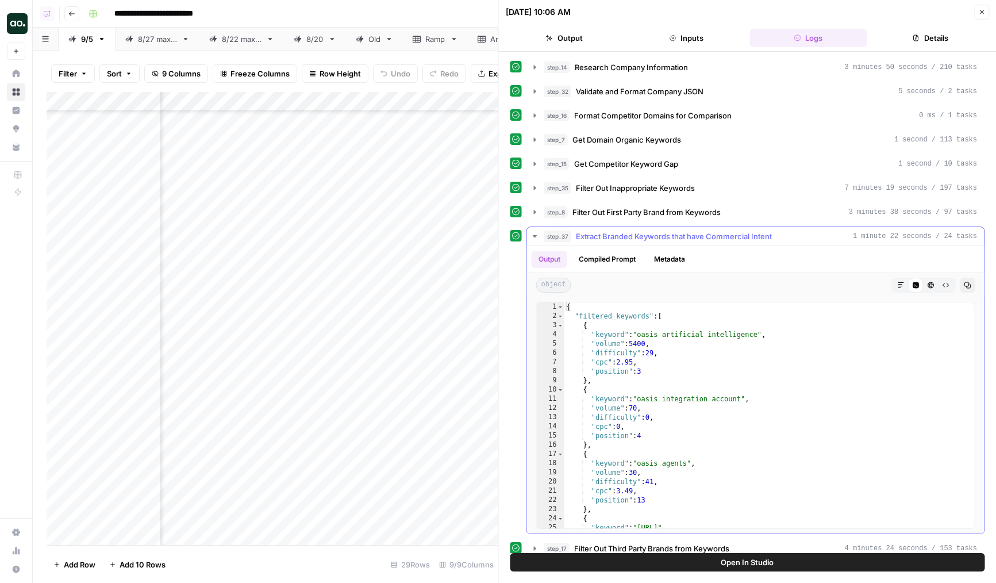
click at [611, 240] on span "Extract Branded Keywords that have Commercial Intent" at bounding box center [674, 235] width 196 height 11
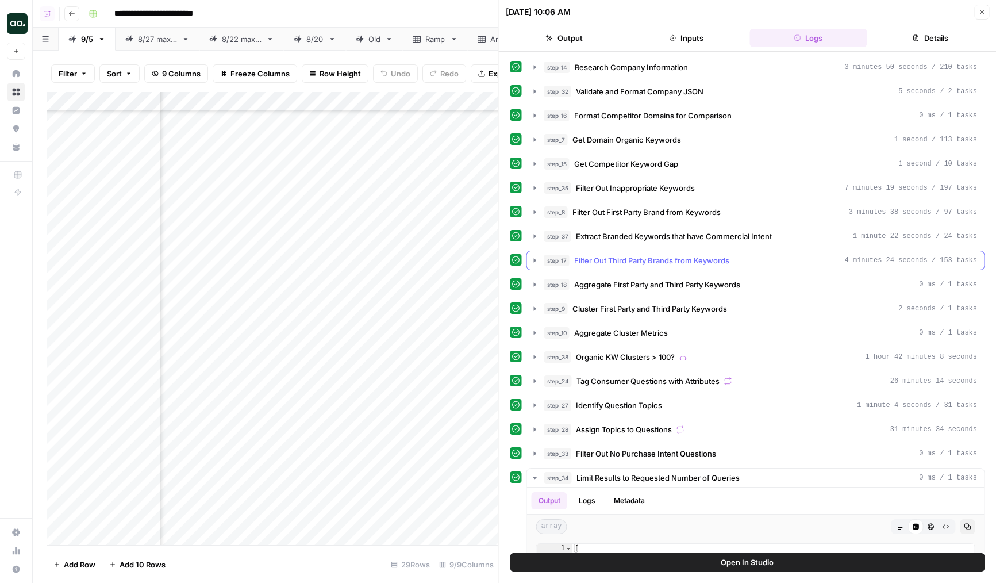
click at [610, 264] on span "Filter Out Third Party Brands from Keywords" at bounding box center [651, 260] width 155 height 11
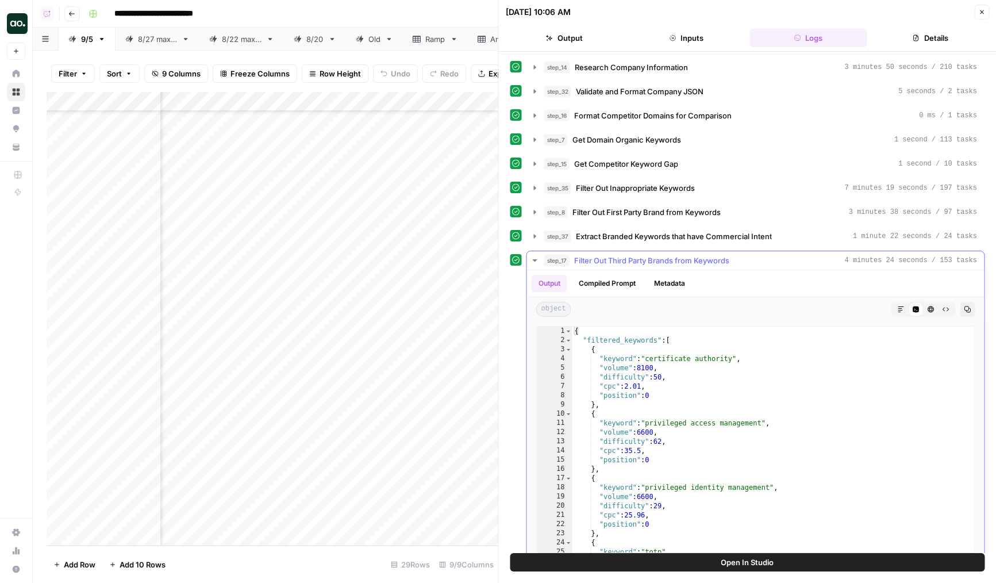
click at [610, 264] on span "Filter Out Third Party Brands from Keywords" at bounding box center [651, 260] width 155 height 11
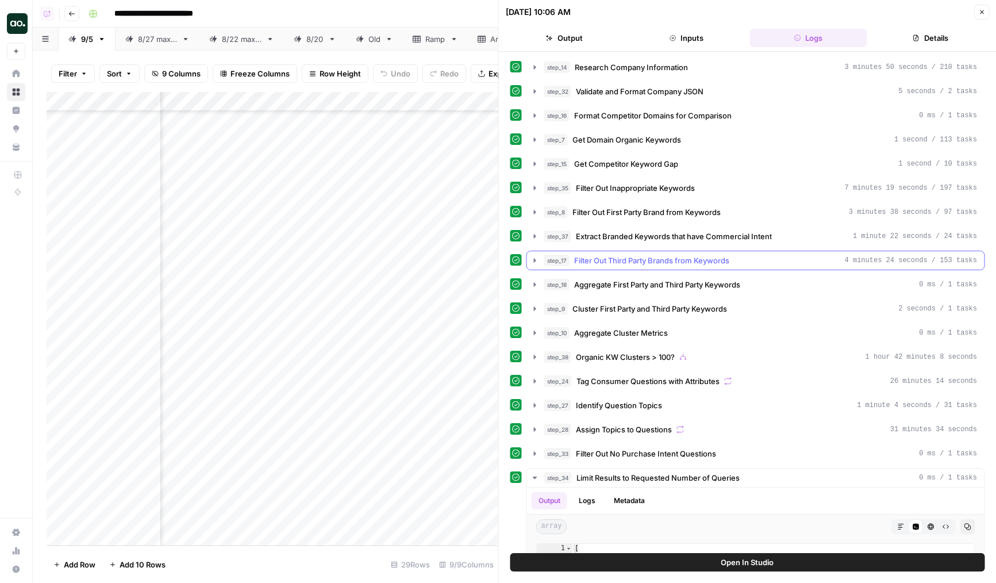
click at [617, 261] on span "Filter Out Third Party Brands from Keywords" at bounding box center [651, 260] width 155 height 11
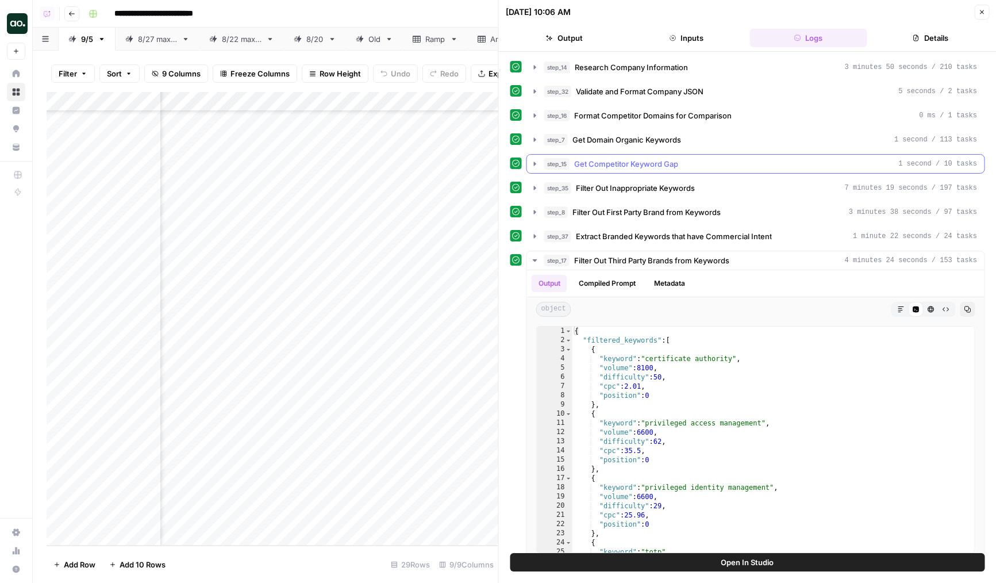
click at [621, 163] on span "Get Competitor Keyword Gap" at bounding box center [626, 163] width 104 height 11
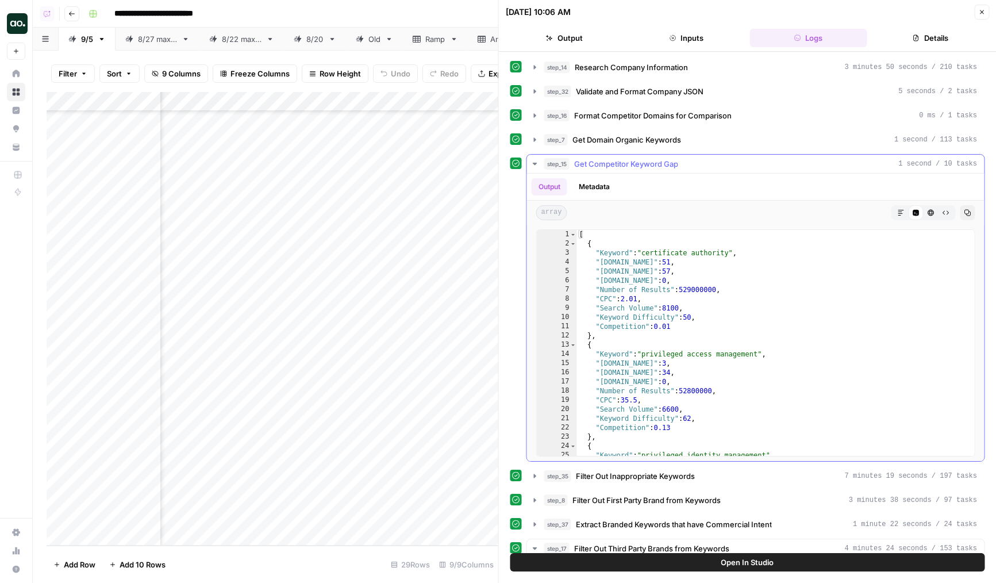
click at [621, 163] on span "Get Competitor Keyword Gap" at bounding box center [626, 163] width 104 height 11
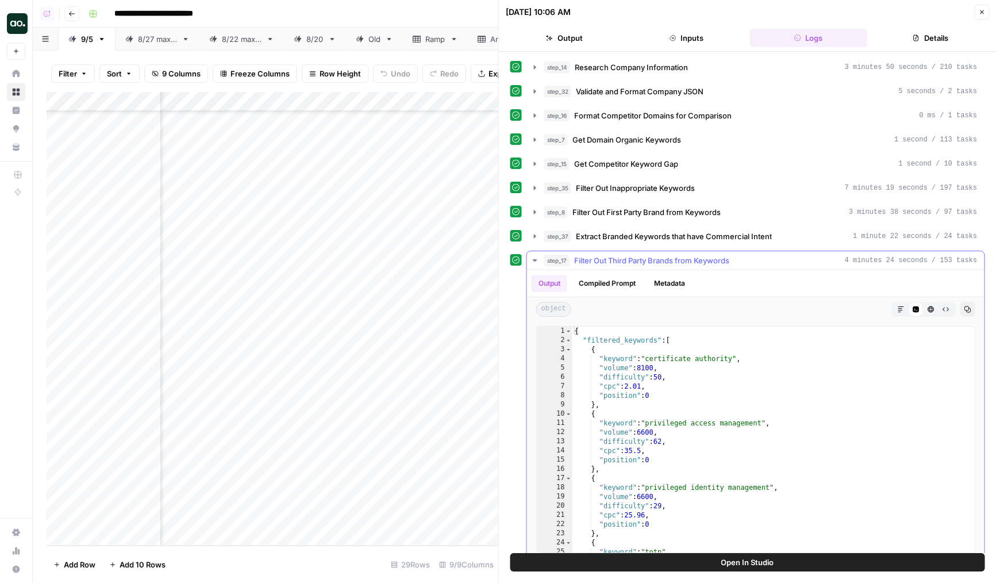
click at [605, 263] on span "Filter Out Third Party Brands from Keywords" at bounding box center [651, 260] width 155 height 11
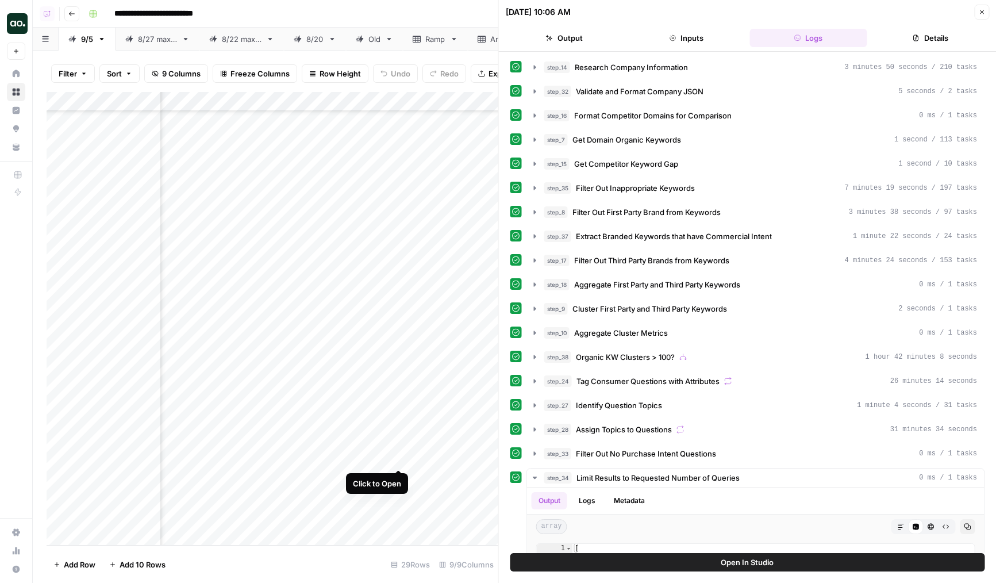
click at [397, 455] on div "Add Column" at bounding box center [273, 318] width 452 height 453
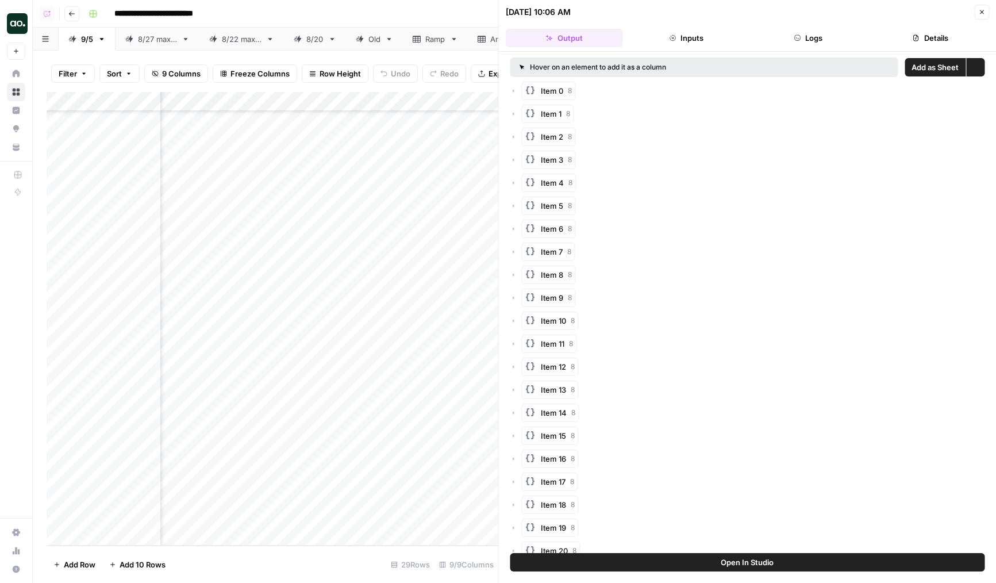
click at [802, 39] on button "Logs" at bounding box center [807, 38] width 117 height 18
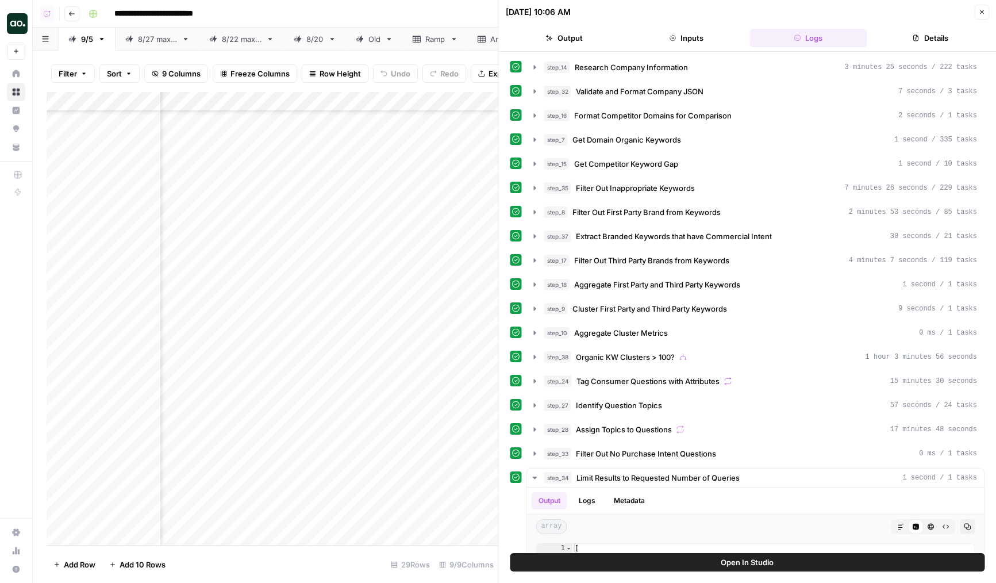
click at [398, 479] on div "Add Column" at bounding box center [273, 318] width 452 height 453
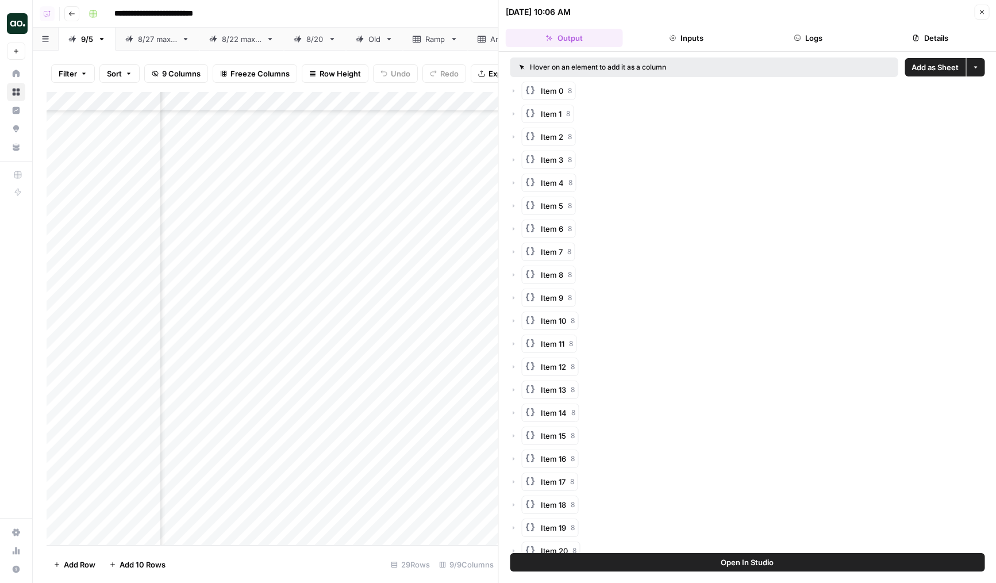
click at [813, 39] on button "Logs" at bounding box center [807, 38] width 117 height 18
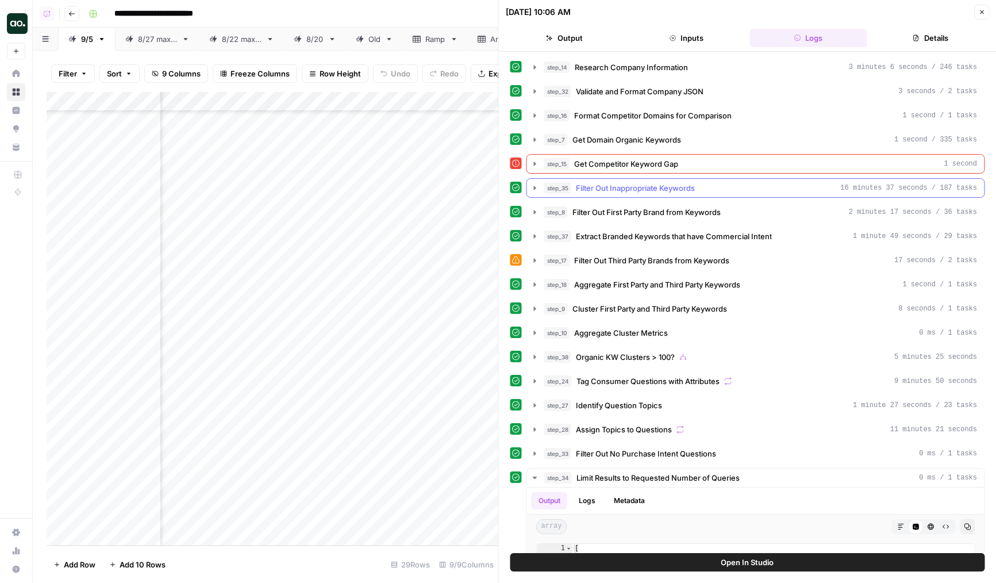
click at [638, 164] on span "Get Competitor Keyword Gap" at bounding box center [626, 163] width 104 height 11
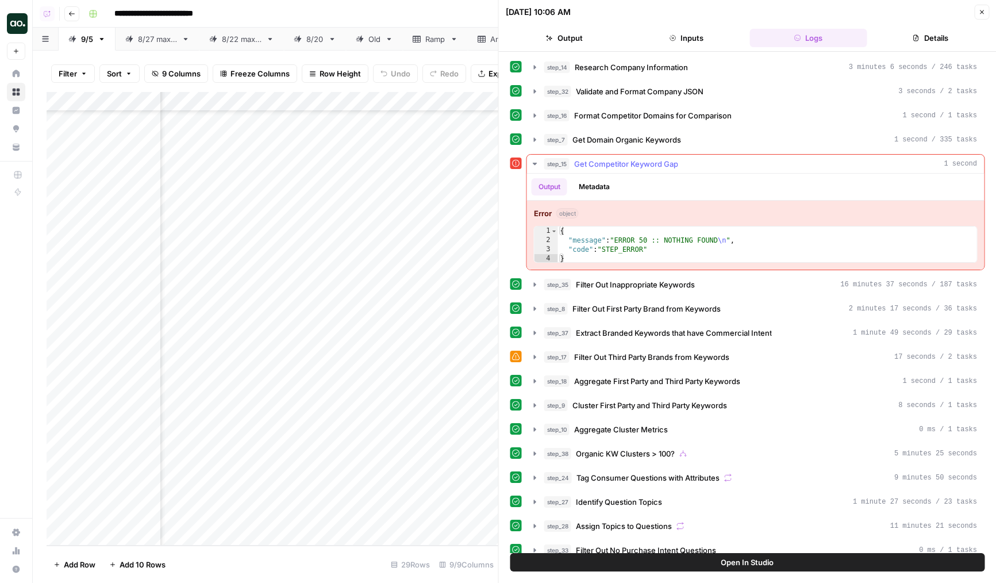
click at [638, 164] on span "Get Competitor Keyword Gap" at bounding box center [626, 163] width 104 height 11
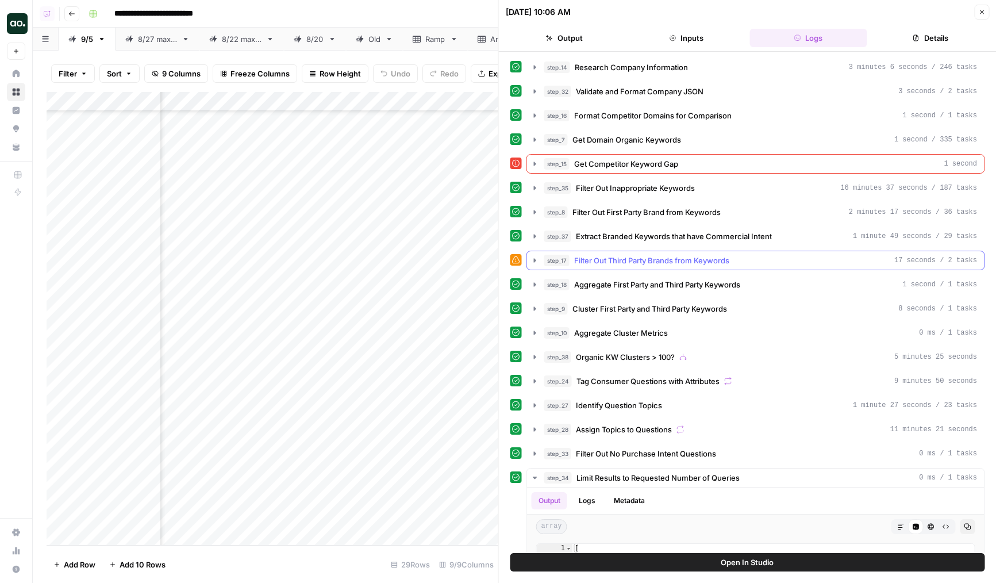
click at [606, 255] on span "Filter Out Third Party Brands from Keywords" at bounding box center [651, 260] width 155 height 11
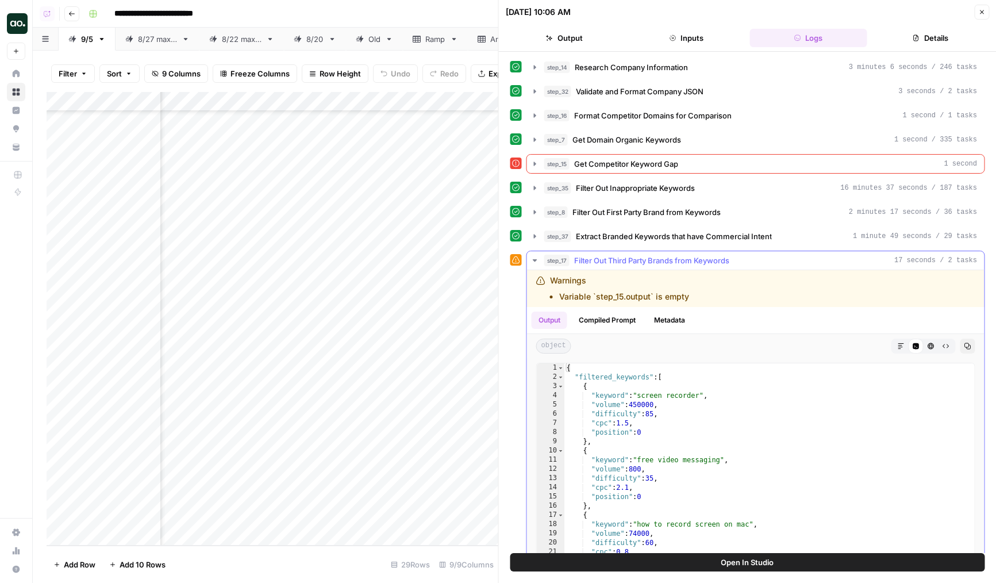
click at [606, 255] on span "Filter Out Third Party Brands from Keywords" at bounding box center [651, 260] width 155 height 11
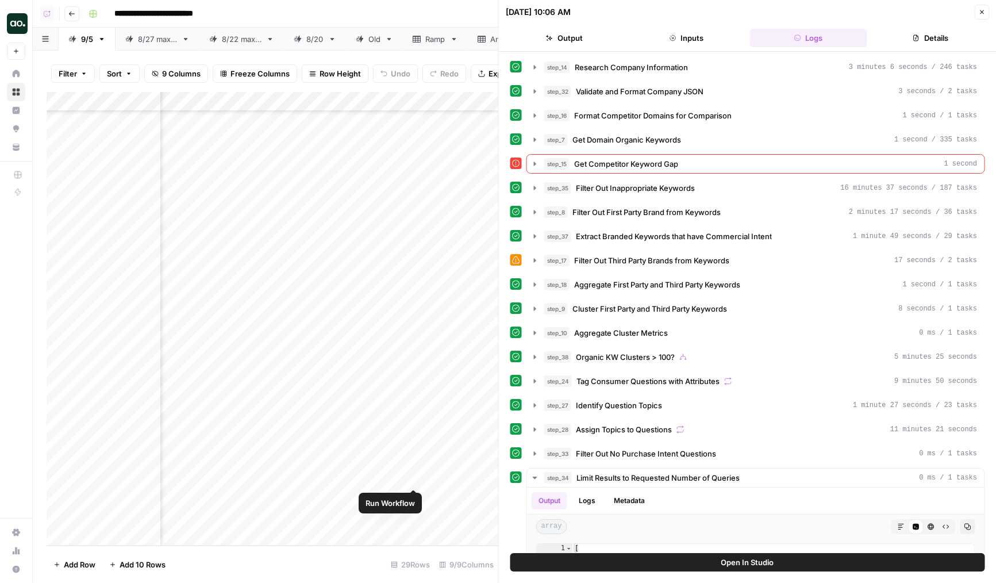
click at [417, 476] on div "Add Column" at bounding box center [273, 318] width 452 height 453
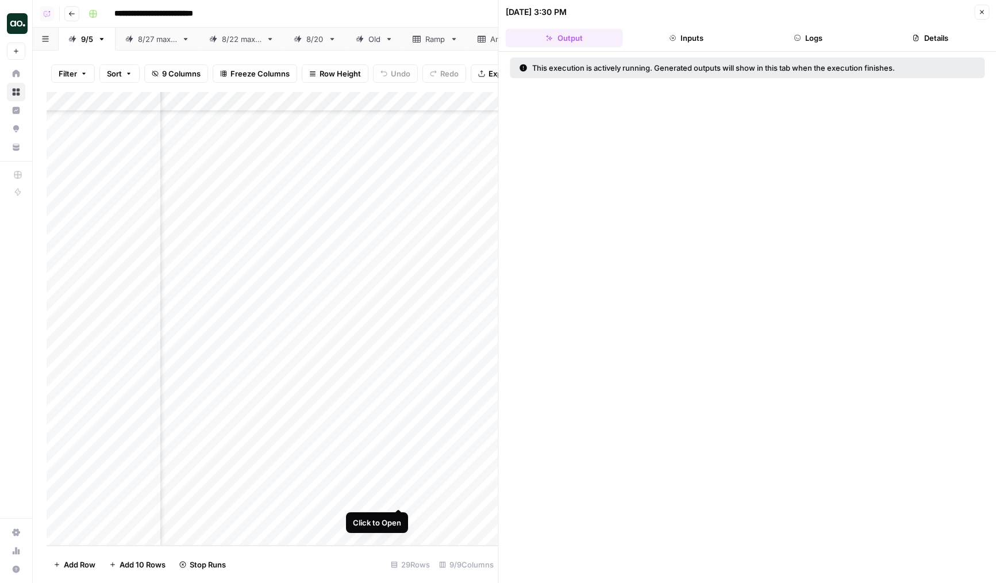
click at [398, 496] on div "Add Column" at bounding box center [273, 318] width 452 height 453
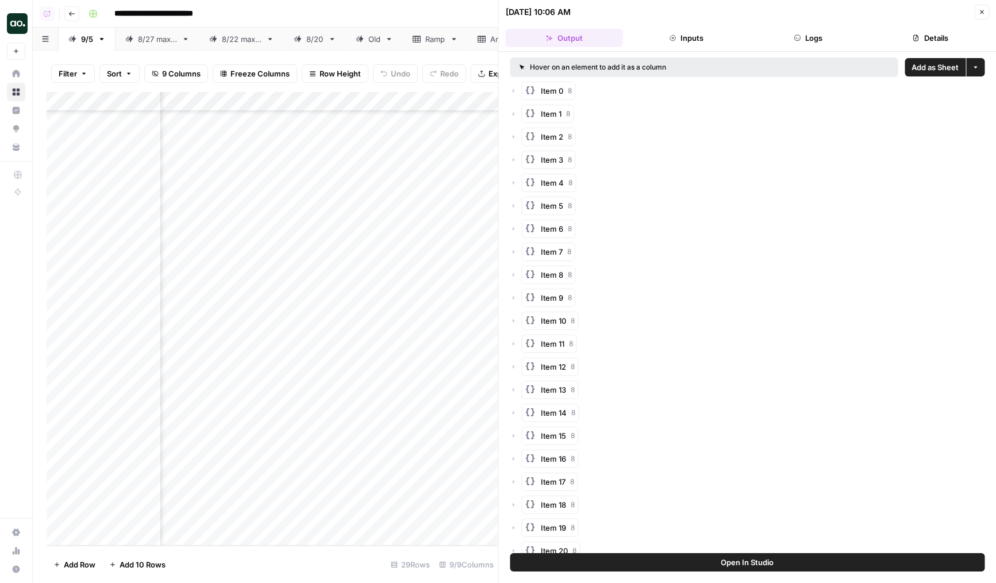
click at [786, 37] on button "Logs" at bounding box center [807, 38] width 117 height 18
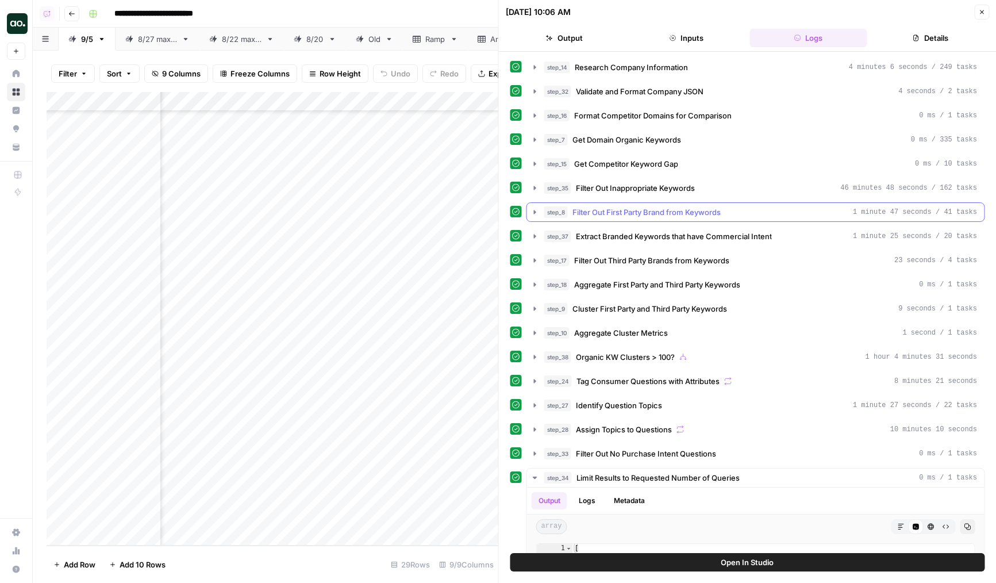
click at [621, 207] on span "Filter Out First Party Brand from Keywords" at bounding box center [646, 211] width 148 height 11
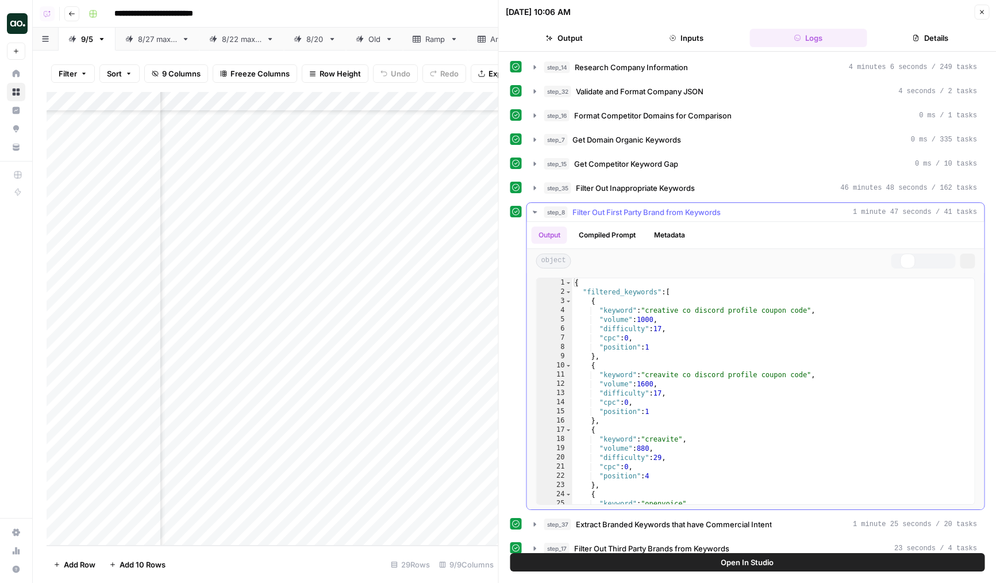
click at [628, 214] on span "Filter Out First Party Brand from Keywords" at bounding box center [646, 211] width 148 height 11
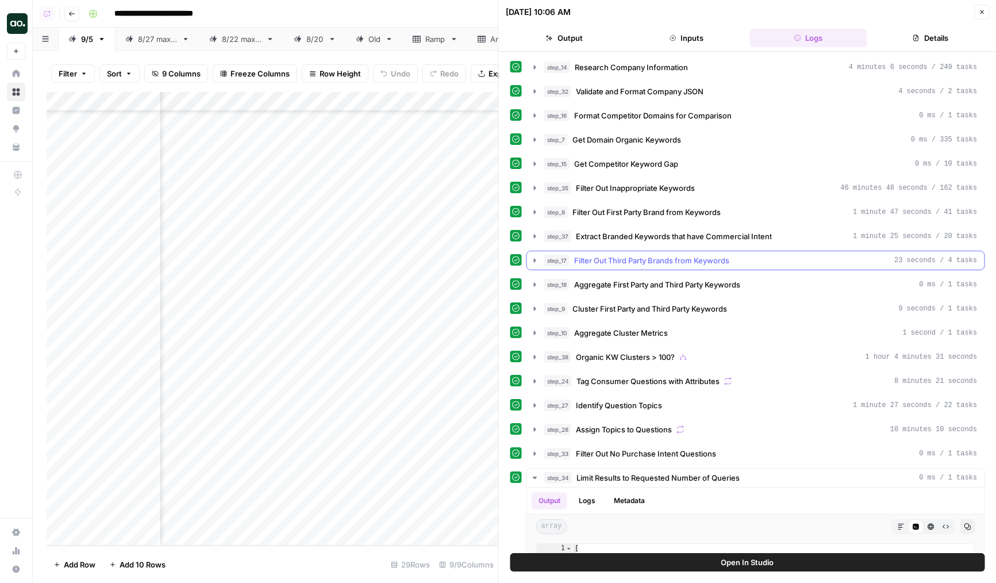
click at [625, 257] on span "Filter Out Third Party Brands from Keywords" at bounding box center [651, 260] width 155 height 11
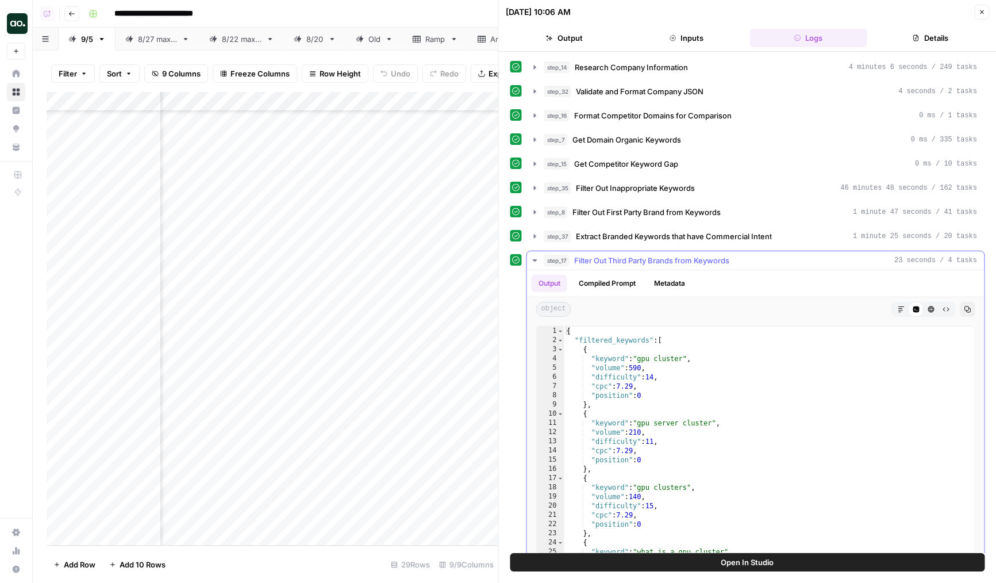
click at [625, 257] on span "Filter Out Third Party Brands from Keywords" at bounding box center [651, 260] width 155 height 11
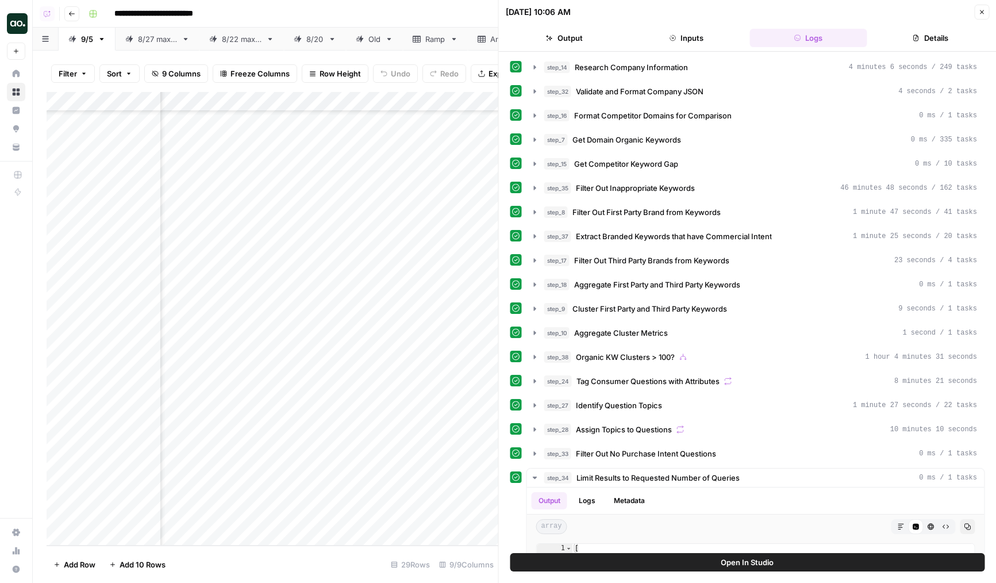
click at [398, 517] on div "Add Column" at bounding box center [273, 318] width 452 height 453
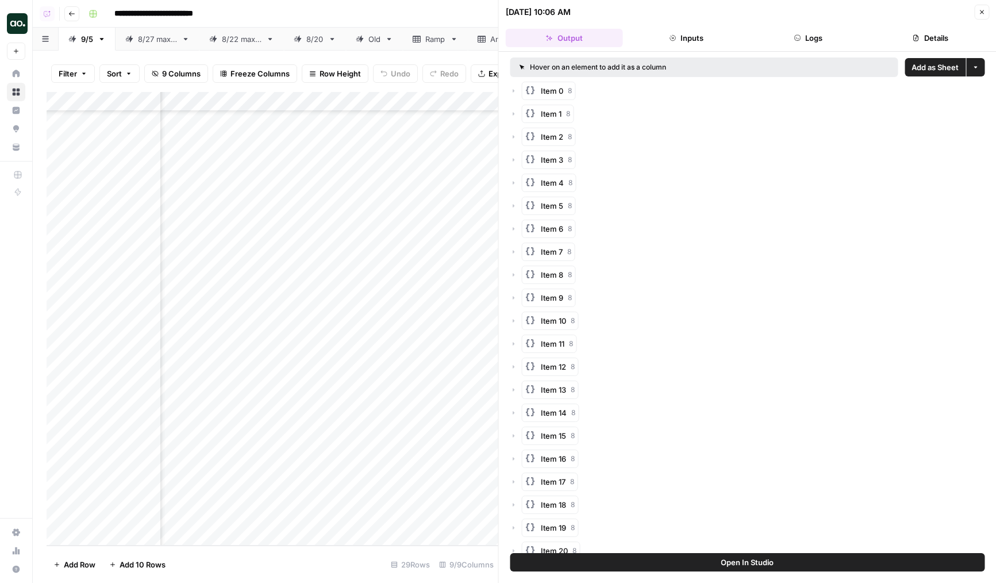
click at [787, 39] on button "Logs" at bounding box center [807, 38] width 117 height 18
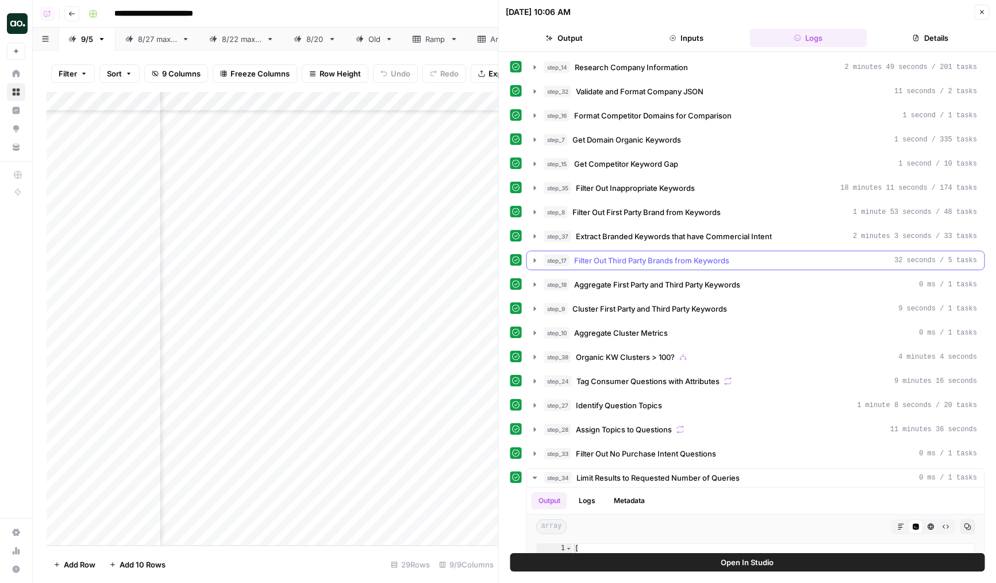
click at [651, 265] on span "Filter Out Third Party Brands from Keywords" at bounding box center [651, 260] width 155 height 11
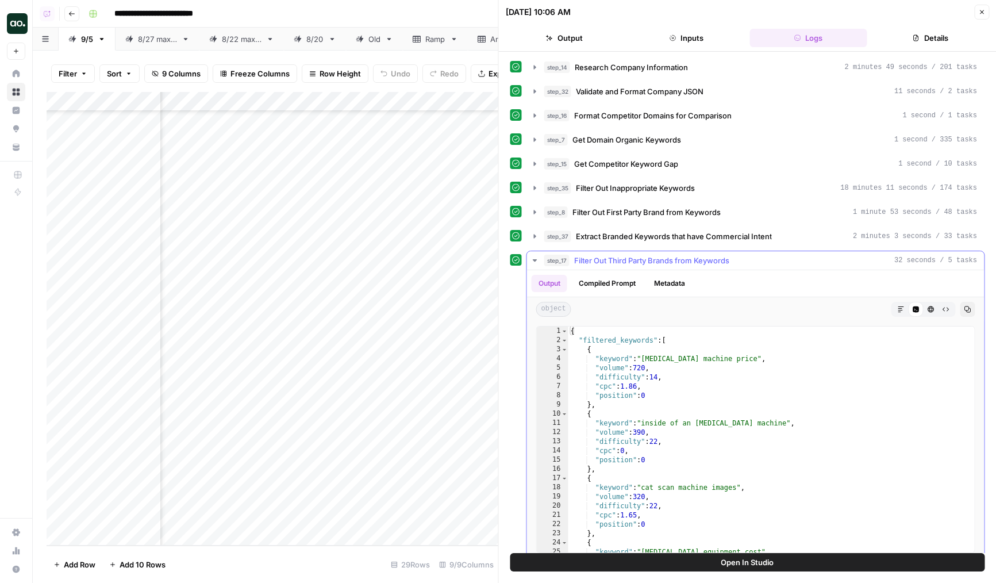
click at [662, 261] on span "Filter Out Third Party Brands from Keywords" at bounding box center [651, 260] width 155 height 11
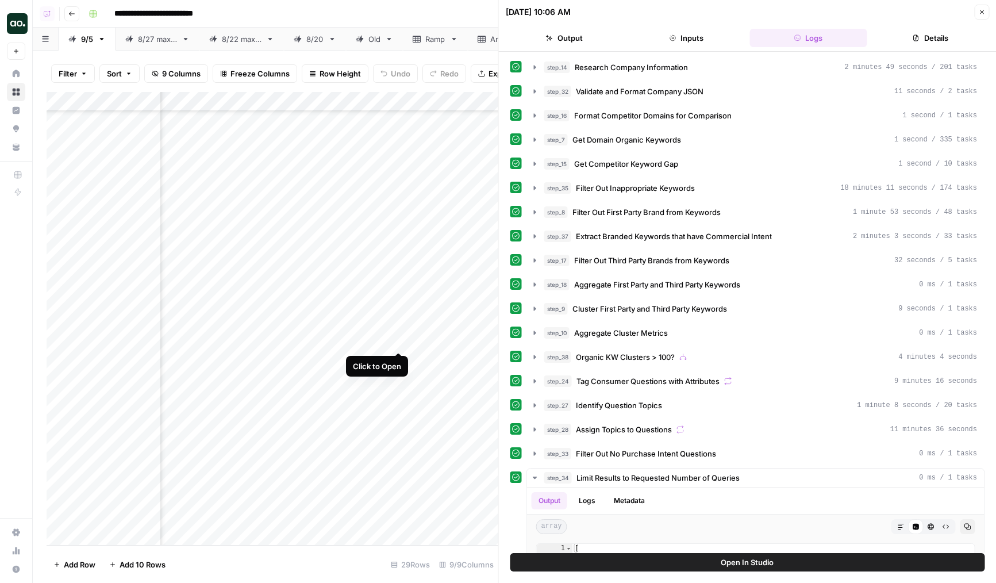
click at [397, 345] on div "Add Column" at bounding box center [273, 318] width 452 height 453
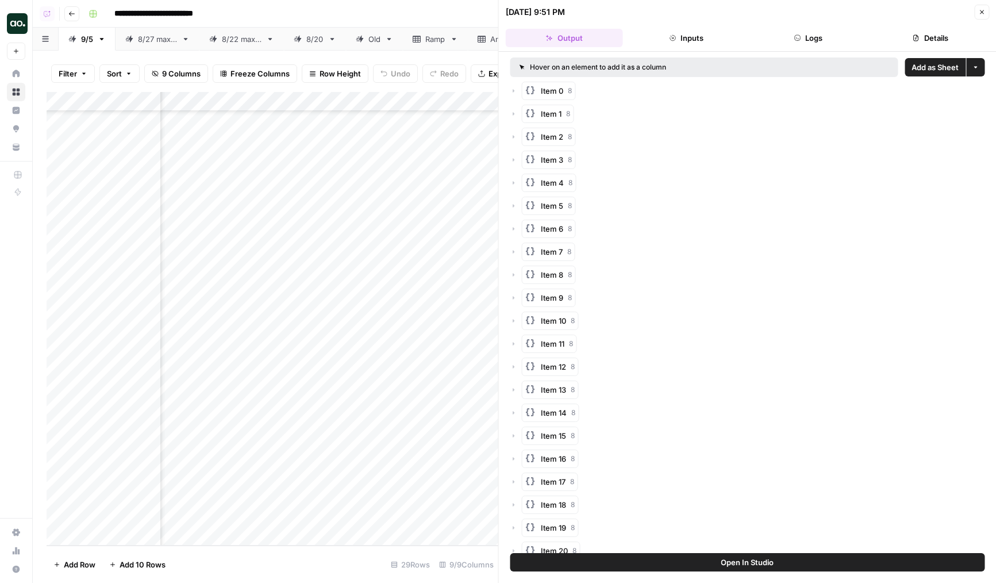
click at [792, 43] on button "Logs" at bounding box center [807, 38] width 117 height 18
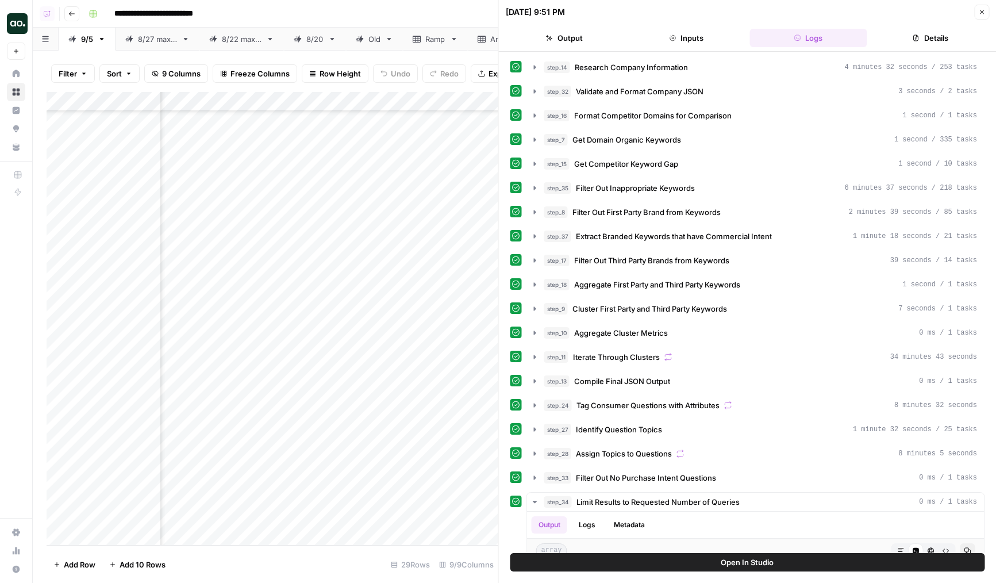
click at [397, 321] on div "Add Column" at bounding box center [273, 318] width 452 height 453
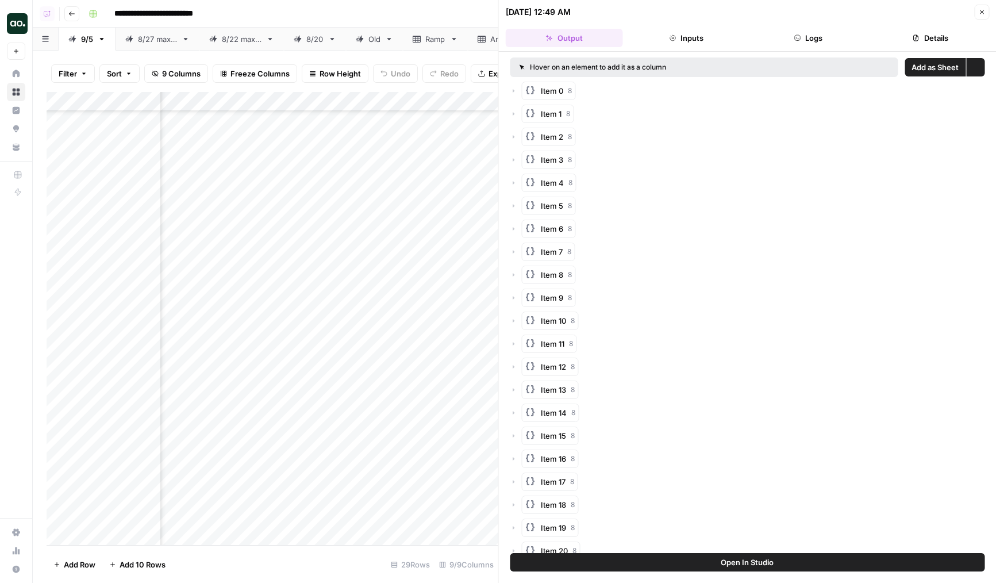
click at [804, 37] on button "Logs" at bounding box center [807, 38] width 117 height 18
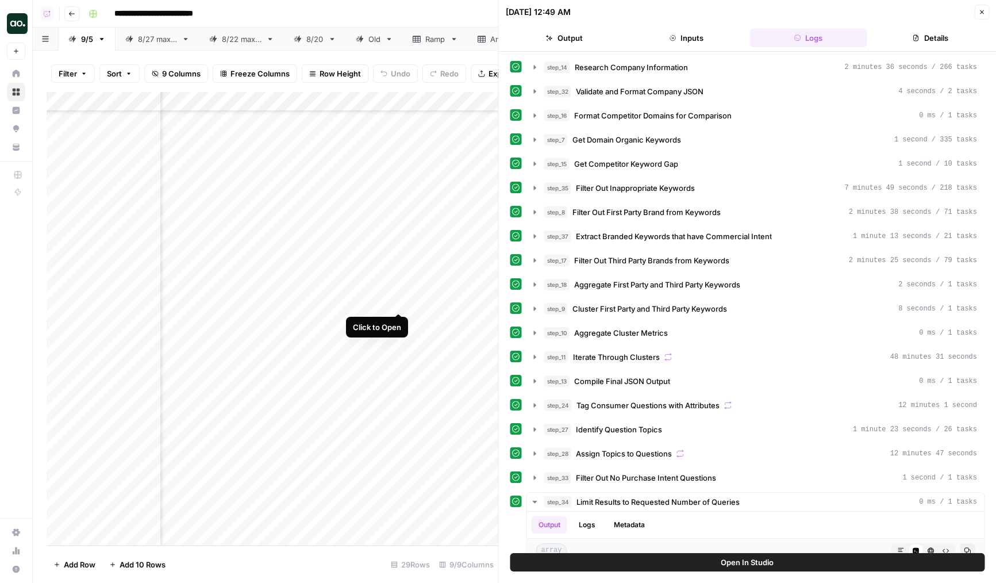
click at [397, 299] on div "Add Column" at bounding box center [273, 318] width 452 height 453
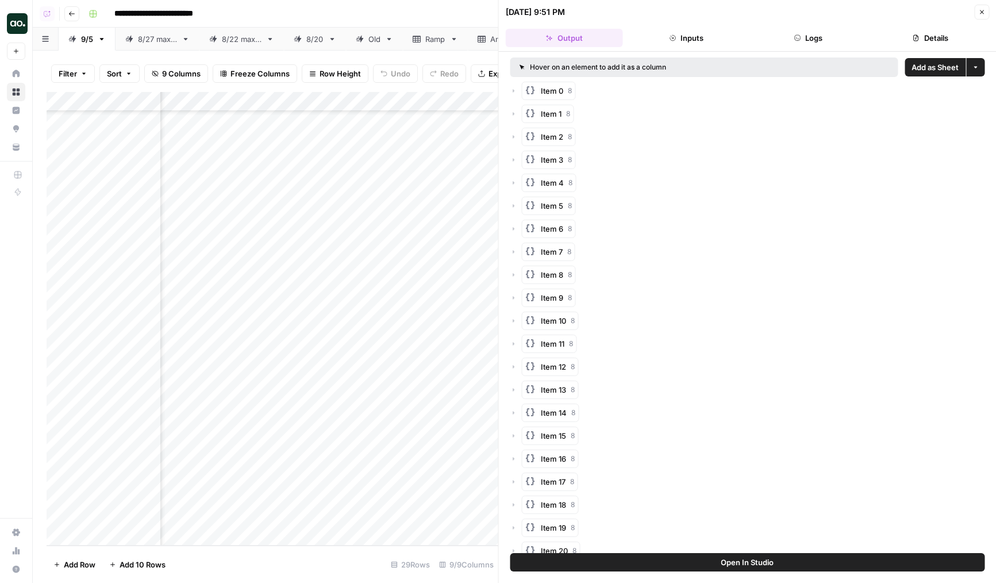
click at [763, 40] on button "Logs" at bounding box center [807, 38] width 117 height 18
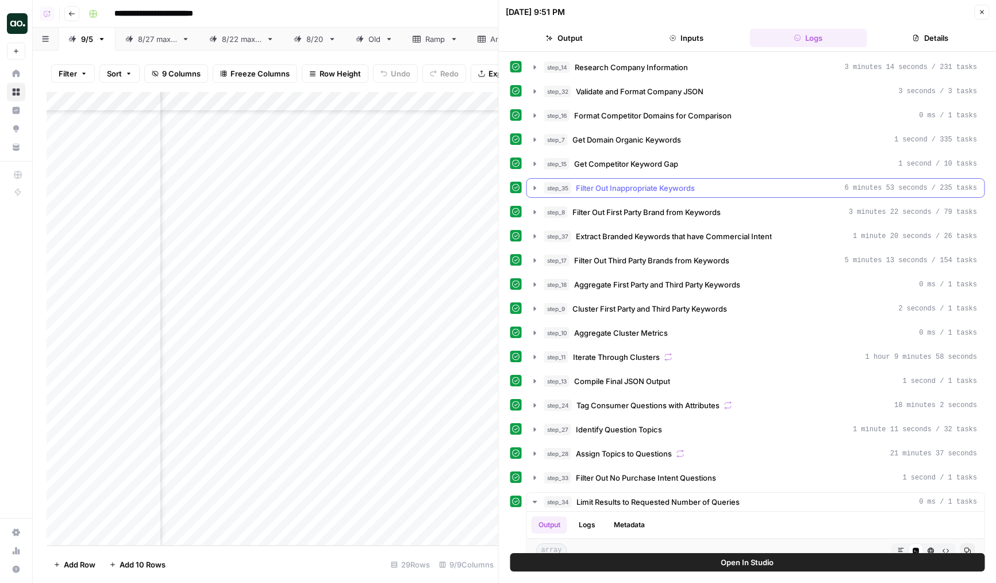
click at [645, 195] on button "step_35 Filter Out Inappropriate Keywords 6 minutes 53 seconds / 235 tasks" at bounding box center [755, 188] width 457 height 18
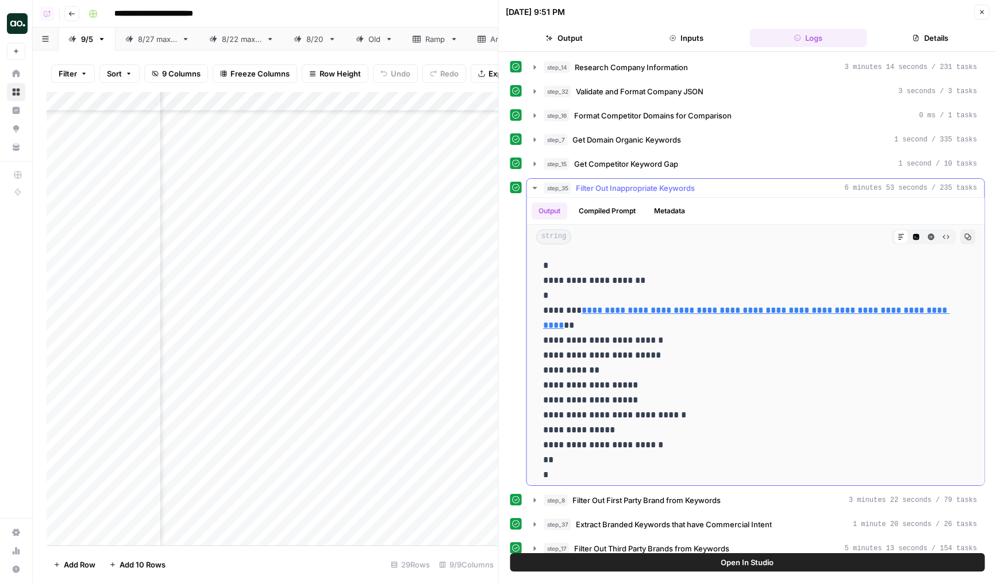
click at [657, 194] on button "step_35 Filter Out Inappropriate Keywords 6 minutes 53 seconds / 235 tasks" at bounding box center [755, 188] width 457 height 18
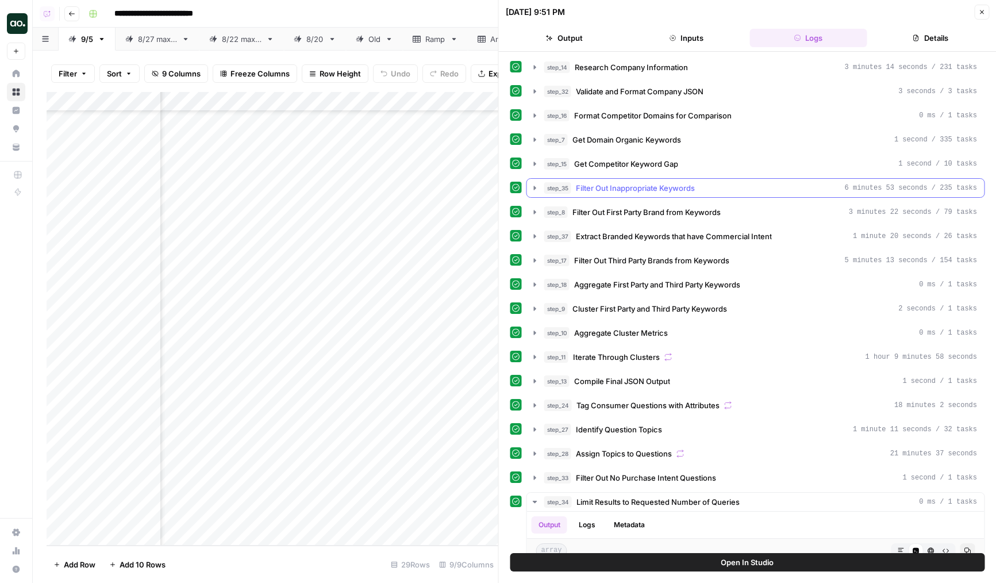
click at [657, 194] on button "step_35 Filter Out Inappropriate Keywords 6 minutes 53 seconds / 235 tasks" at bounding box center [755, 188] width 457 height 18
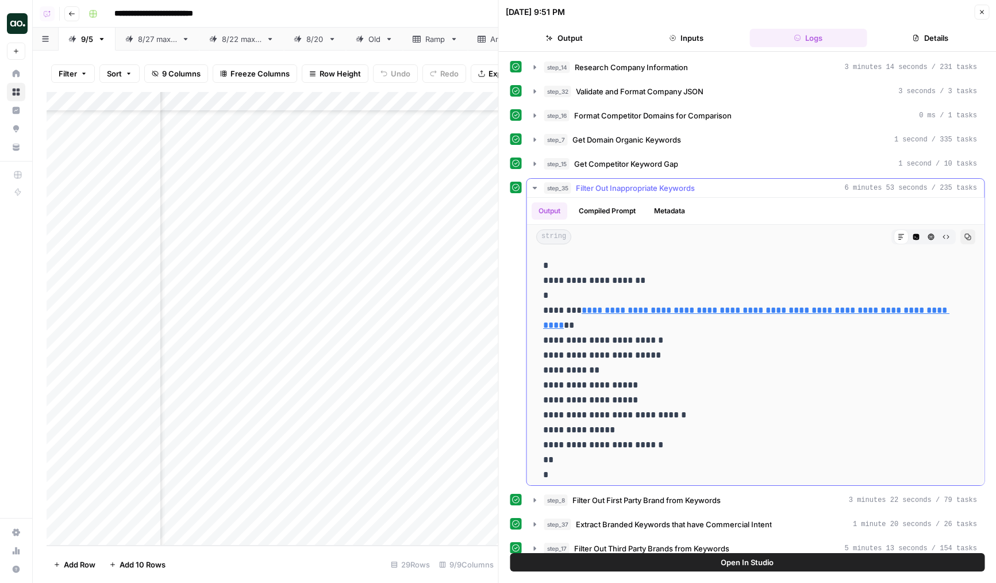
click at [658, 188] on span "Filter Out Inappropriate Keywords" at bounding box center [635, 187] width 119 height 11
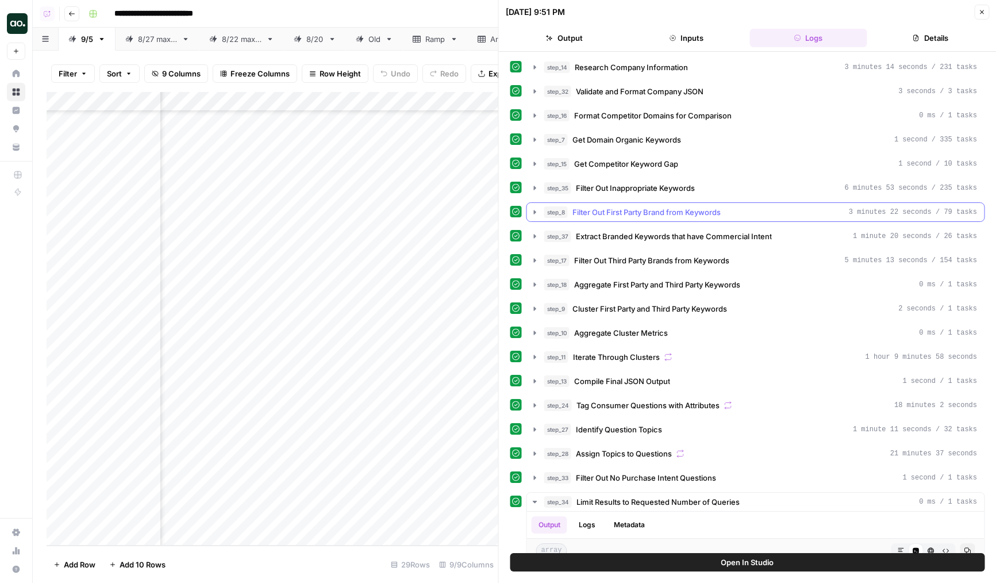
click at [644, 210] on span "Filter Out First Party Brand from Keywords" at bounding box center [646, 211] width 148 height 11
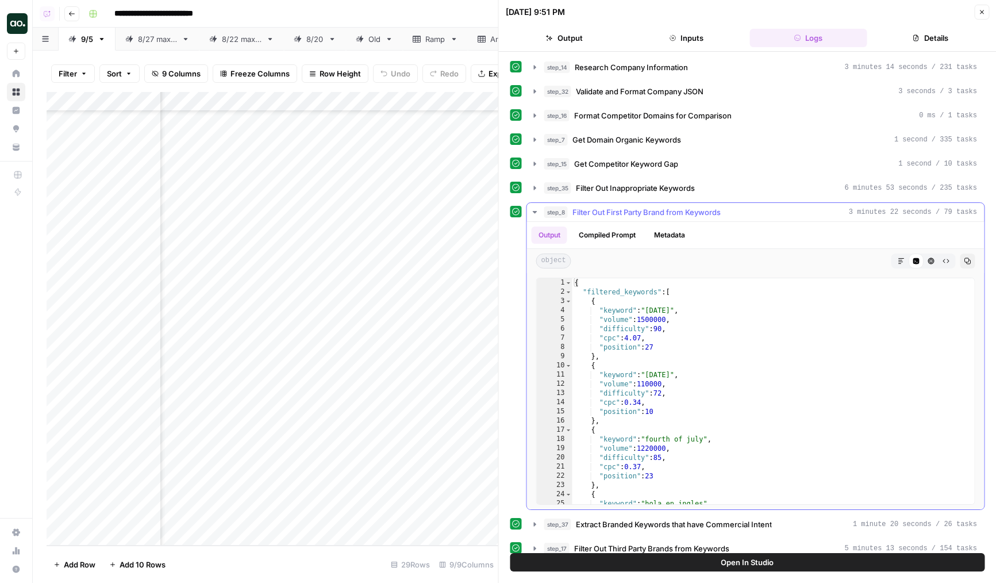
click at [644, 210] on span "Filter Out First Party Brand from Keywords" at bounding box center [646, 211] width 148 height 11
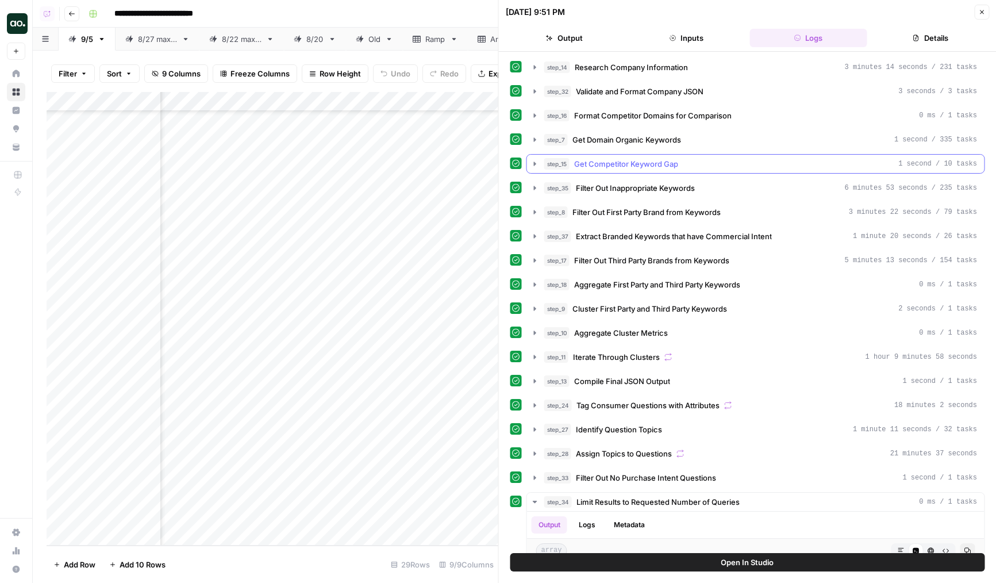
click at [633, 172] on button "step_15 Get Competitor Keyword Gap 1 second / 10 tasks" at bounding box center [755, 164] width 457 height 18
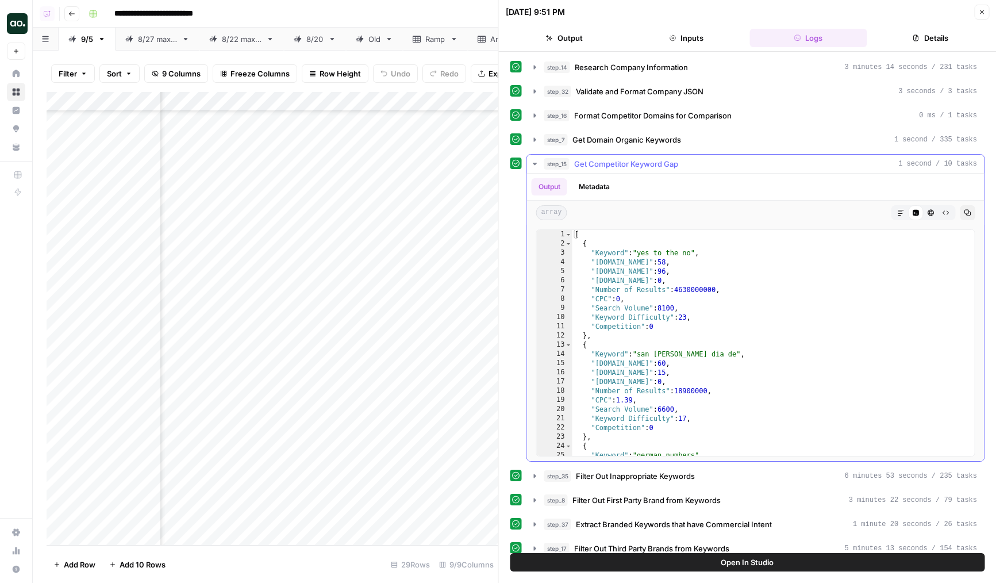
click at [633, 172] on button "step_15 Get Competitor Keyword Gap 1 second / 10 tasks" at bounding box center [755, 164] width 457 height 18
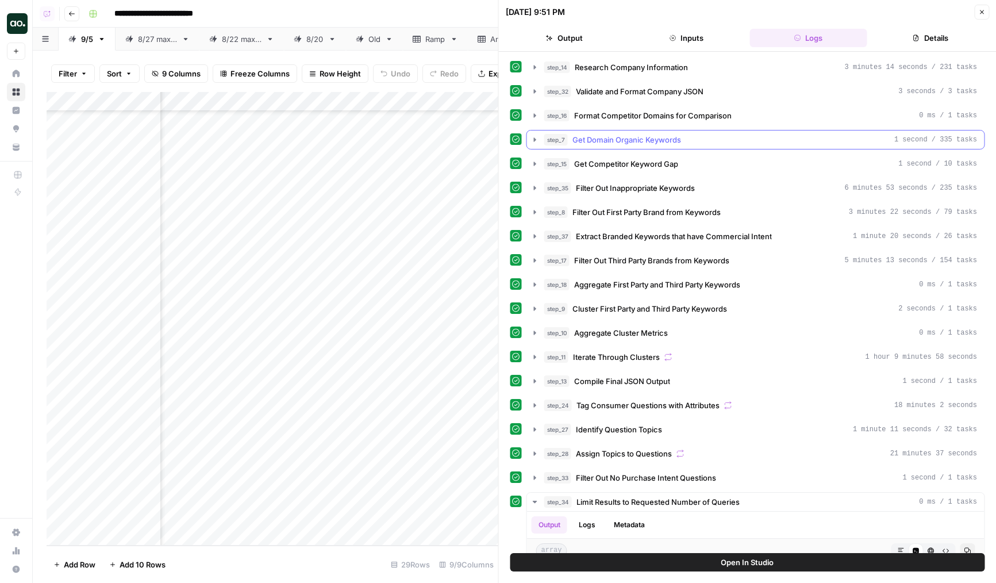
click at [625, 139] on span "Get Domain Organic Keywords" at bounding box center [626, 139] width 109 height 11
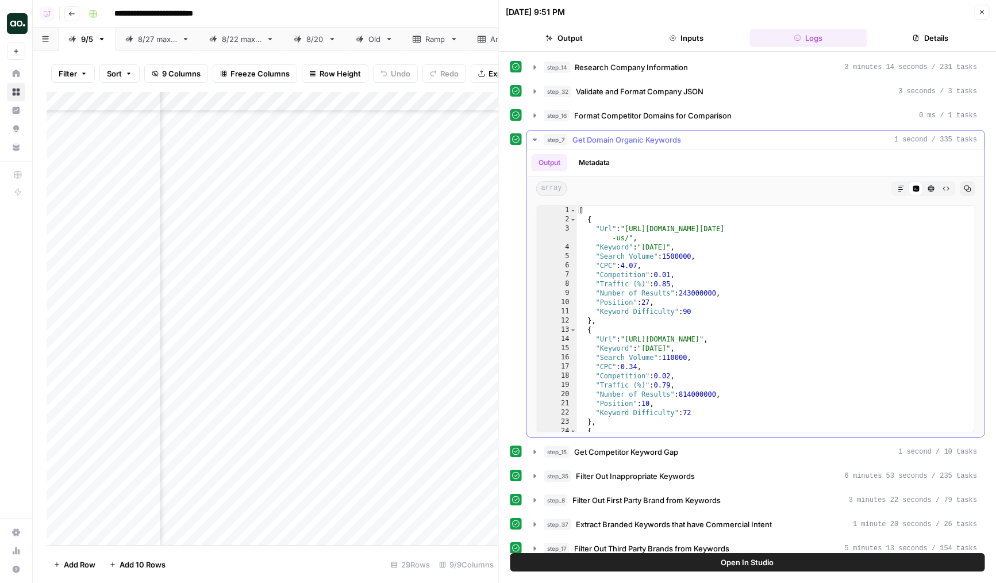
click at [625, 139] on span "Get Domain Organic Keywords" at bounding box center [626, 139] width 109 height 11
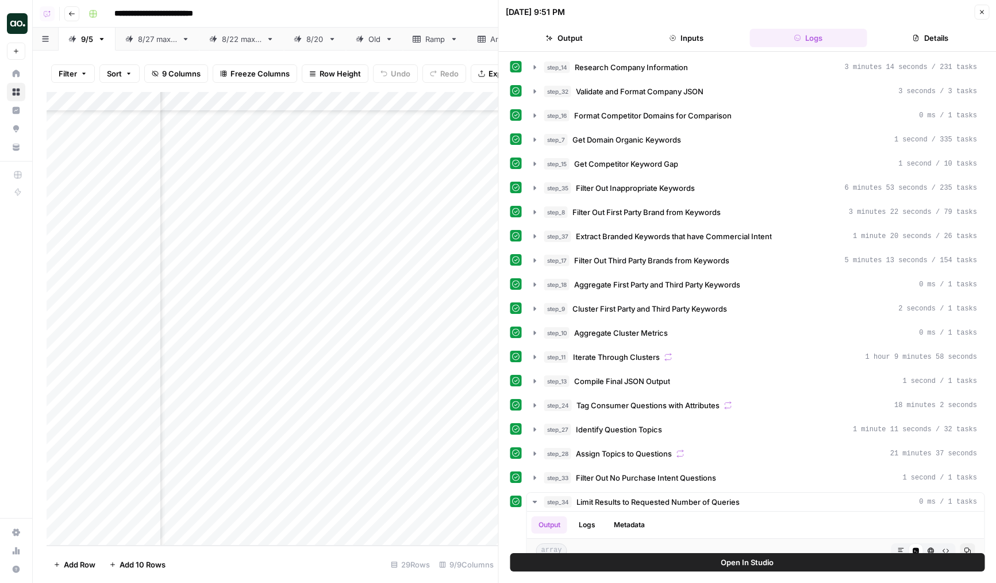
click at [978, 10] on icon "button" at bounding box center [981, 12] width 7 height 7
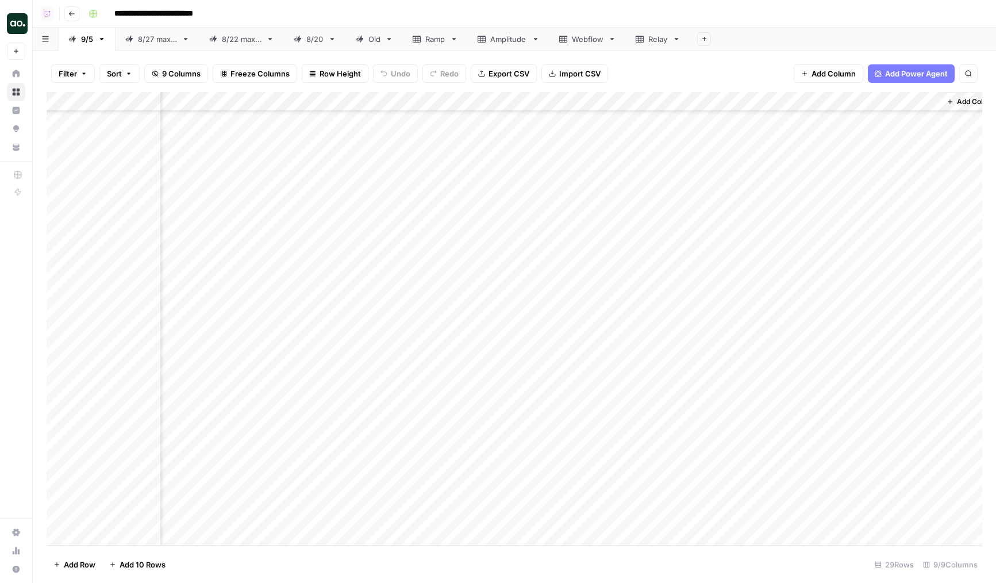
drag, startPoint x: 49, startPoint y: 476, endPoint x: 49, endPoint y: 507, distance: 31.0
click at [49, 507] on div "Add Column" at bounding box center [515, 318] width 936 height 453
drag, startPoint x: 47, startPoint y: 420, endPoint x: 48, endPoint y: 496, distance: 76.4
click at [48, 496] on div "Add Column" at bounding box center [515, 318] width 936 height 453
drag, startPoint x: 47, startPoint y: 406, endPoint x: 47, endPoint y: 485, distance: 78.7
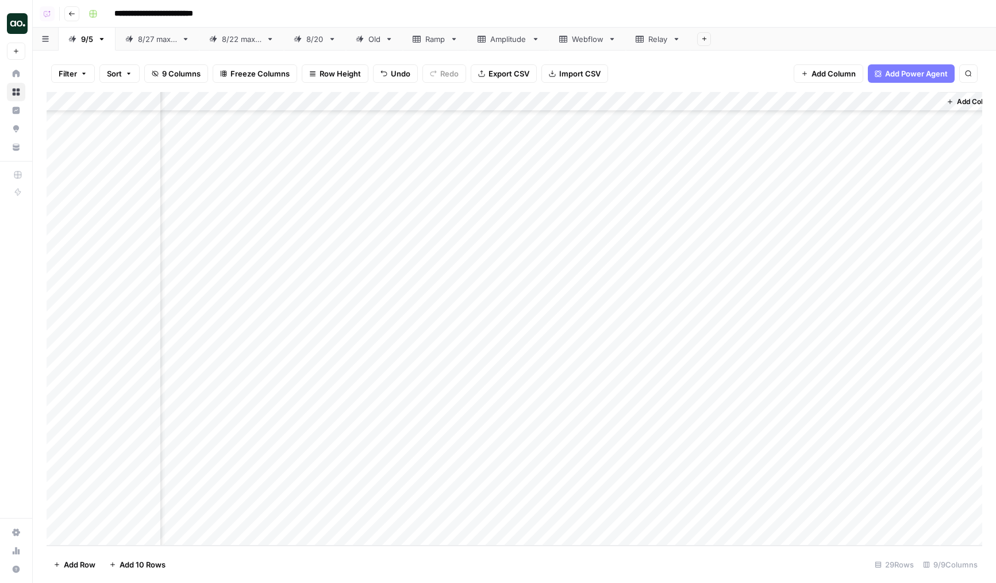
click at [47, 485] on div "Add Column" at bounding box center [515, 318] width 936 height 453
drag, startPoint x: 48, startPoint y: 376, endPoint x: 51, endPoint y: 451, distance: 74.8
click at [51, 451] on div "Add Column" at bounding box center [515, 318] width 936 height 453
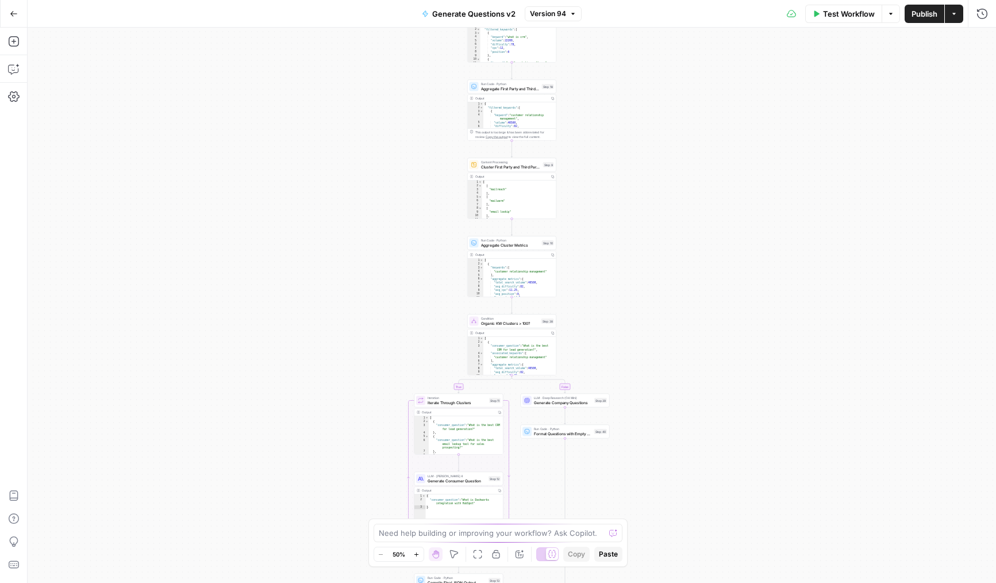
click at [549, 541] on div "Need help building or improving your workflow? Ask Copilot." at bounding box center [498, 532] width 249 height 18
click at [549, 552] on icon at bounding box center [552, 553] width 8 height 7
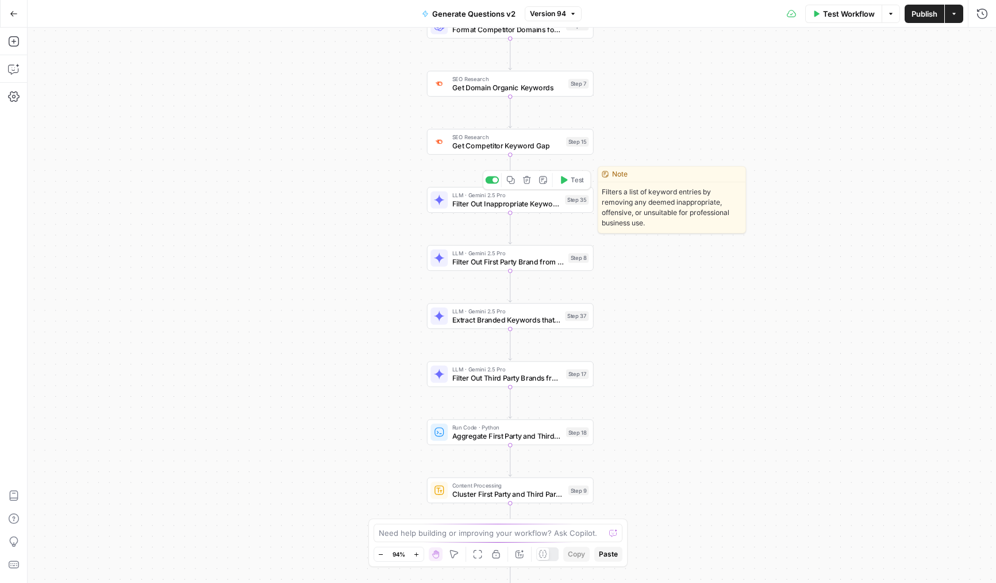
click at [455, 205] on span "Filter Out Inappropriate Keywords" at bounding box center [506, 203] width 109 height 11
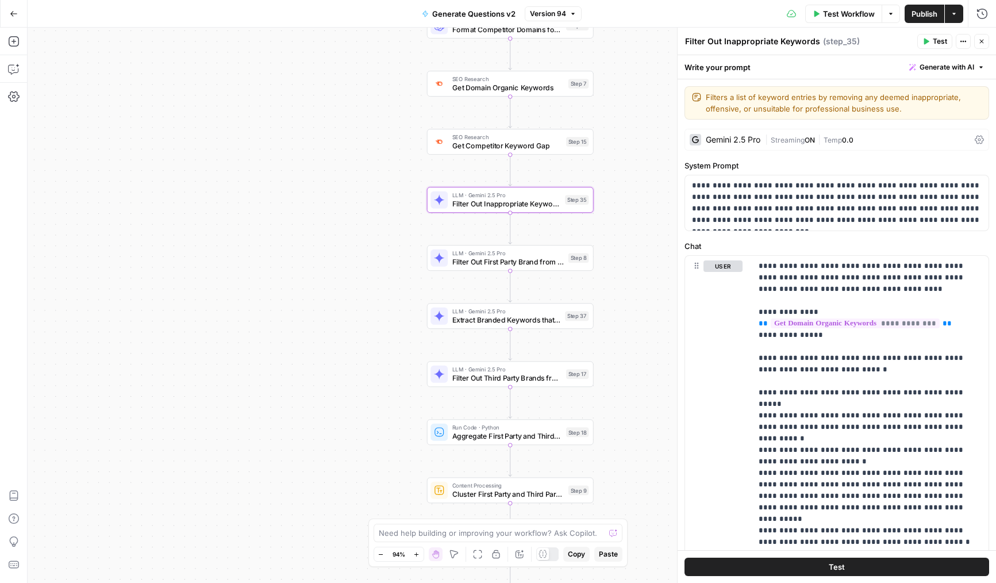
click at [721, 144] on div "Gemini 2.5 Pro" at bounding box center [725, 139] width 71 height 11
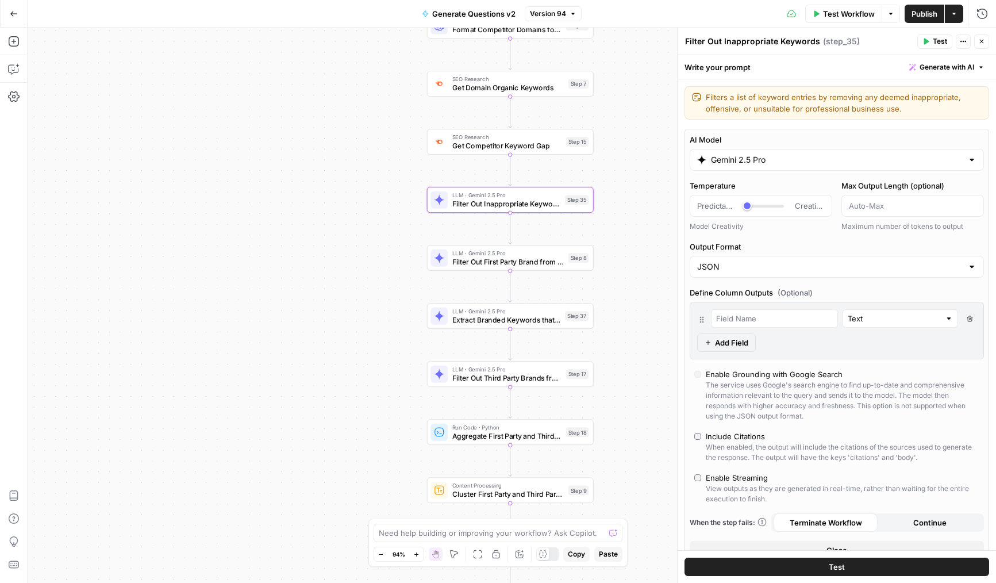
click at [472, 253] on span "LLM · Gemini 2.5 Pro" at bounding box center [508, 253] width 112 height 9
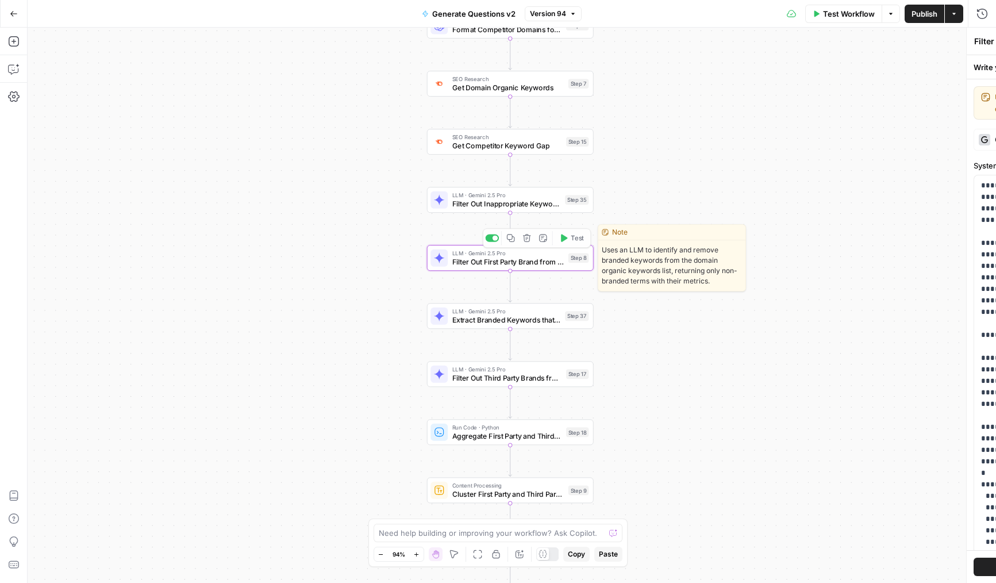
type textarea "Filter Out First Party Brand from Keywords"
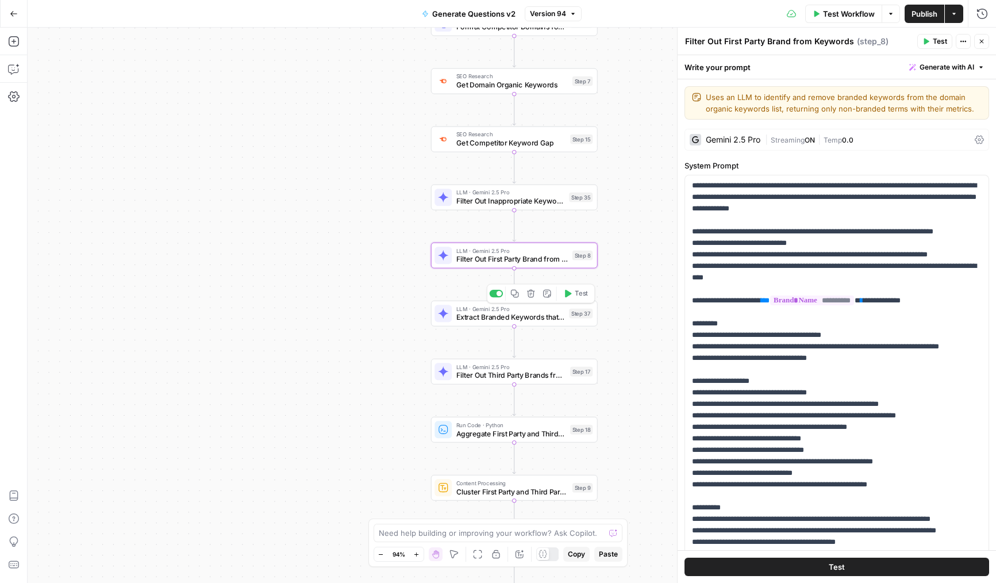
click at [726, 138] on div "Gemini 2.5 Pro" at bounding box center [733, 140] width 55 height 8
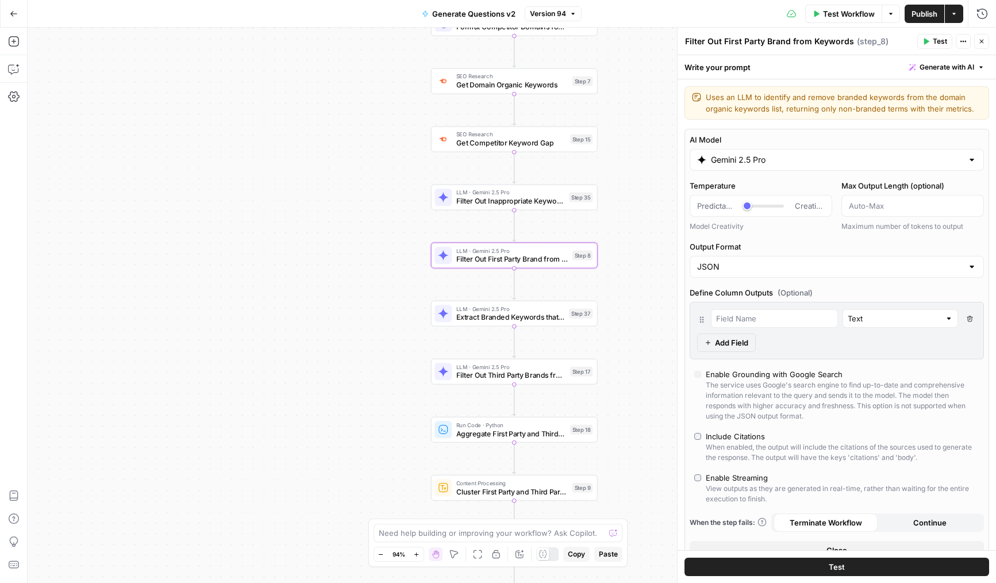
click at [739, 163] on input "Gemini 2.5 Pro" at bounding box center [837, 159] width 252 height 11
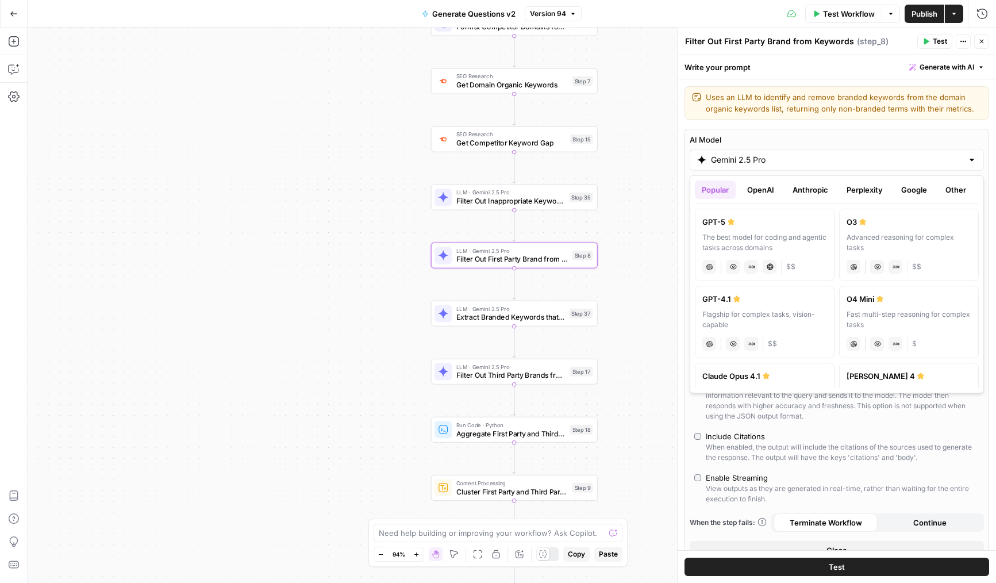
click at [778, 221] on div "GPT-5" at bounding box center [764, 221] width 125 height 11
type input "GPT-5"
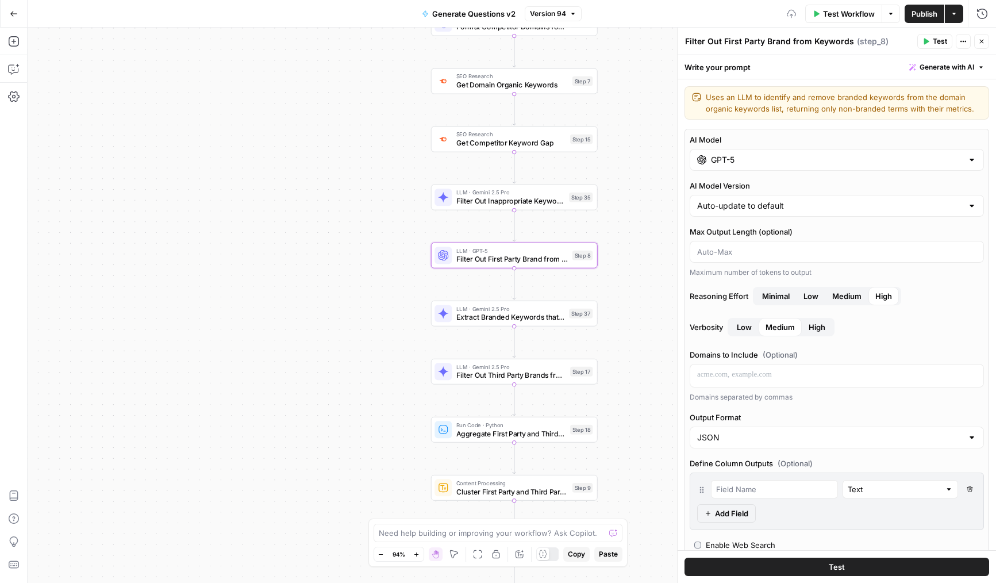
click at [840, 293] on span "Medium" at bounding box center [846, 295] width 29 height 11
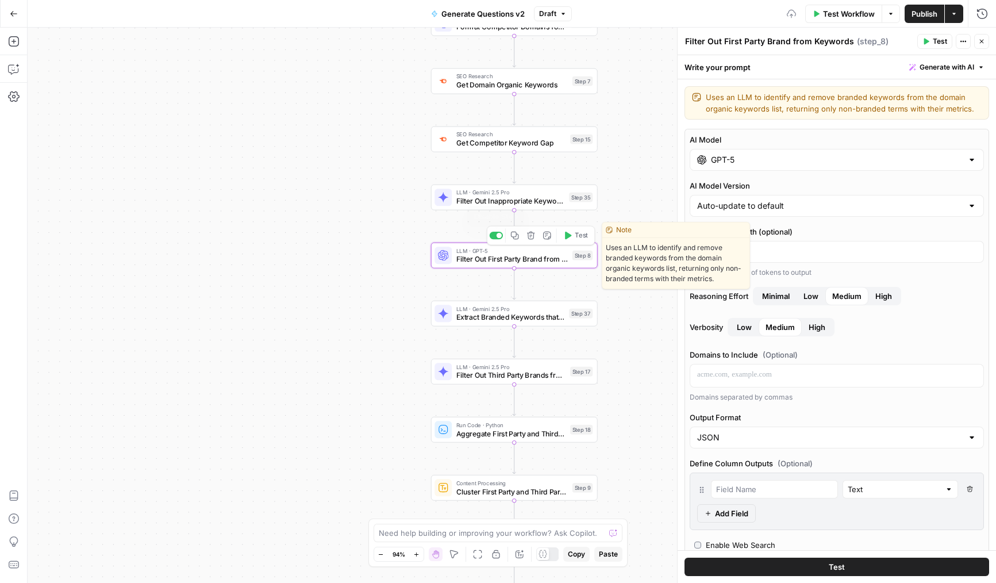
click at [479, 203] on span "Filter Out Inappropriate Keywords" at bounding box center [510, 200] width 109 height 11
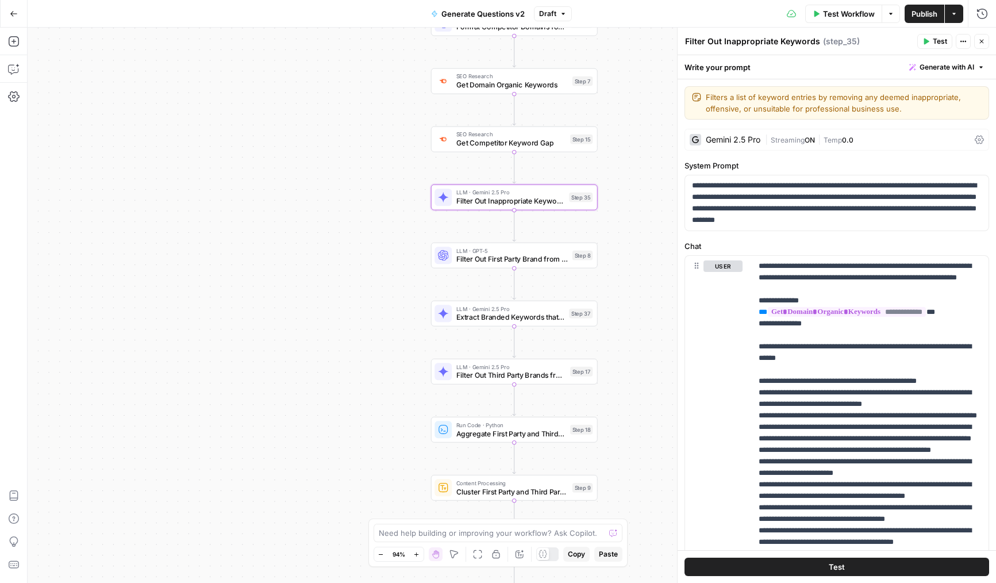
click at [742, 134] on div "Gemini 2.5 Pro" at bounding box center [725, 139] width 71 height 11
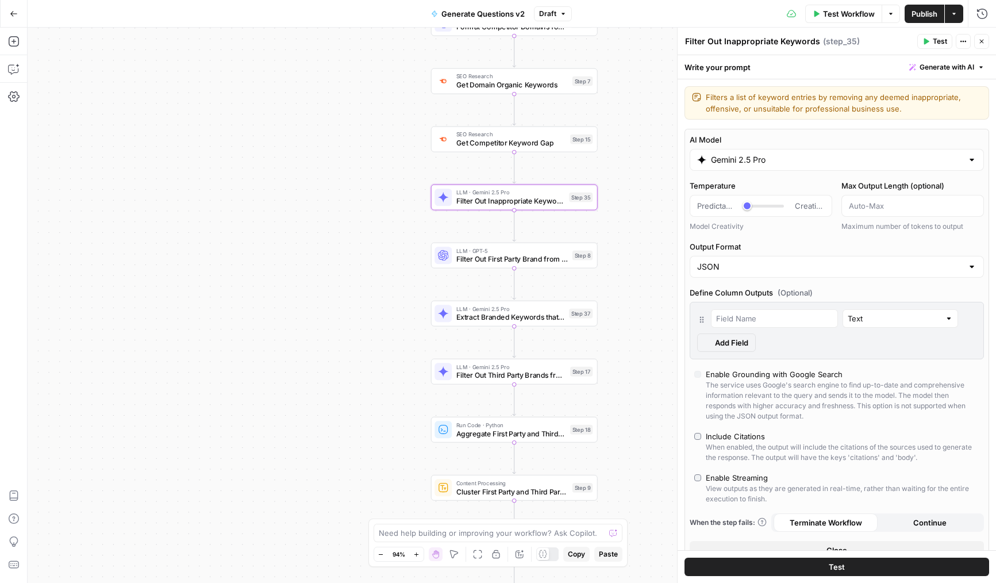
click at [762, 162] on input "Gemini 2.5 Pro" at bounding box center [837, 159] width 252 height 11
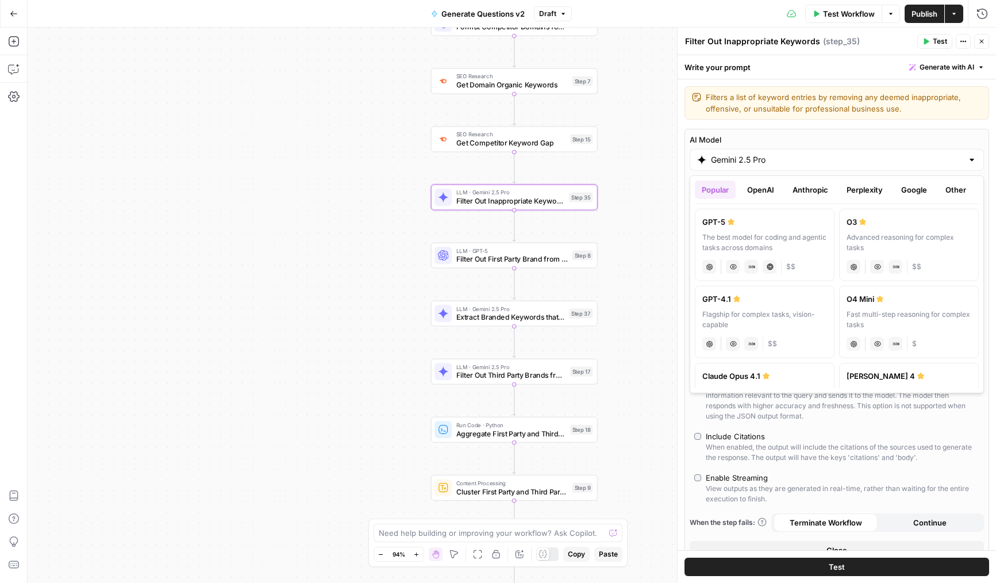
click at [769, 225] on div "GPT-5" at bounding box center [764, 221] width 125 height 11
type input "GPT-5"
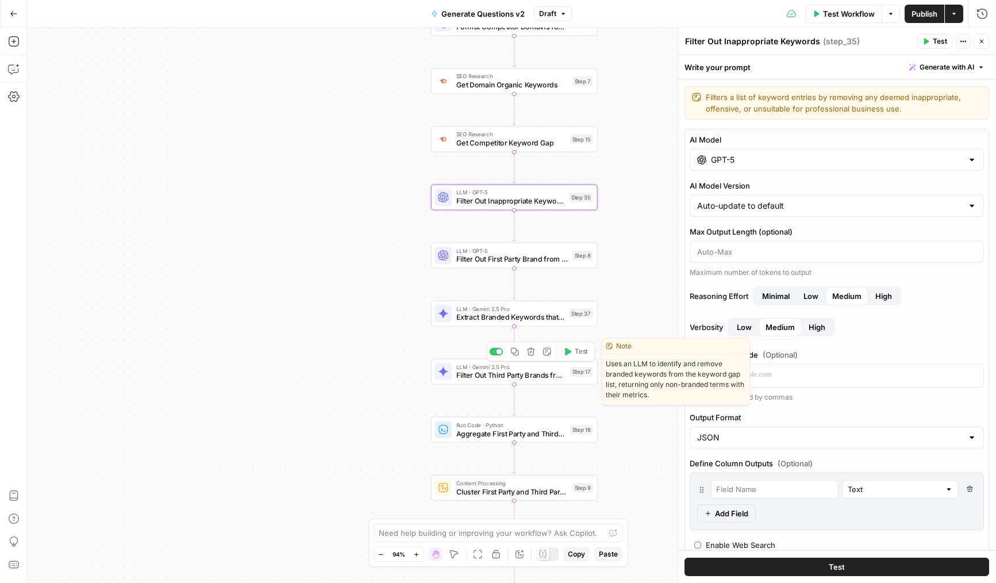
click at [466, 318] on span "Extract Branded Keywords that have Commercial Intent" at bounding box center [510, 316] width 109 height 11
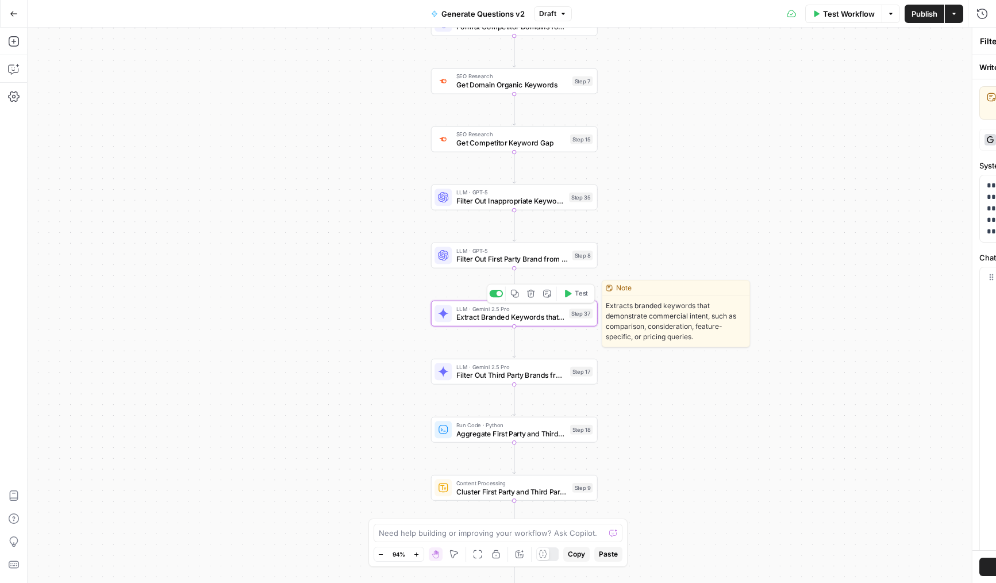
type textarea "Extract Branded Keywords that have Commercial Intent"
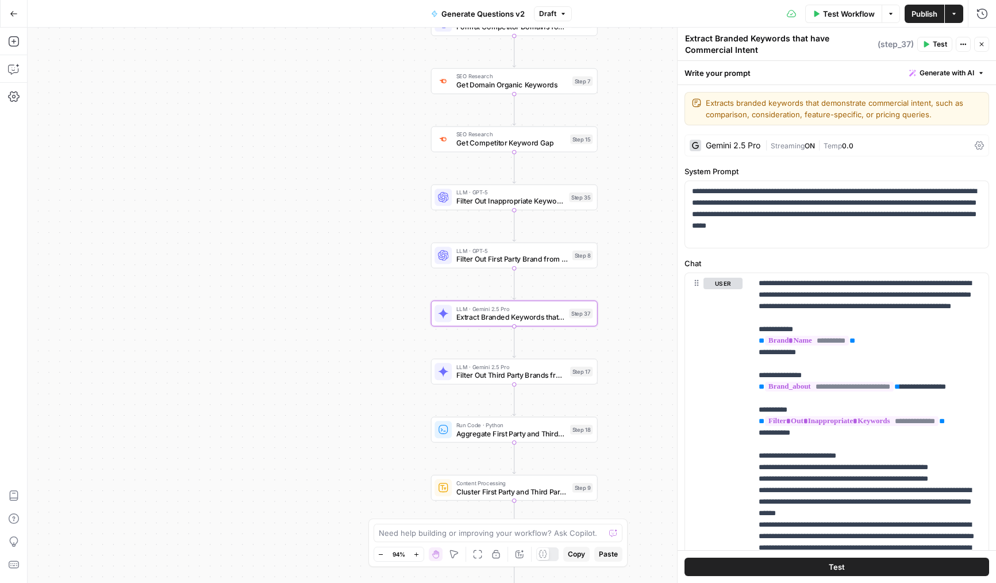
click at [762, 138] on div "Gemini 2.5 Pro | Streaming ON | Temp 0.0" at bounding box center [836, 145] width 305 height 22
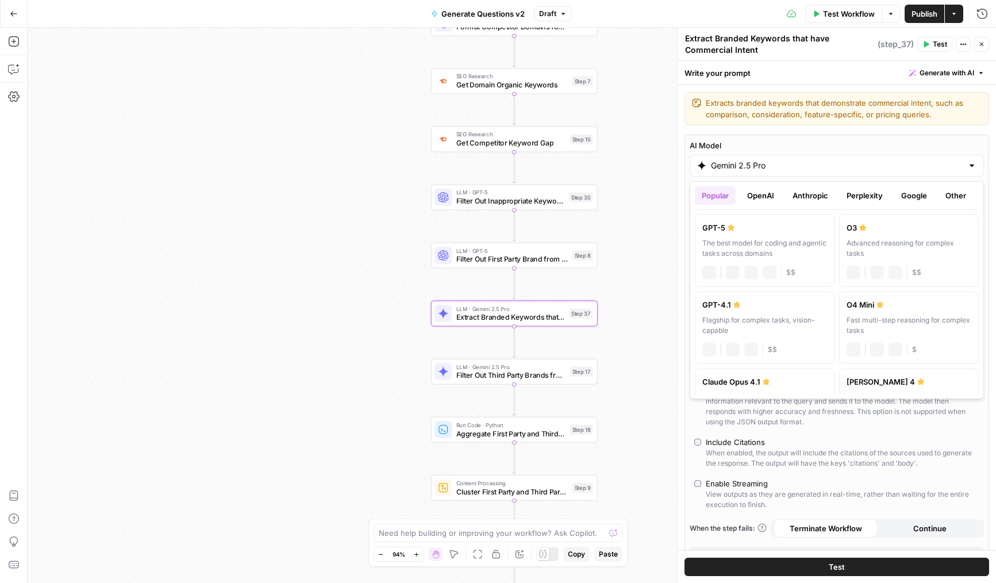
click at [749, 164] on input "Gemini 2.5 Pro" at bounding box center [837, 165] width 252 height 11
click at [762, 236] on label "GPT-5 The best model for coding and agentic tasks across domains chat Vision Ca…" at bounding box center [765, 250] width 140 height 72
type input "GPT-5"
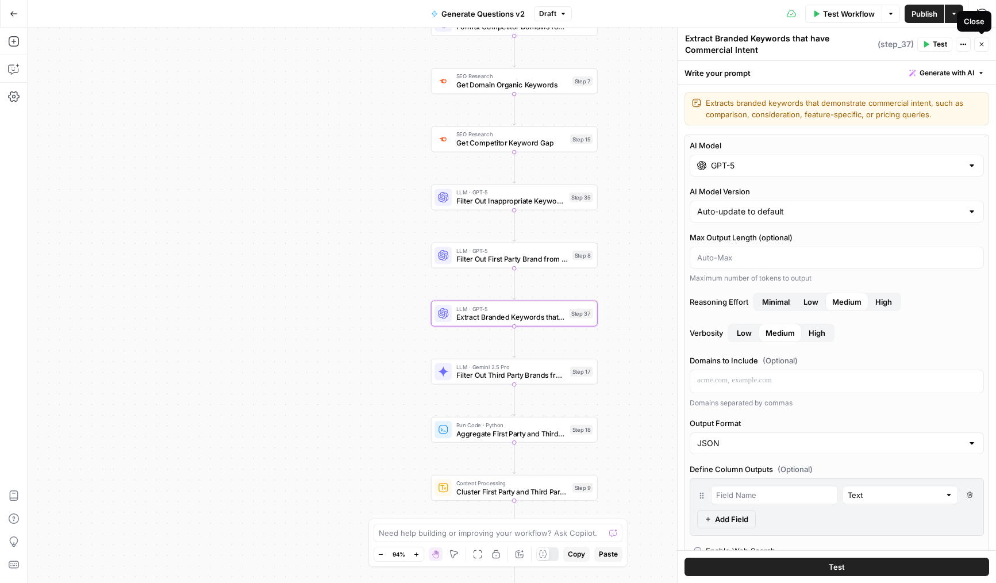
click at [985, 45] on button "Close" at bounding box center [981, 44] width 15 height 15
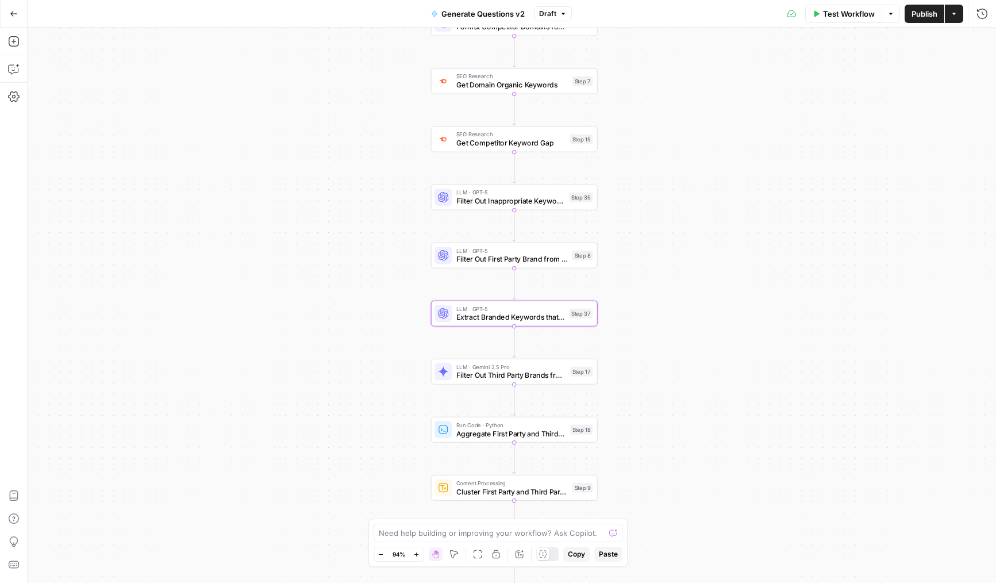
click at [926, 13] on span "Publish" at bounding box center [924, 13] width 26 height 11
click at [729, 249] on div "true false Workflow Set Inputs Inputs LLM · Deep Research (O4 Mini) Research Co…" at bounding box center [512, 305] width 968 height 555
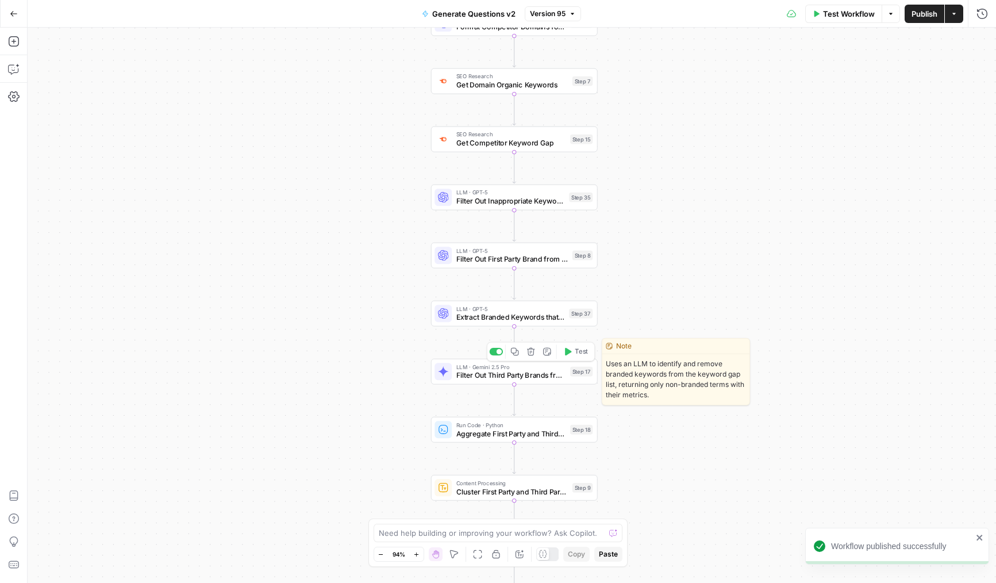
click at [467, 375] on span "Filter Out Third Party Brands from Keywords" at bounding box center [511, 374] width 110 height 11
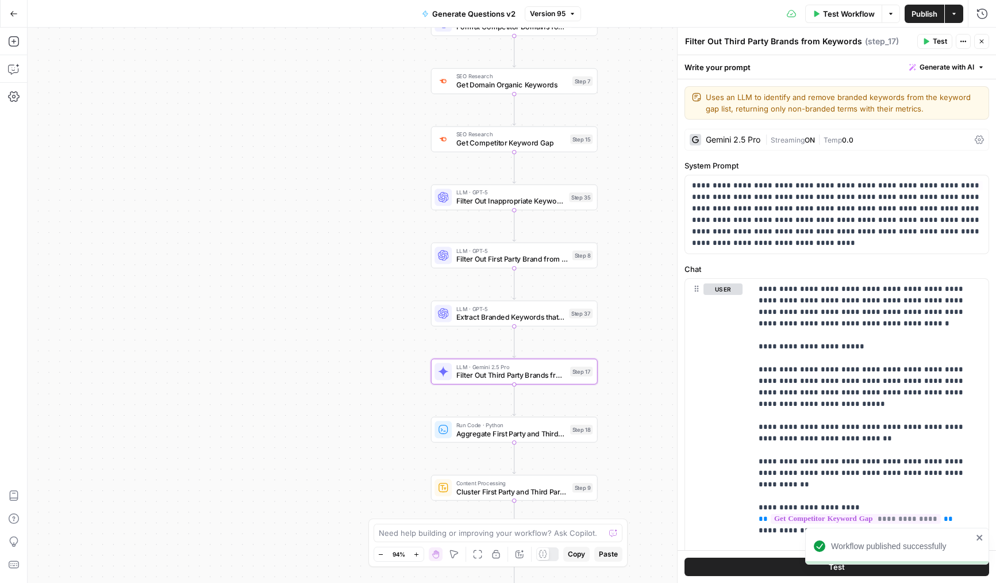
click at [745, 70] on div "Write your prompt Generate with AI" at bounding box center [836, 67] width 318 height 24
click at [759, 39] on textarea "Filter Out Third Party Brands from Keywords" at bounding box center [773, 41] width 177 height 11
click at [784, 133] on div "Gemini 2.5 Pro | Streaming ON | Temp 0.0" at bounding box center [836, 140] width 305 height 22
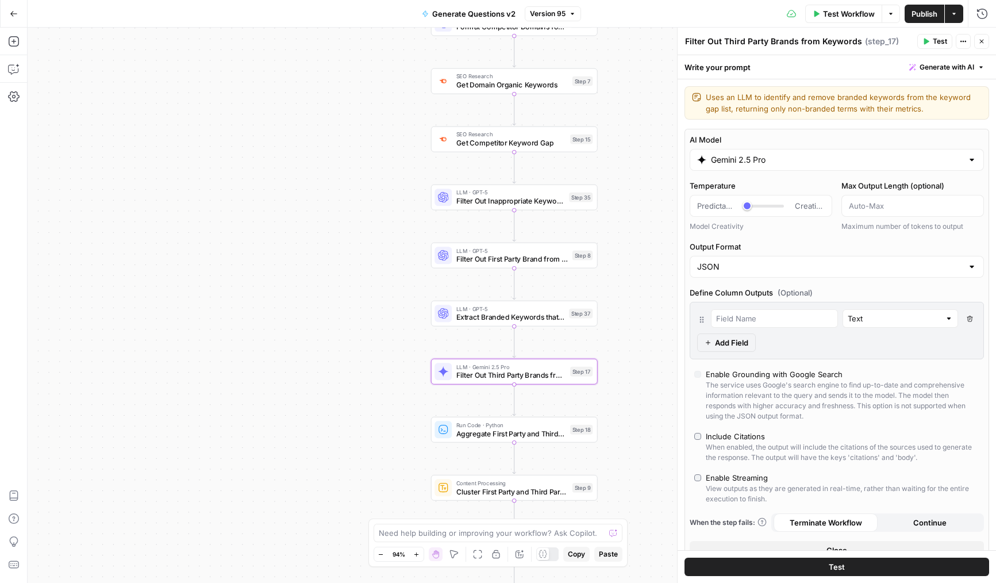
click at [755, 167] on div "Gemini 2.5 Pro" at bounding box center [837, 160] width 294 height 22
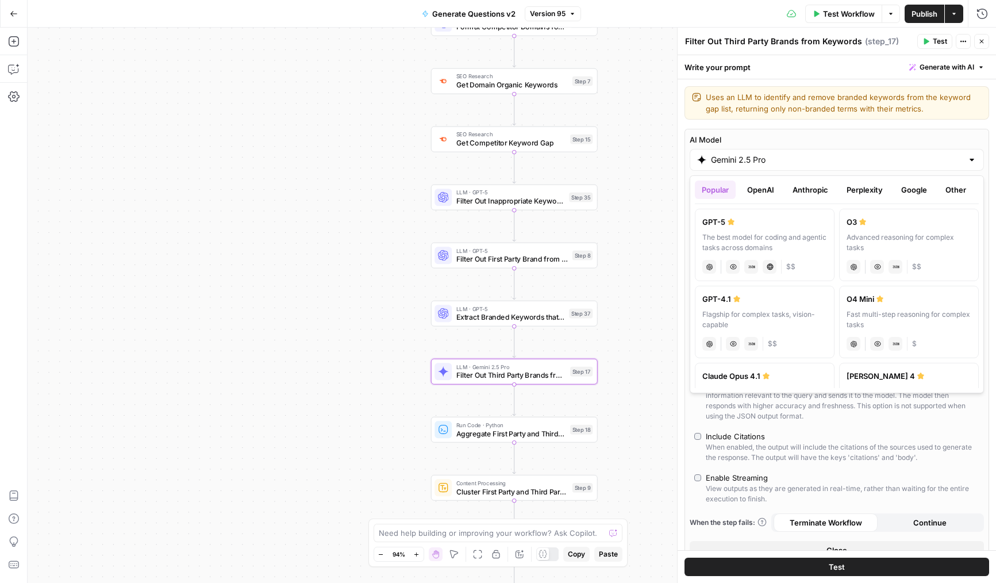
click at [771, 229] on label "GPT-5 The best model for coding and agentic tasks across domains chat Vision Ca…" at bounding box center [765, 245] width 140 height 72
type input "GPT-5"
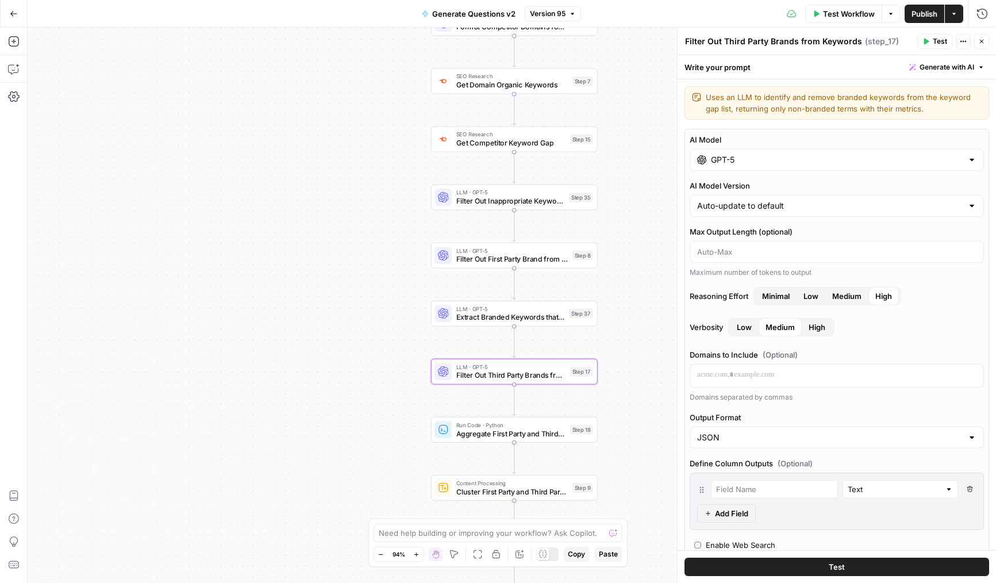
click at [847, 294] on span "Medium" at bounding box center [846, 295] width 29 height 11
click at [981, 36] on button "Close" at bounding box center [981, 41] width 15 height 15
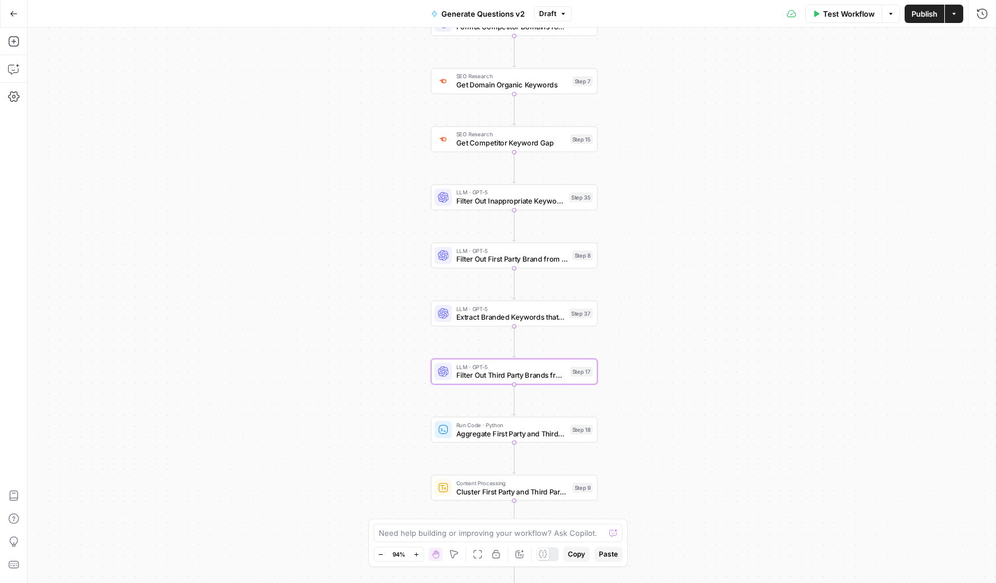
click at [913, 22] on button "Publish" at bounding box center [924, 14] width 40 height 18
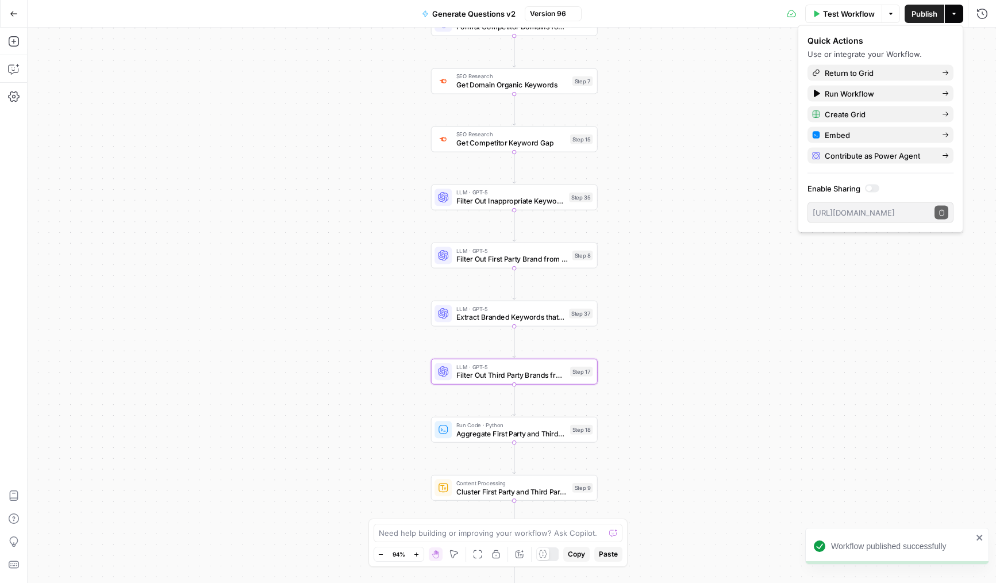
click at [777, 247] on div "true false Workflow Set Inputs Inputs LLM · Deep Research (O4 Mini) Research Co…" at bounding box center [512, 305] width 968 height 555
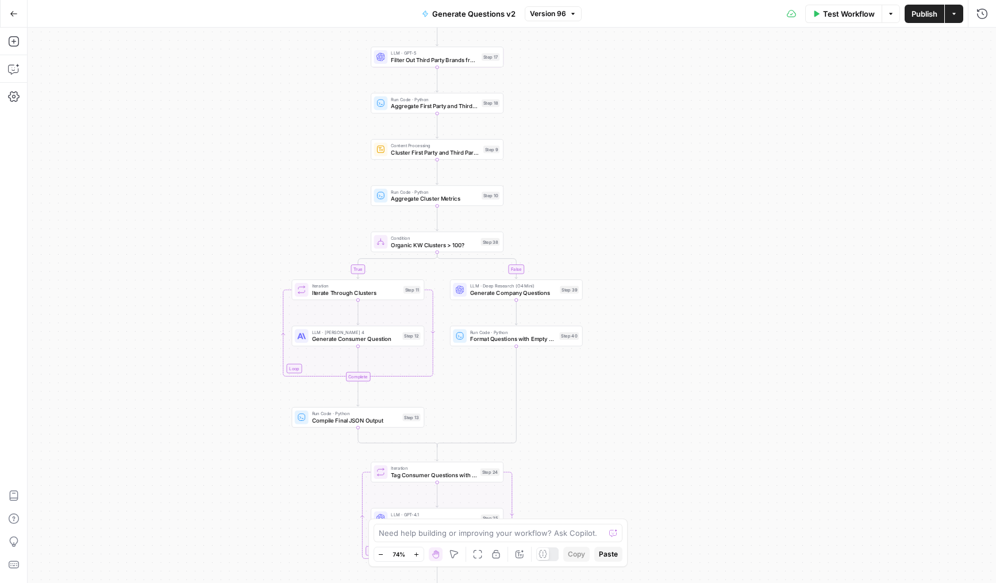
click at [501, 295] on span "Generate Company Questions" at bounding box center [513, 292] width 86 height 9
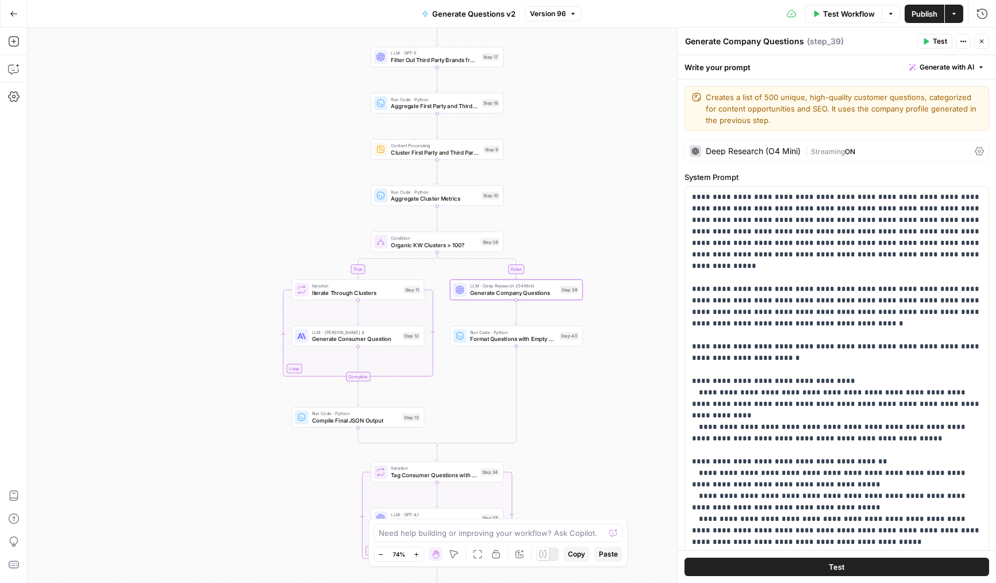
click at [737, 159] on div "Deep Research (O4 Mini) | Streaming ON" at bounding box center [836, 151] width 305 height 22
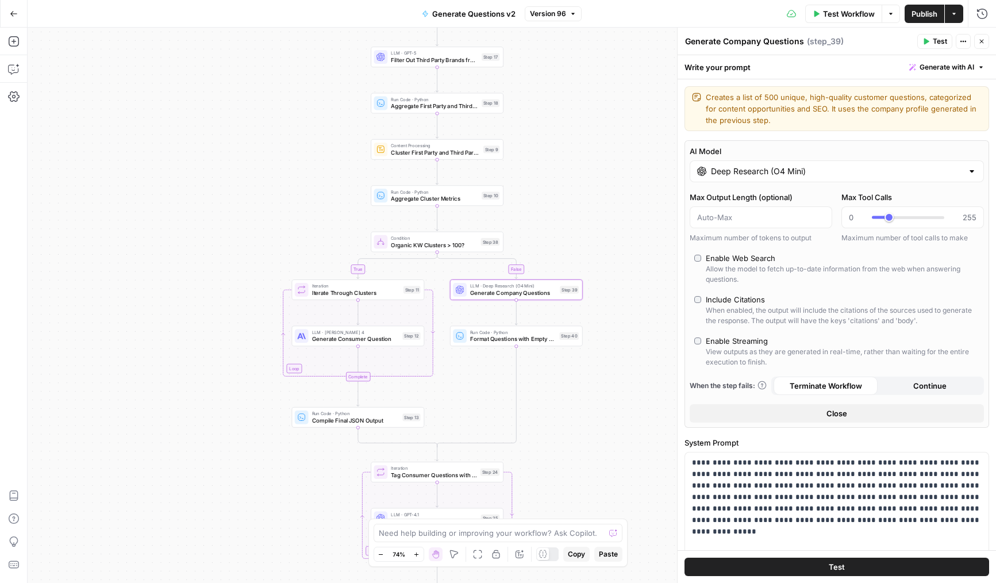
click at [744, 172] on input "Deep Research (O4 Mini)" at bounding box center [837, 170] width 252 height 11
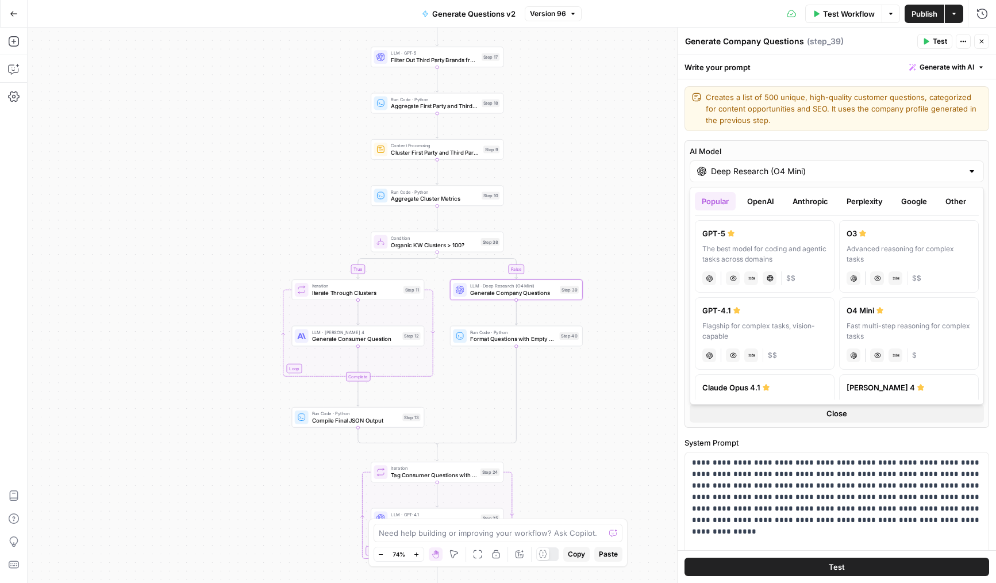
click at [844, 251] on label "O3 Advanced reasoning for complex tasks chat Vision Capabilities JSON Mode $$" at bounding box center [909, 256] width 140 height 72
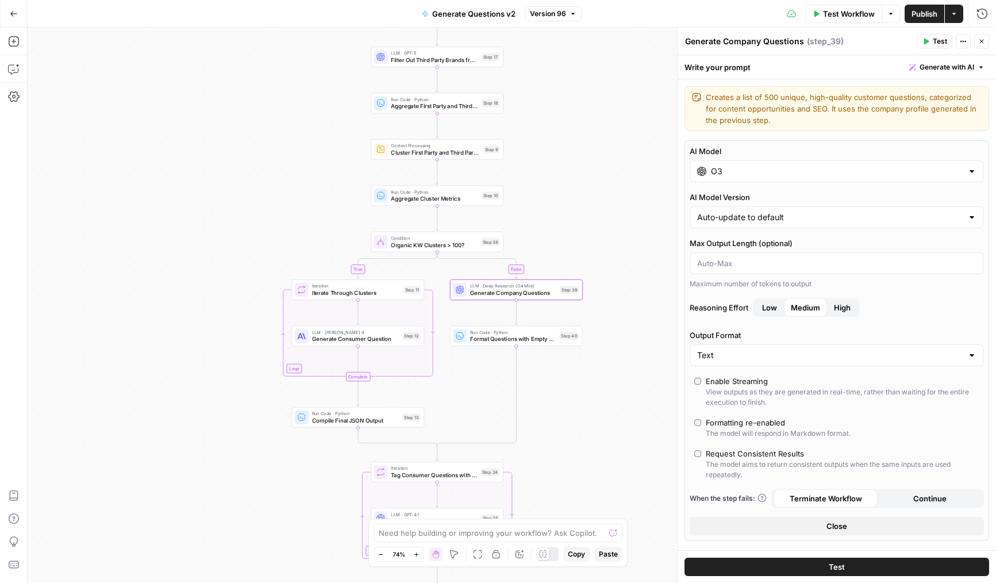
type input "O3"
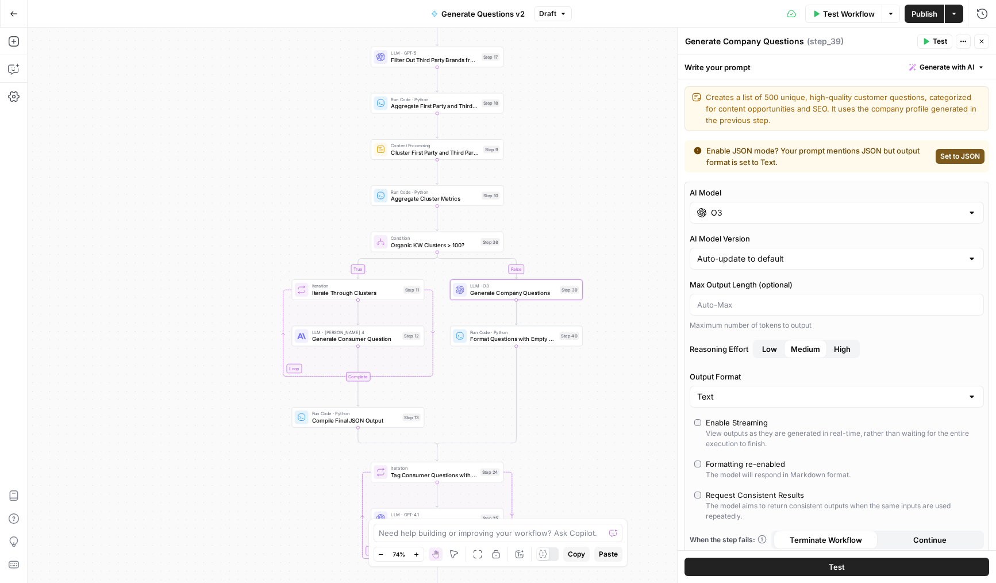
click at [954, 154] on span "Set to JSON" at bounding box center [960, 156] width 40 height 10
type input "JSON"
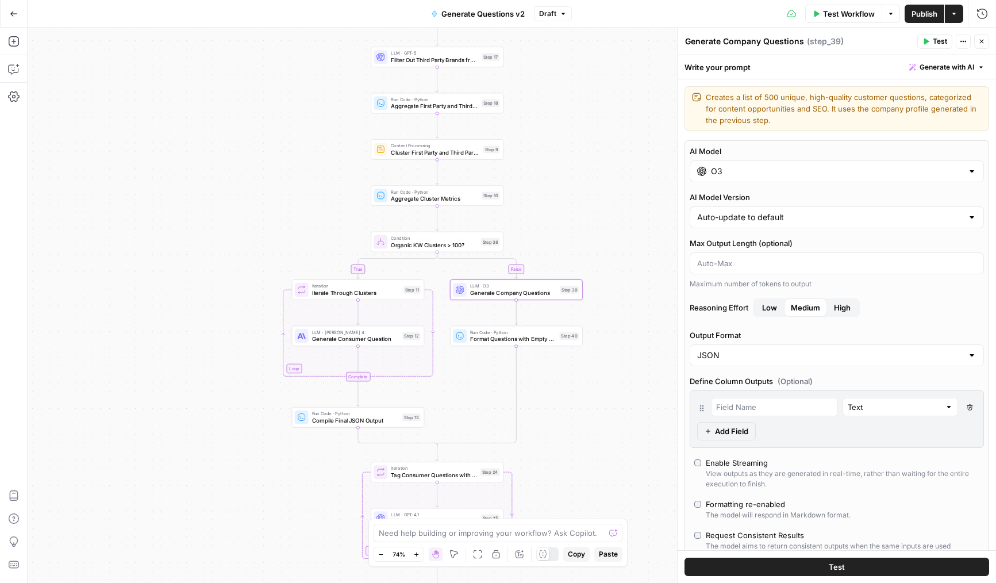
click at [761, 172] on input "O3" at bounding box center [837, 170] width 252 height 11
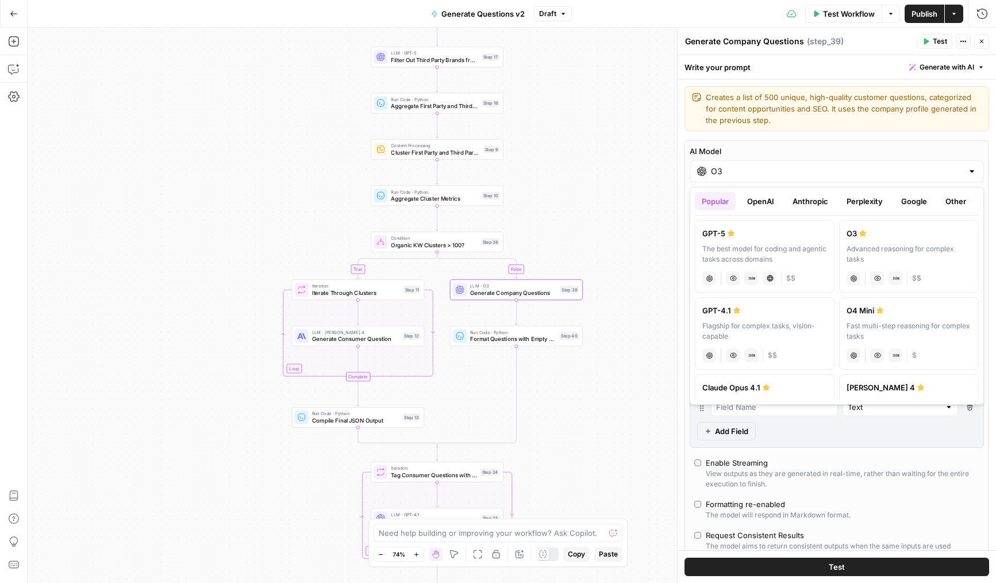
click at [717, 197] on button "Popular" at bounding box center [715, 201] width 41 height 18
click at [741, 202] on button "OpenAI" at bounding box center [760, 201] width 41 height 18
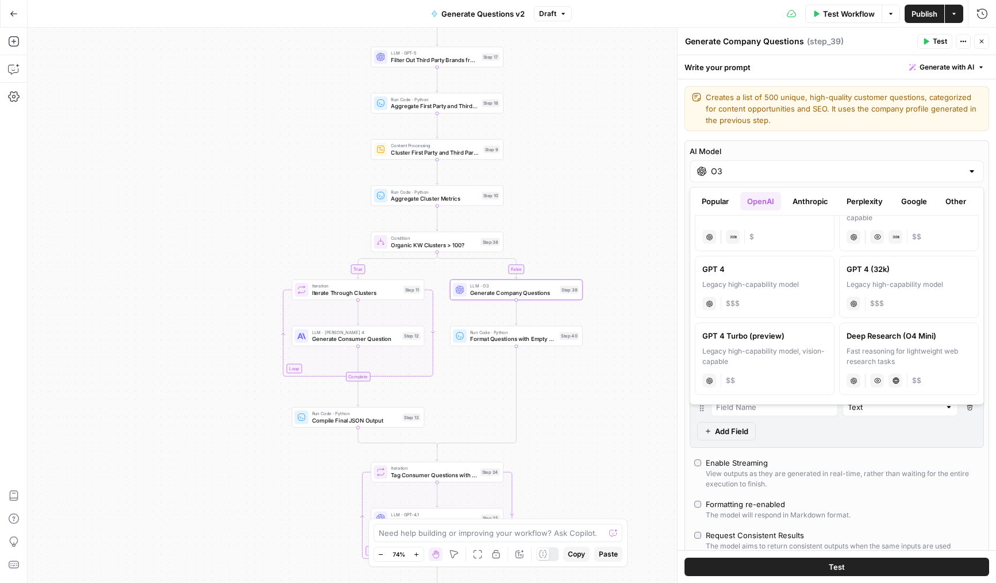
click at [887, 349] on div "Fast reasoning for lightweight web research tasks" at bounding box center [908, 356] width 125 height 21
type input "Deep Research (O4 Mini)"
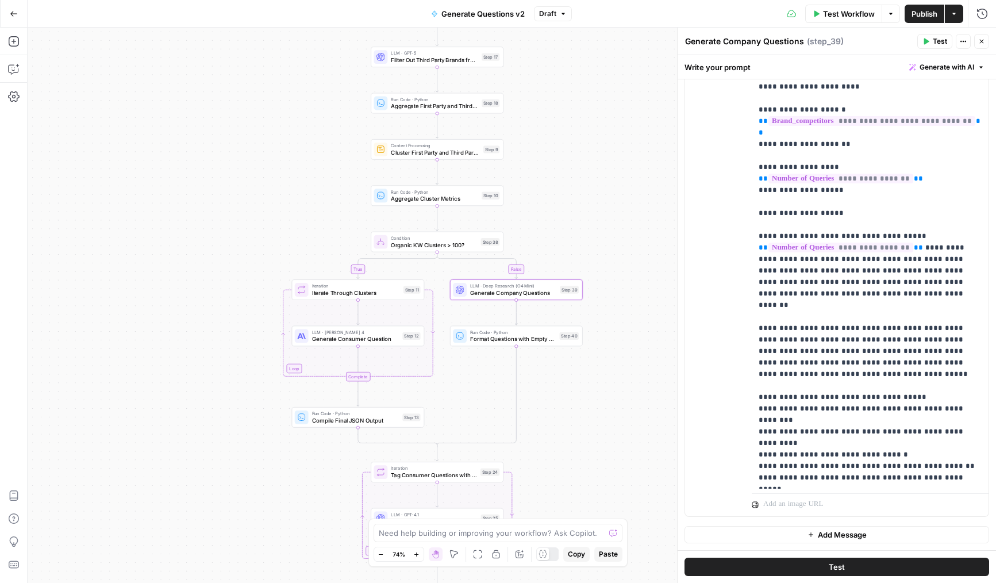
scroll to position [288, 0]
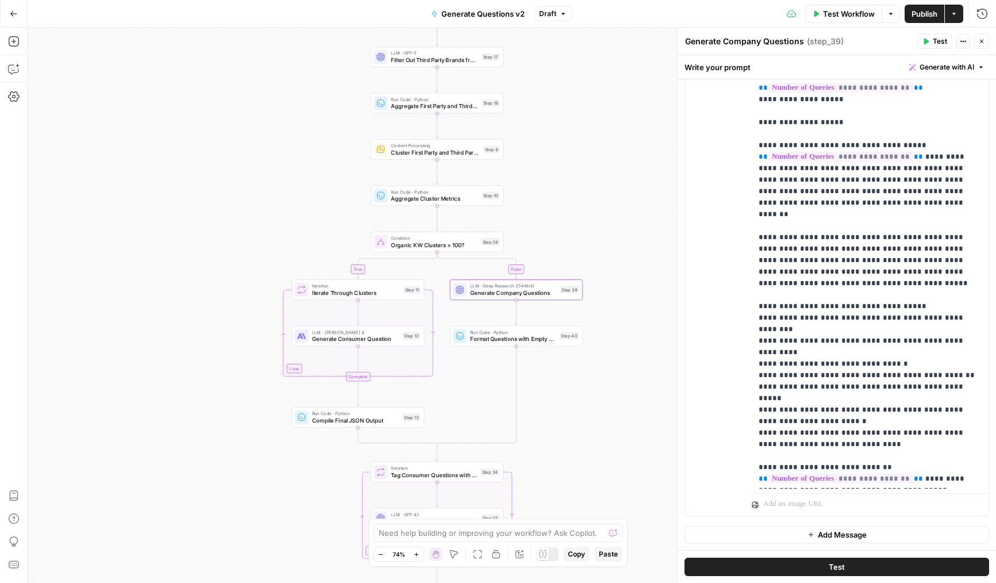
click at [986, 41] on button "Close" at bounding box center [981, 41] width 15 height 15
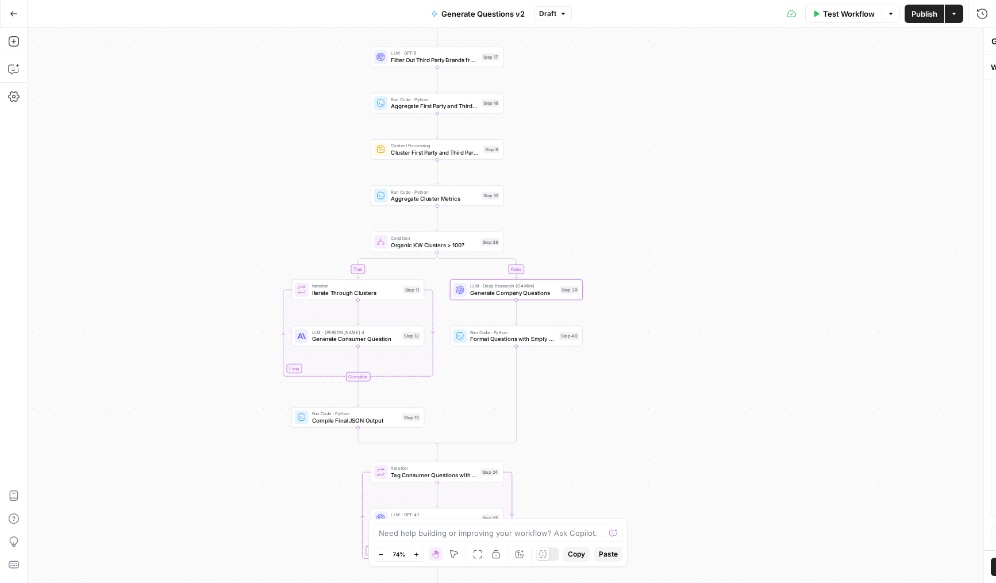
click at [925, 18] on span "Publish" at bounding box center [924, 13] width 26 height 11
